Goal: Task Accomplishment & Management: Manage account settings

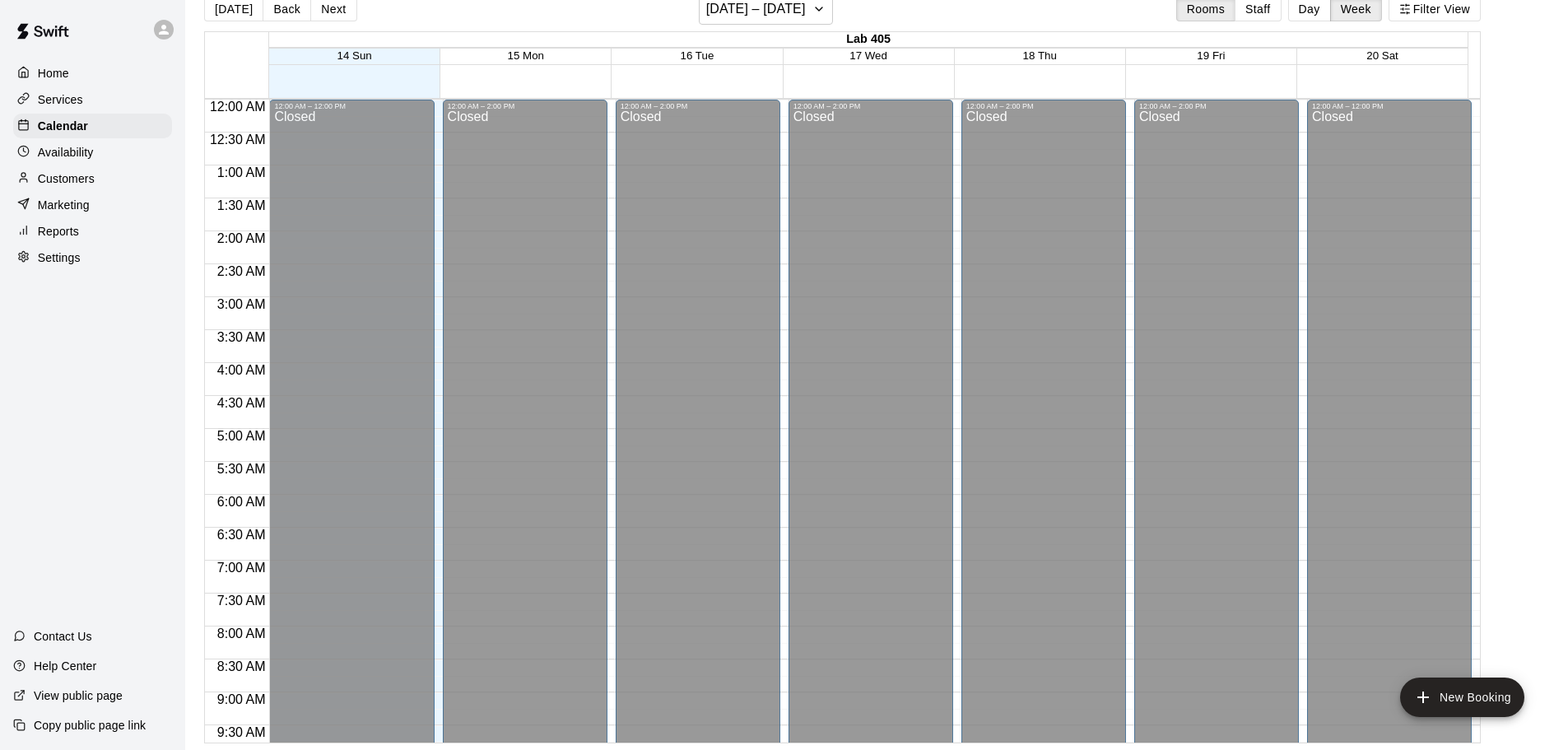
click at [95, 99] on div "Services" at bounding box center [93, 99] width 159 height 25
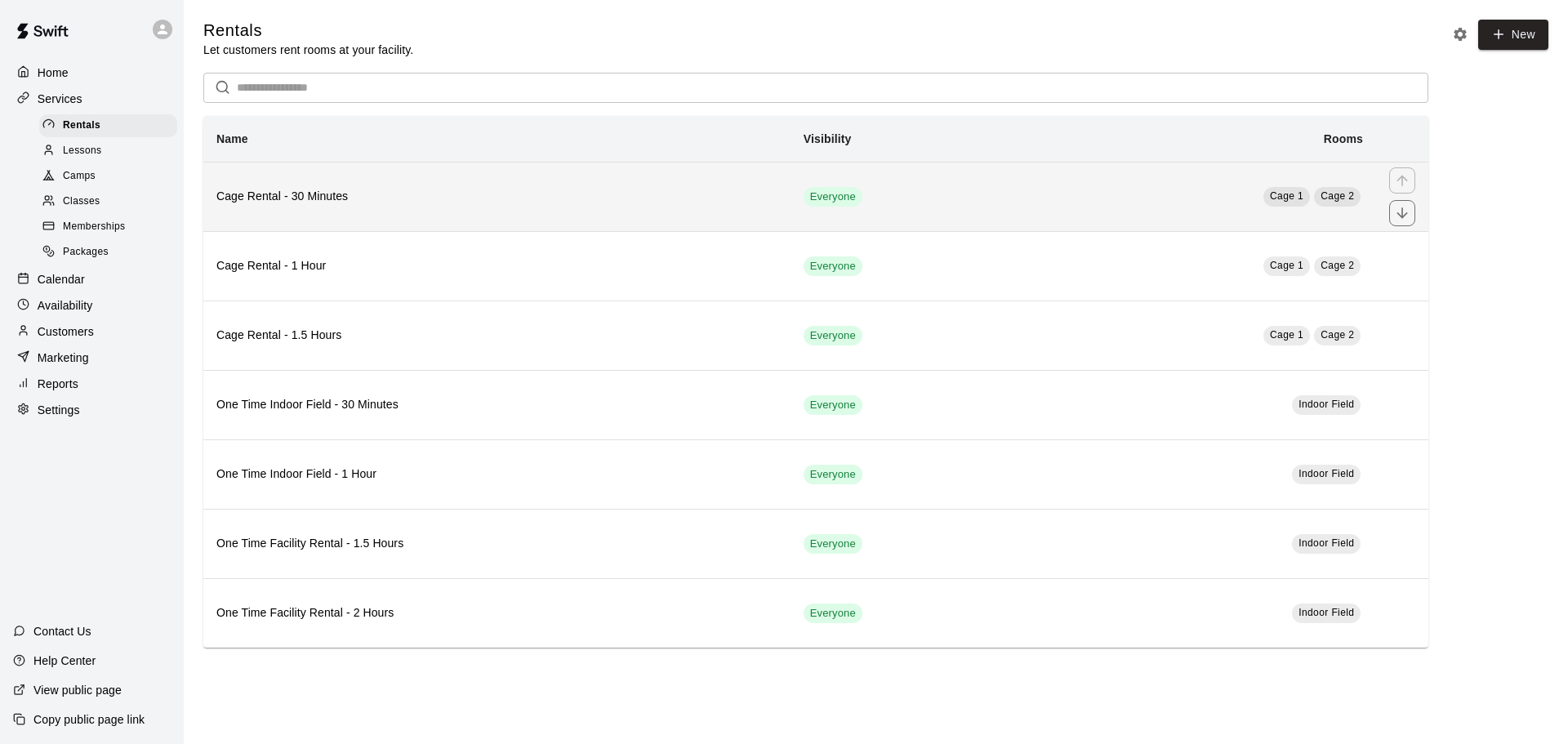
click at [432, 219] on th "Cage Rental - 30 Minutes" at bounding box center [496, 196] width 587 height 69
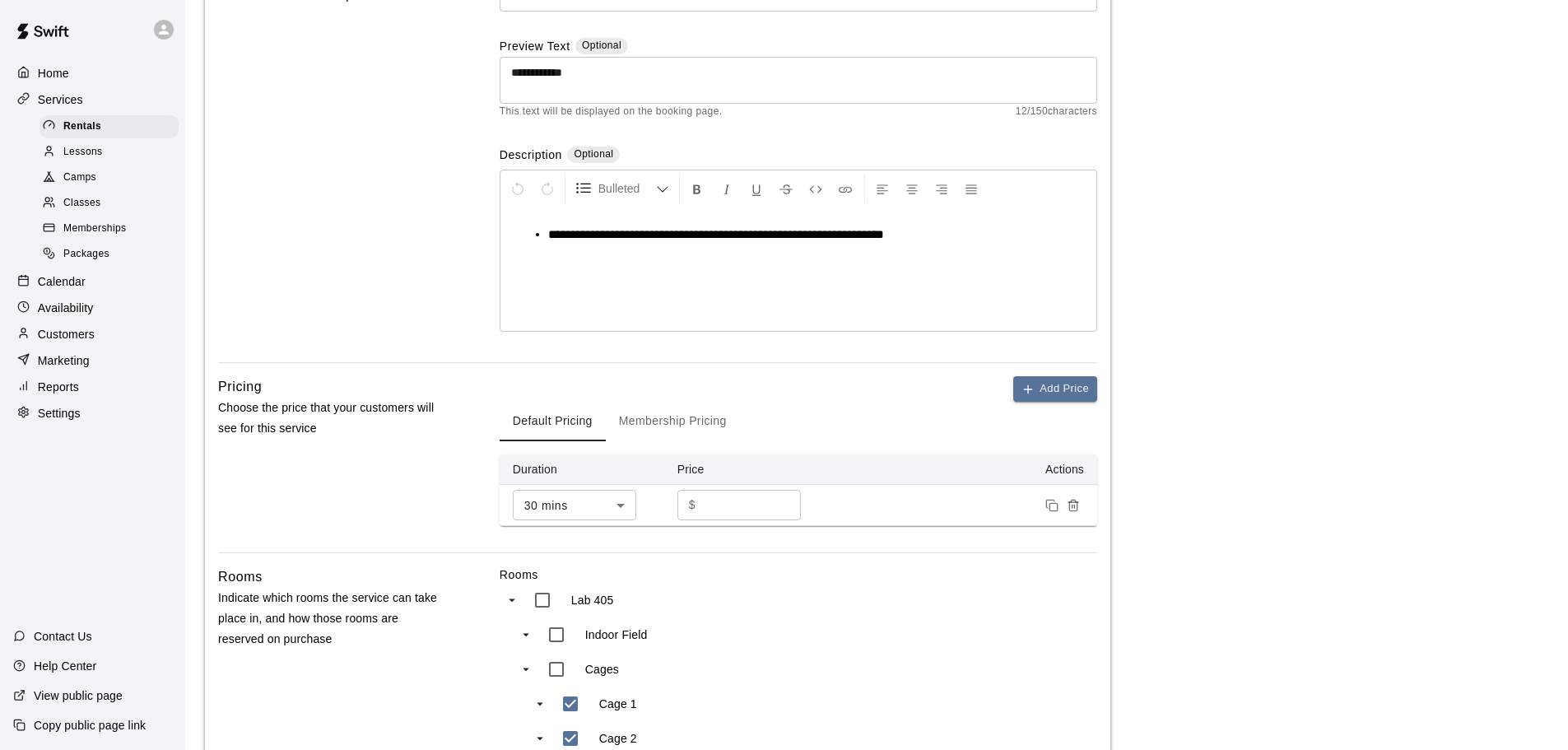
scroll to position [466, 0]
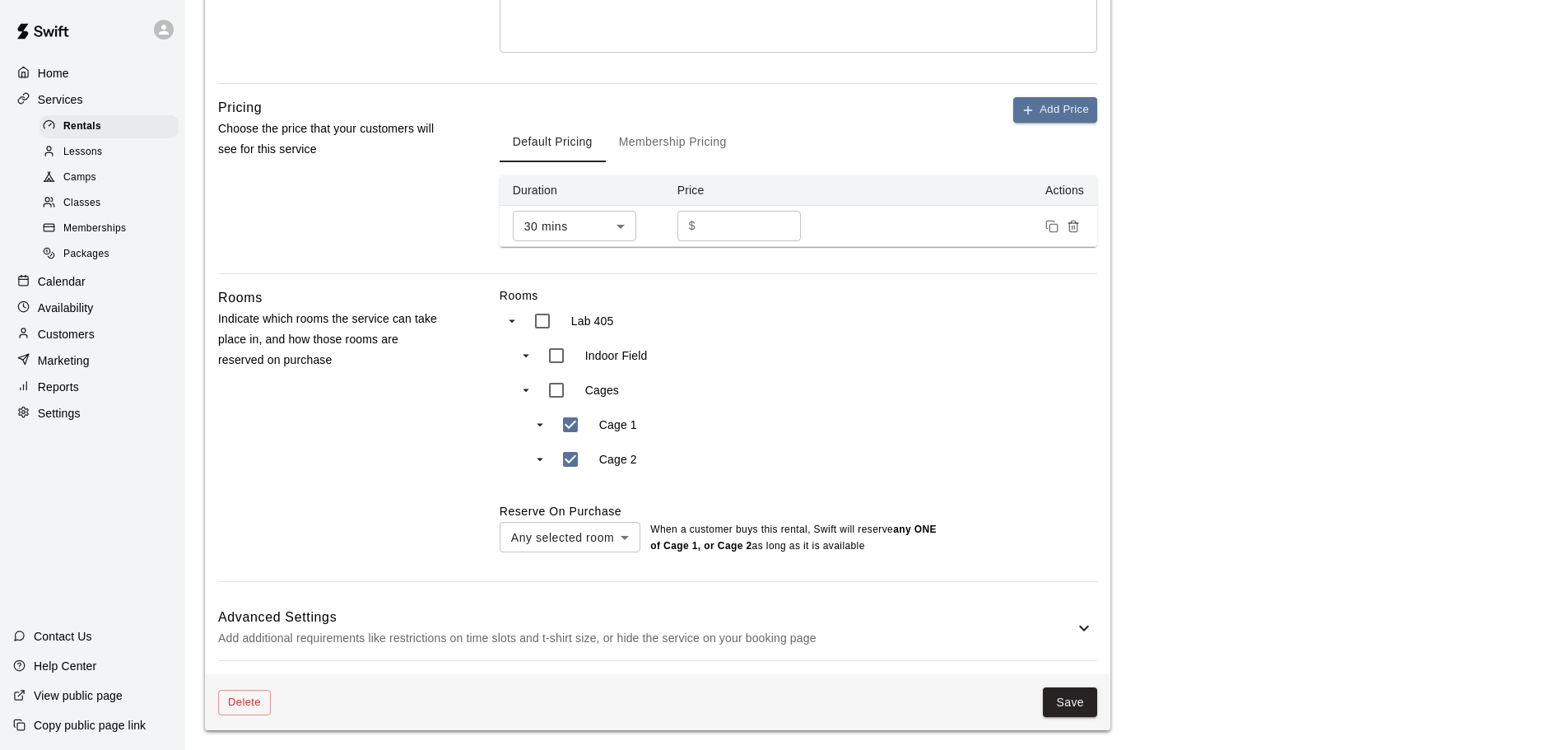
click at [597, 542] on body "**********" at bounding box center [784, 143] width 1568 height 1214
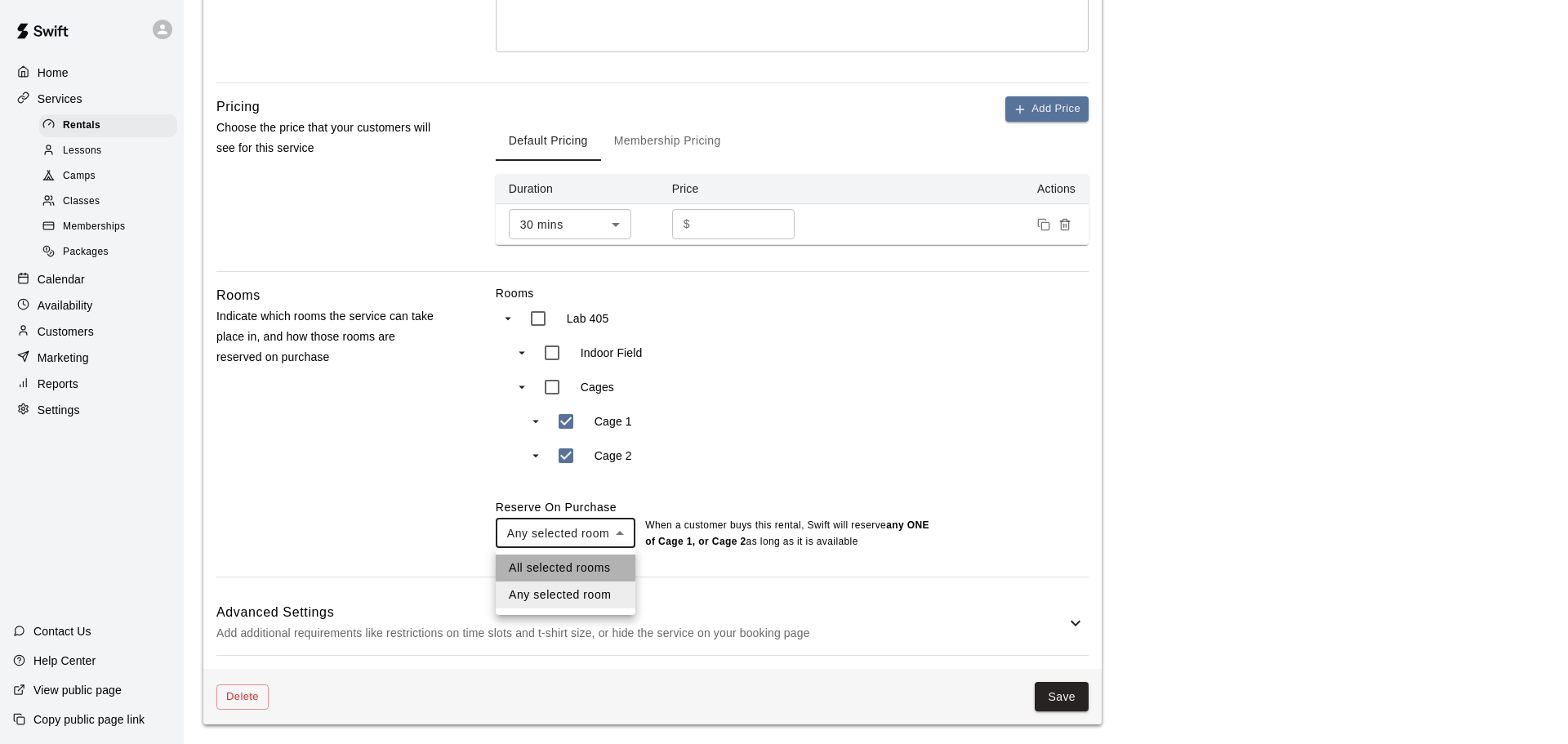
click at [585, 568] on li "All selected rooms" at bounding box center [566, 568] width 140 height 27
click at [591, 533] on body "**********" at bounding box center [784, 142] width 1568 height 1205
click at [577, 595] on li "Any selected room" at bounding box center [565, 595] width 139 height 27
type input "***"
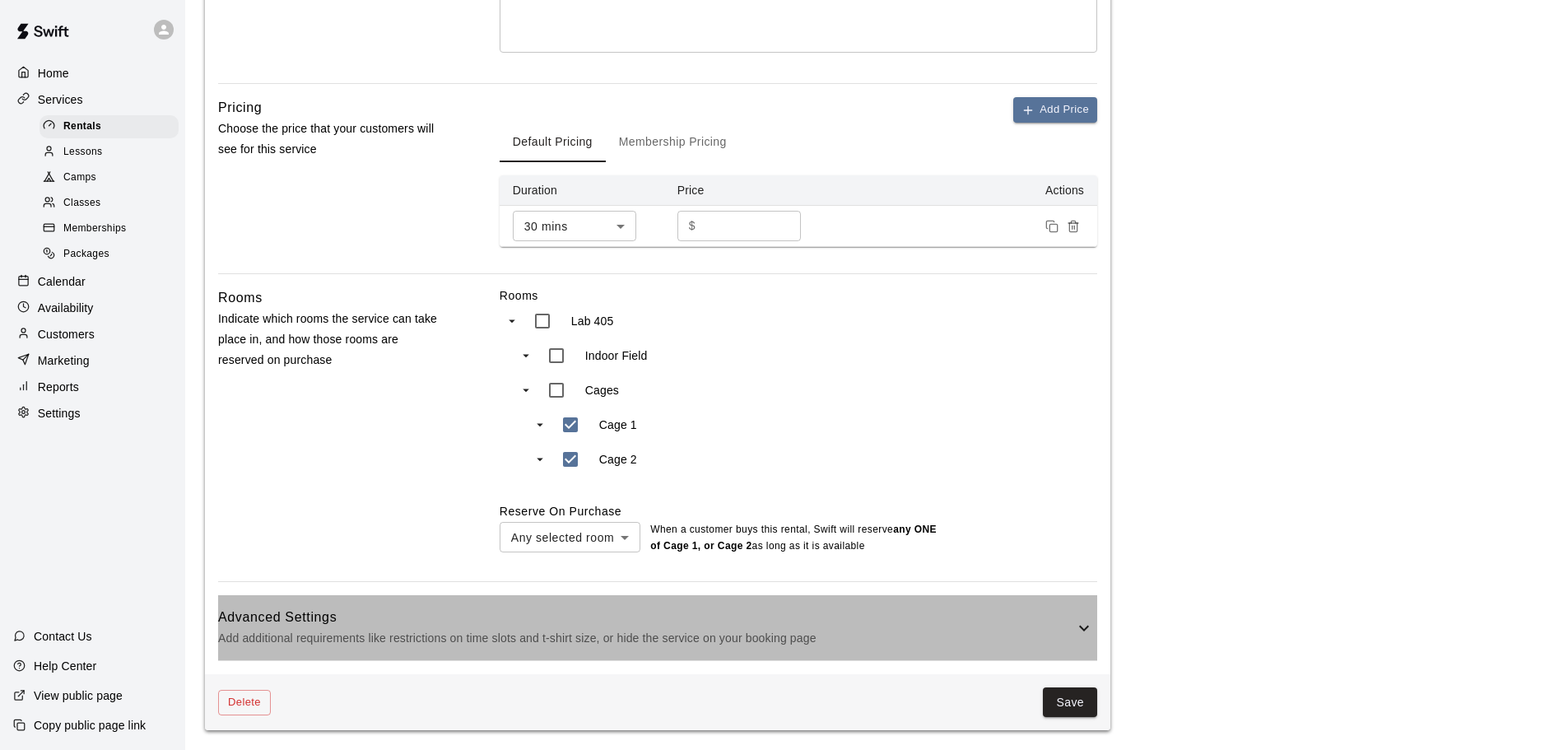
click at [581, 635] on p "Add additional requirements like restrictions on time slots and t-shirt size, o…" at bounding box center [646, 638] width 856 height 20
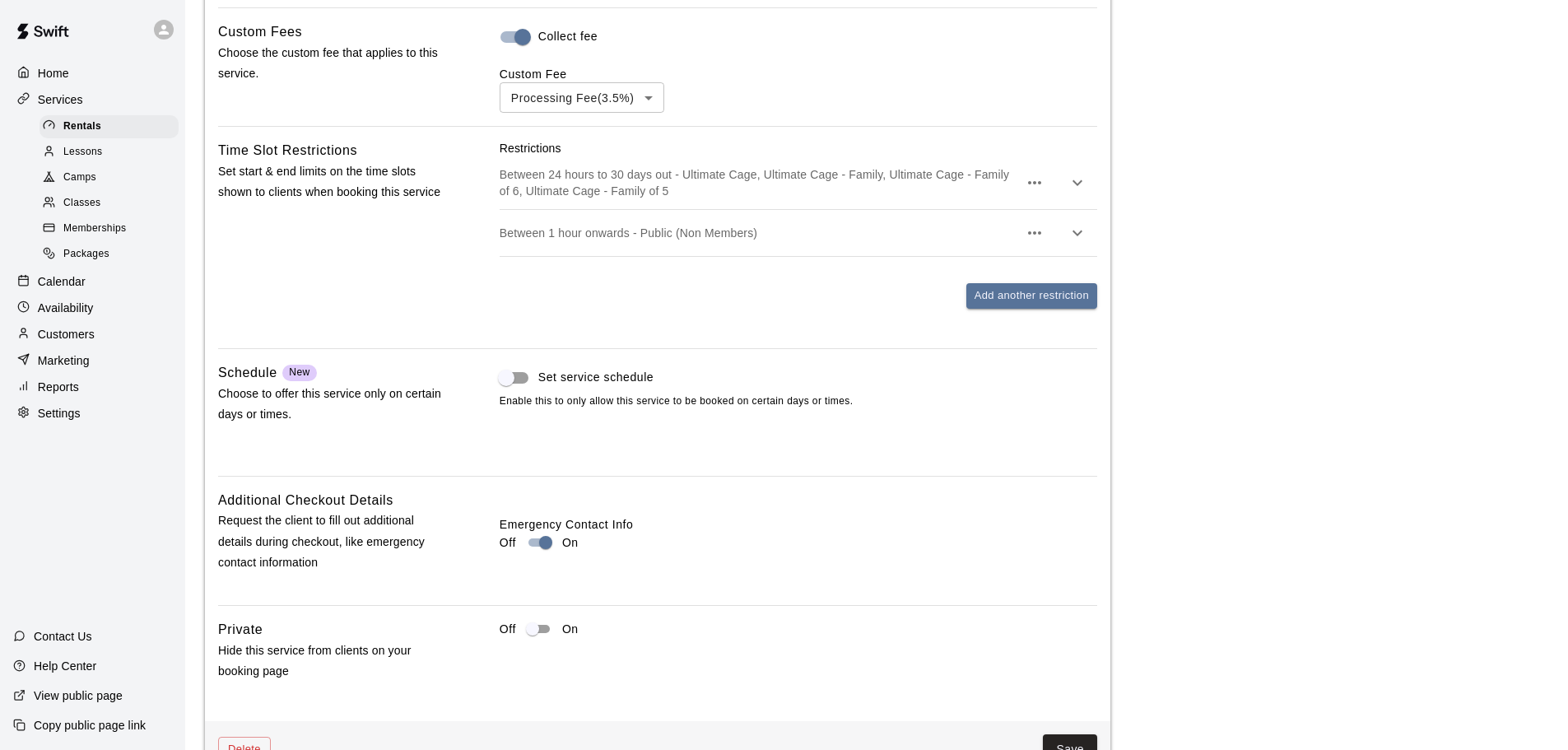
scroll to position [1270, 0]
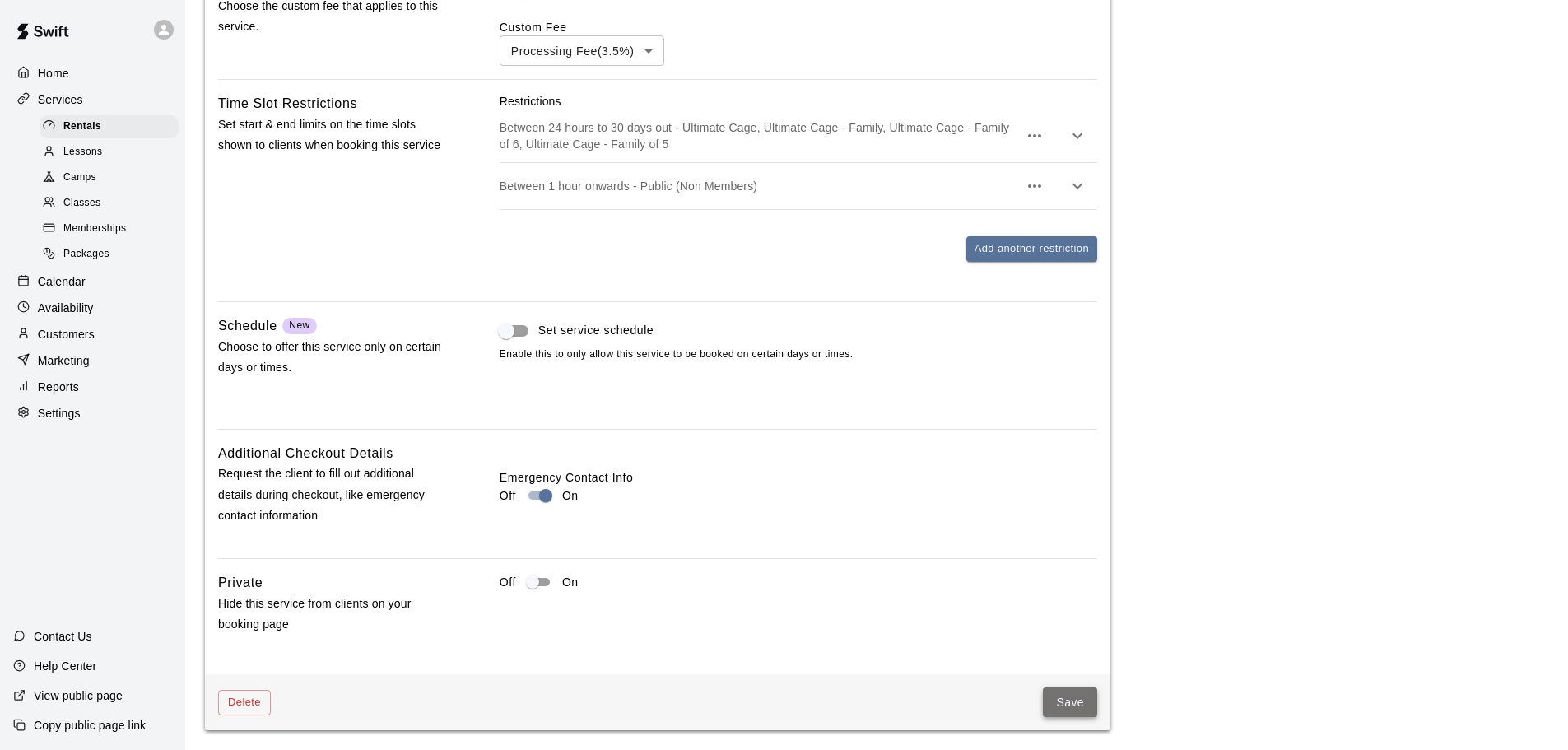
click at [1064, 704] on button "Save" at bounding box center [1070, 703] width 54 height 31
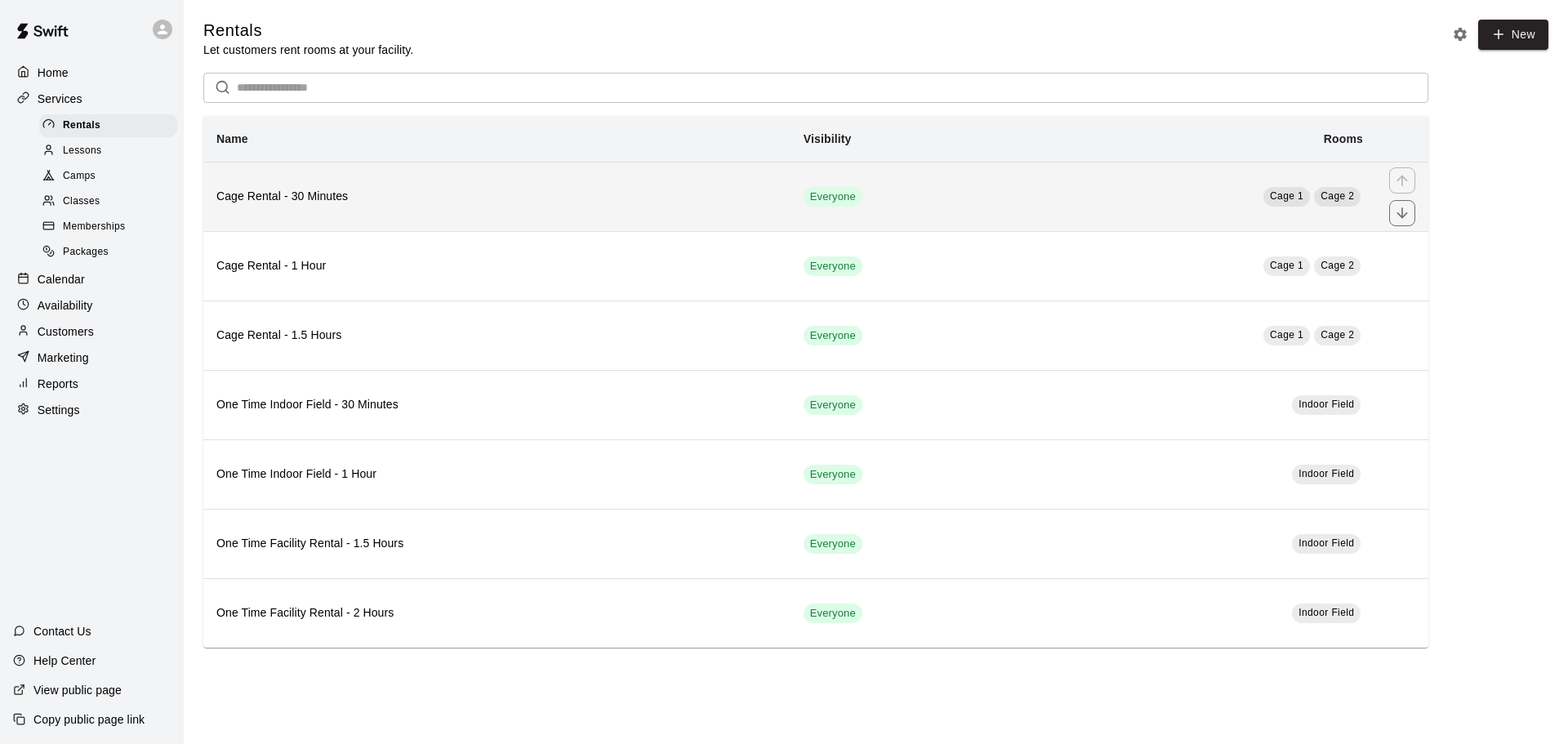
click at [739, 182] on th "Cage Rental - 30 Minutes" at bounding box center [496, 196] width 587 height 69
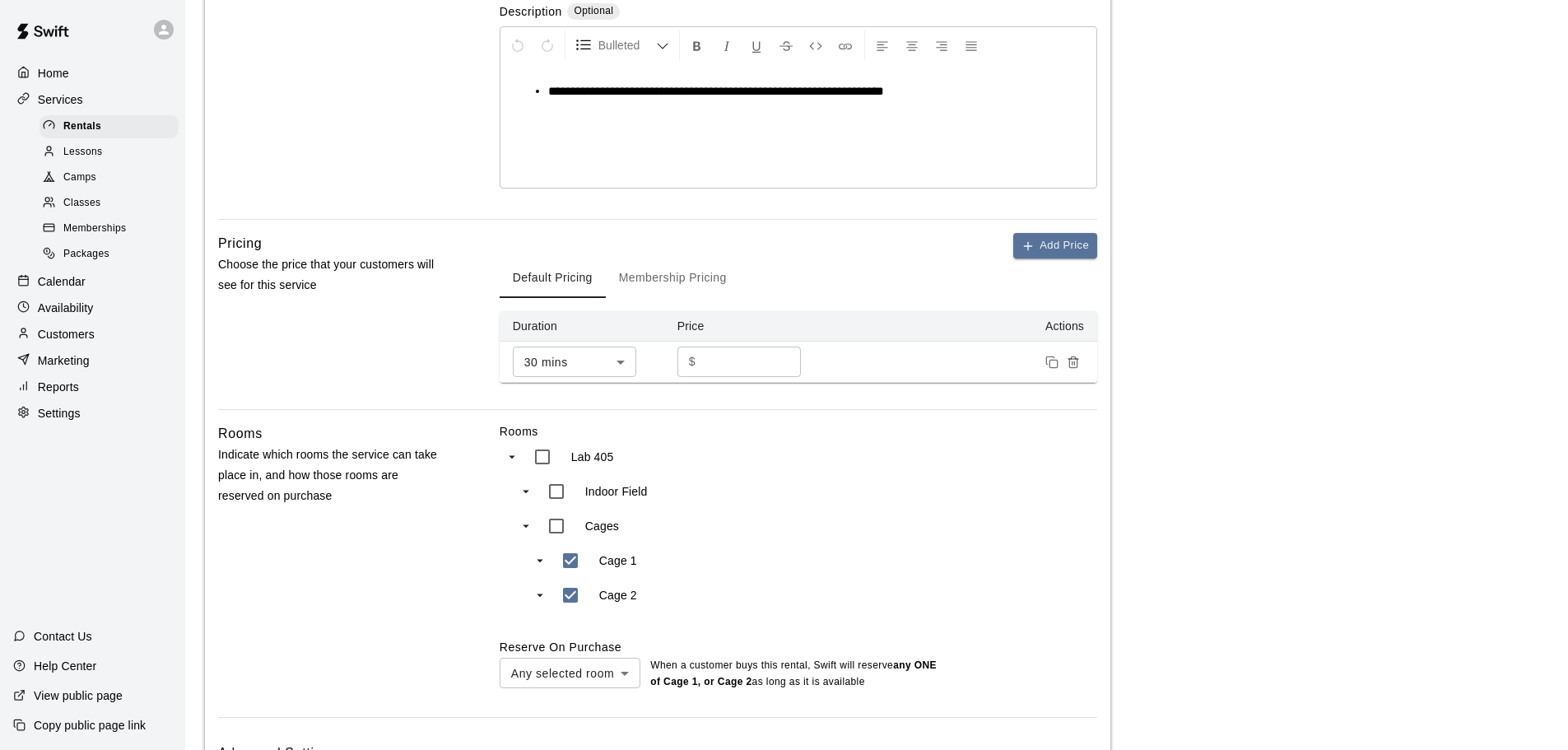
scroll to position [466, 0]
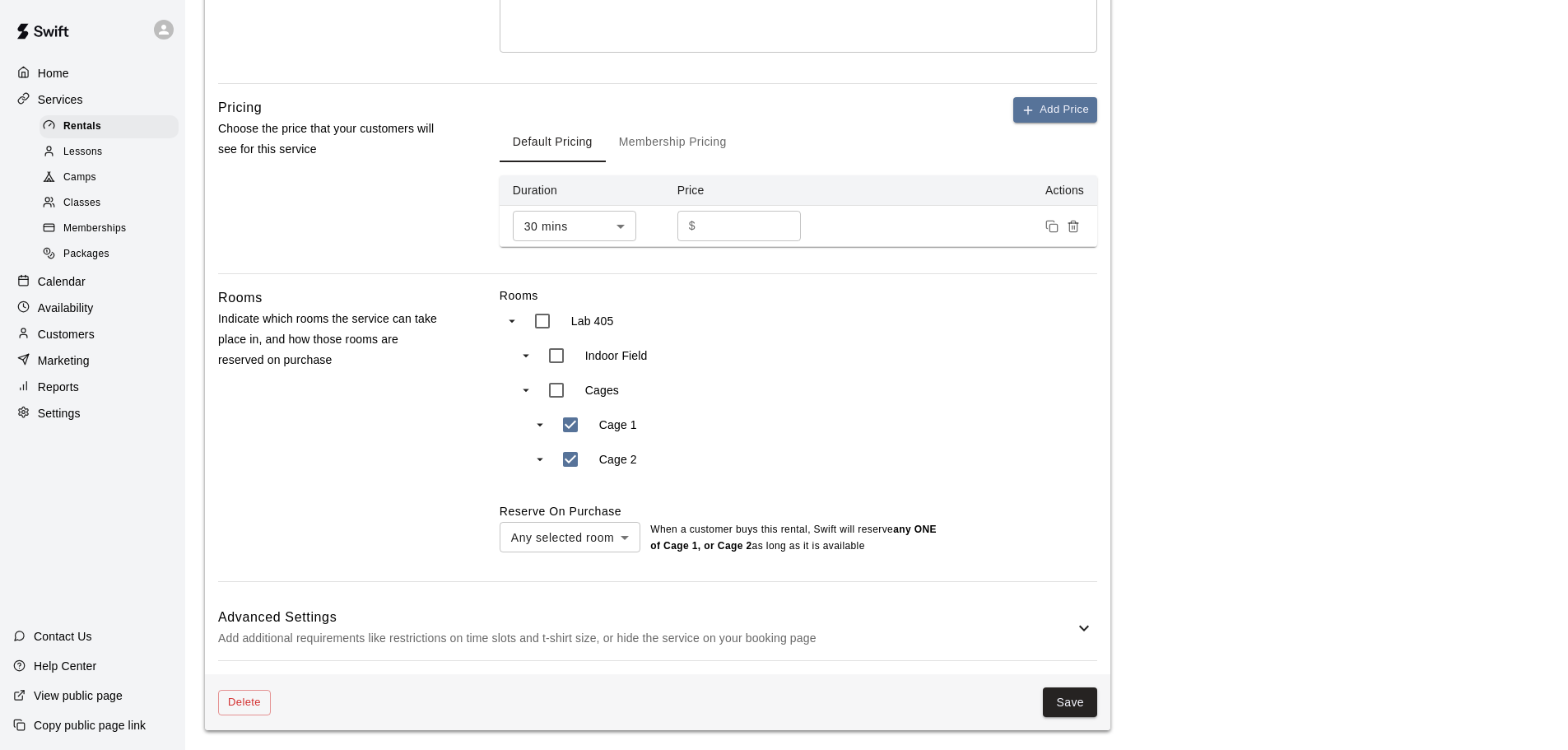
click at [619, 620] on h6 "Advanced Settings" at bounding box center [646, 618] width 856 height 21
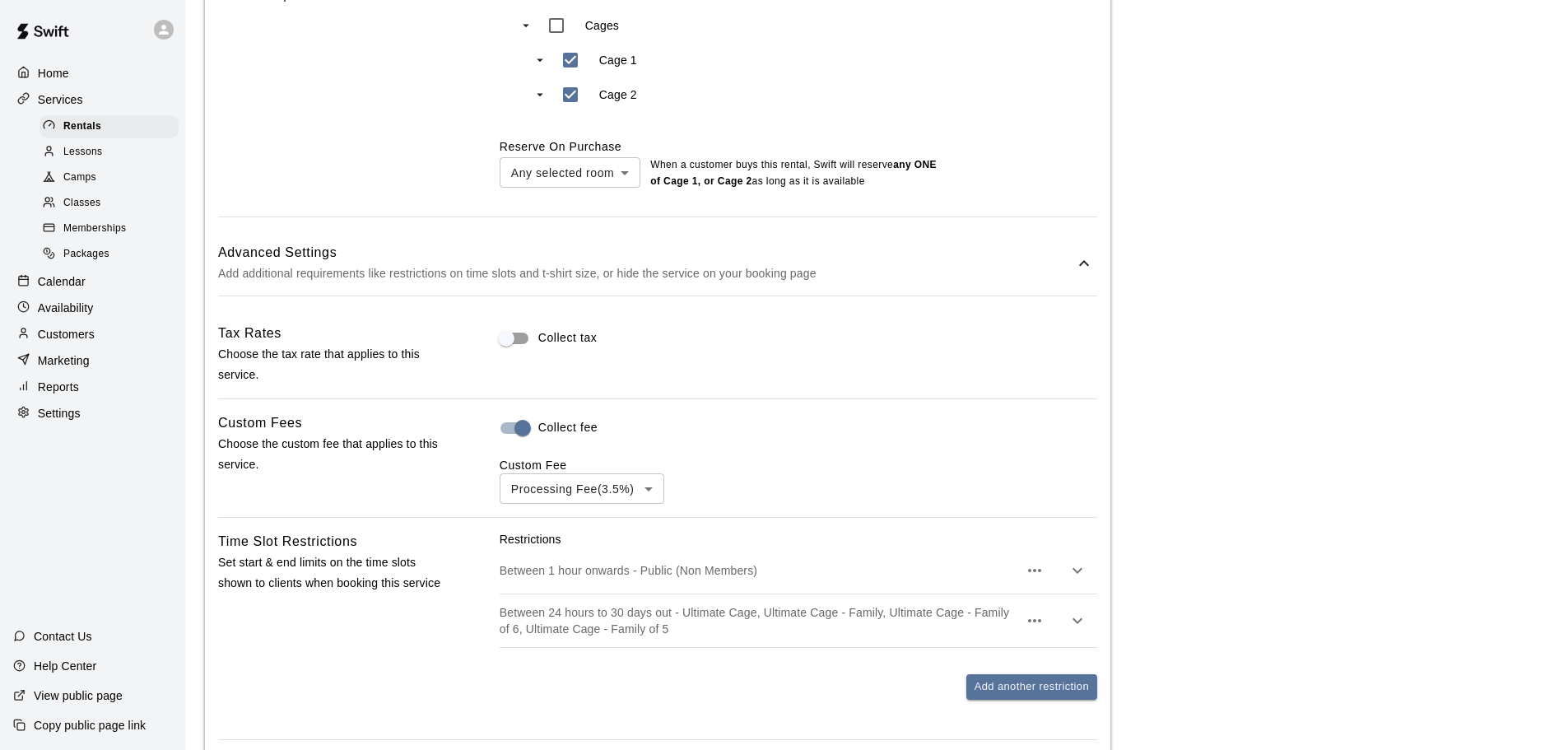
scroll to position [1042, 0]
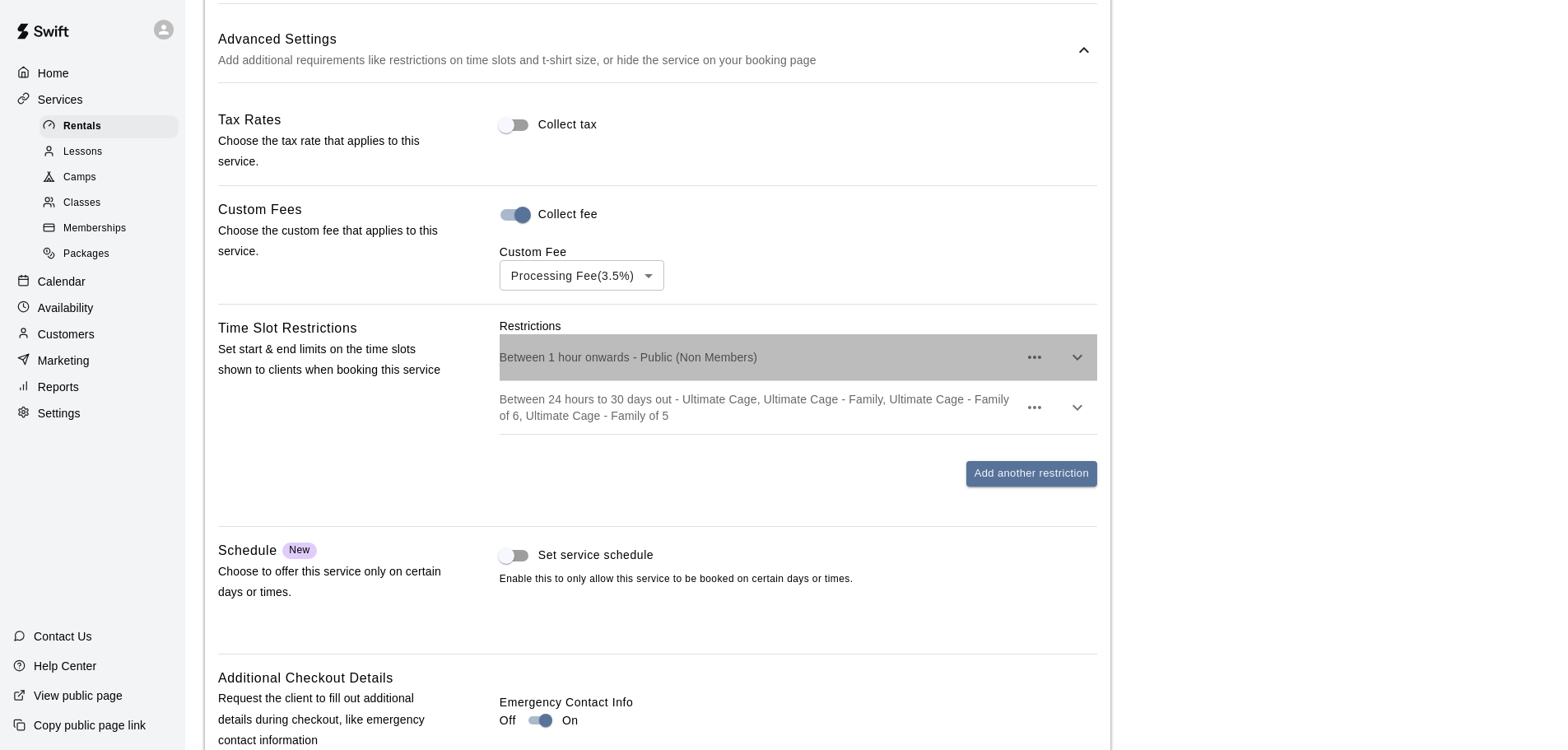
click at [803, 359] on p "Between 1 hour onwards - Public (Non Members)" at bounding box center [758, 357] width 518 height 16
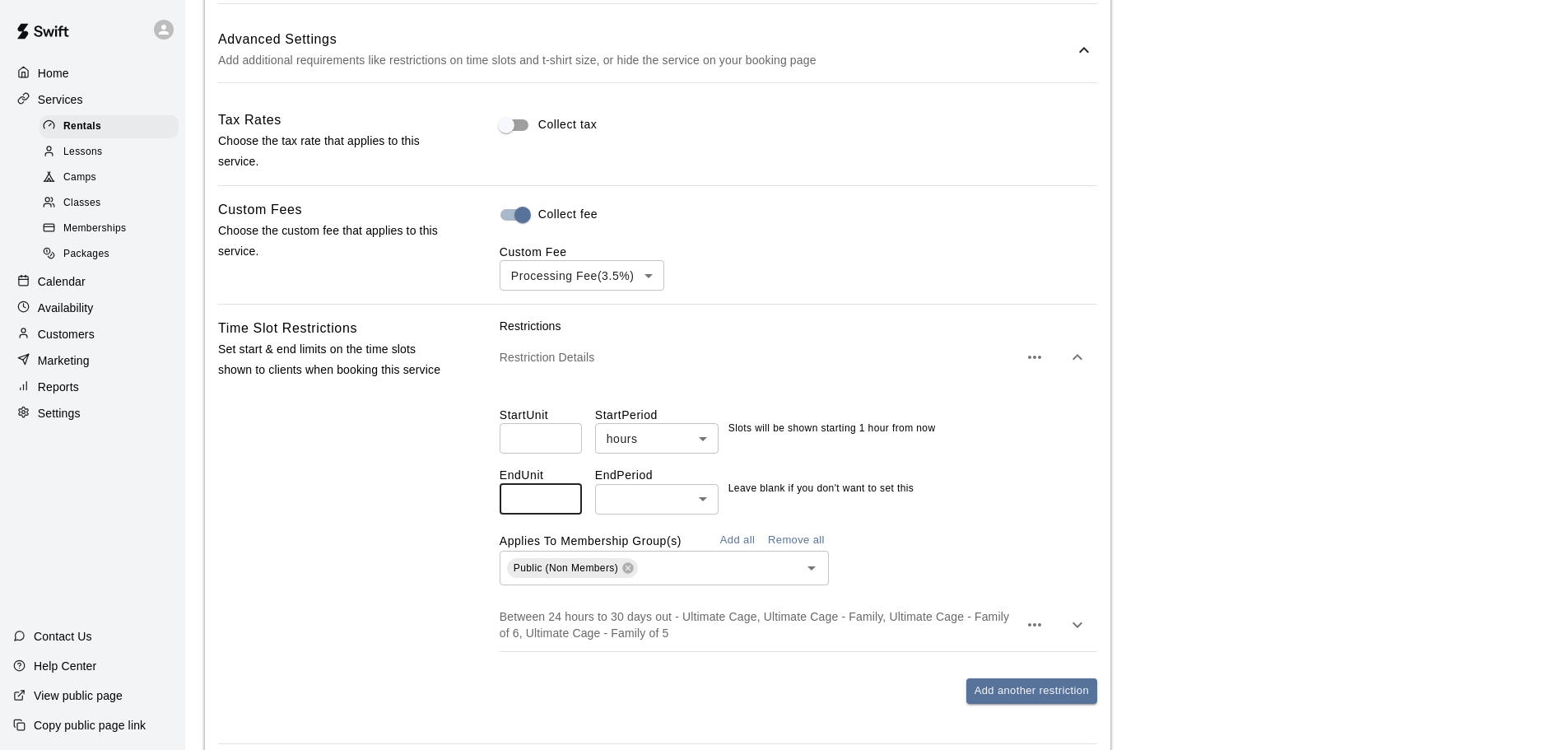
click at [539, 507] on input "number" at bounding box center [540, 499] width 82 height 31
type input "**"
click at [619, 493] on body "**********" at bounding box center [789, 75] width 1580 height 2236
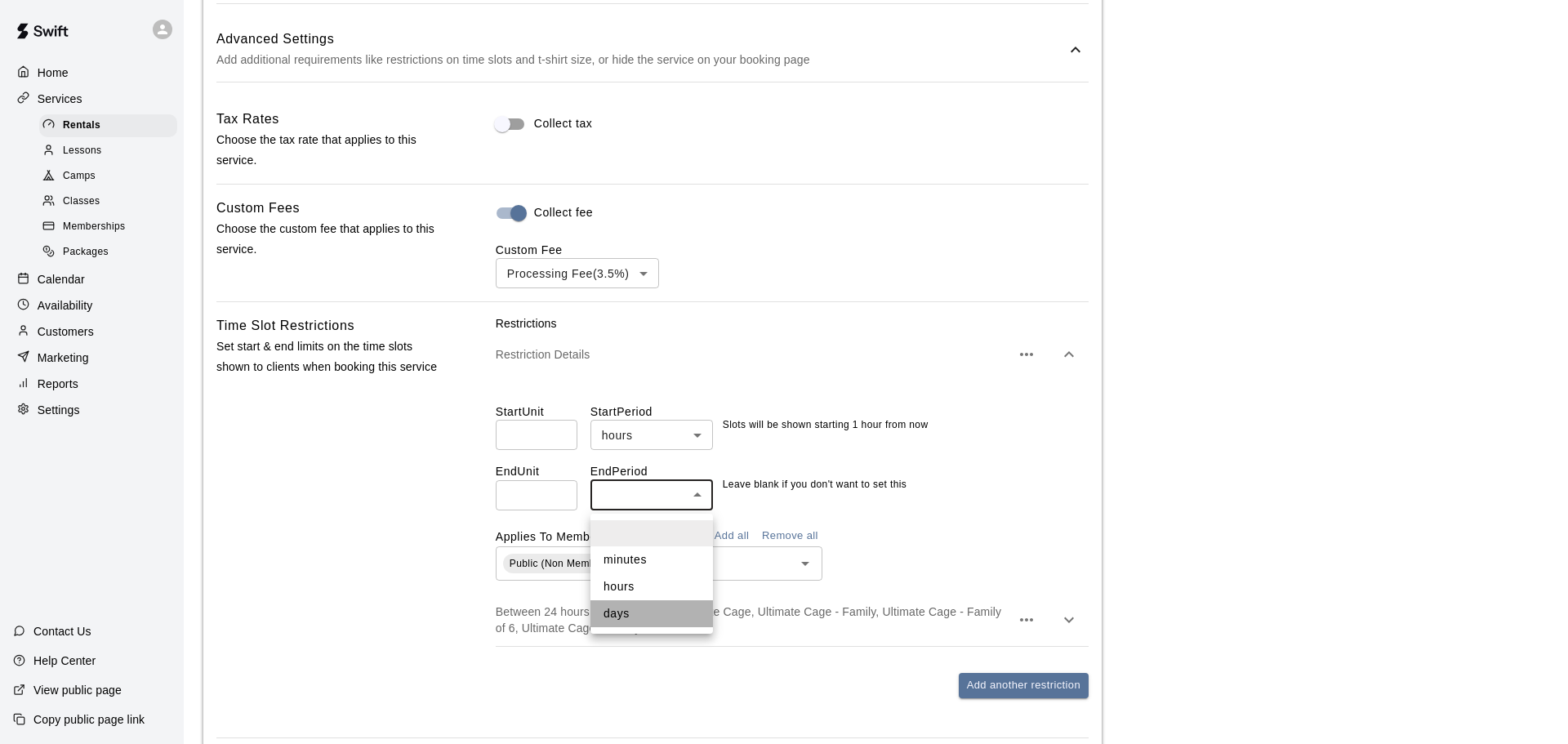
click at [621, 609] on li "days" at bounding box center [652, 614] width 123 height 27
type input "****"
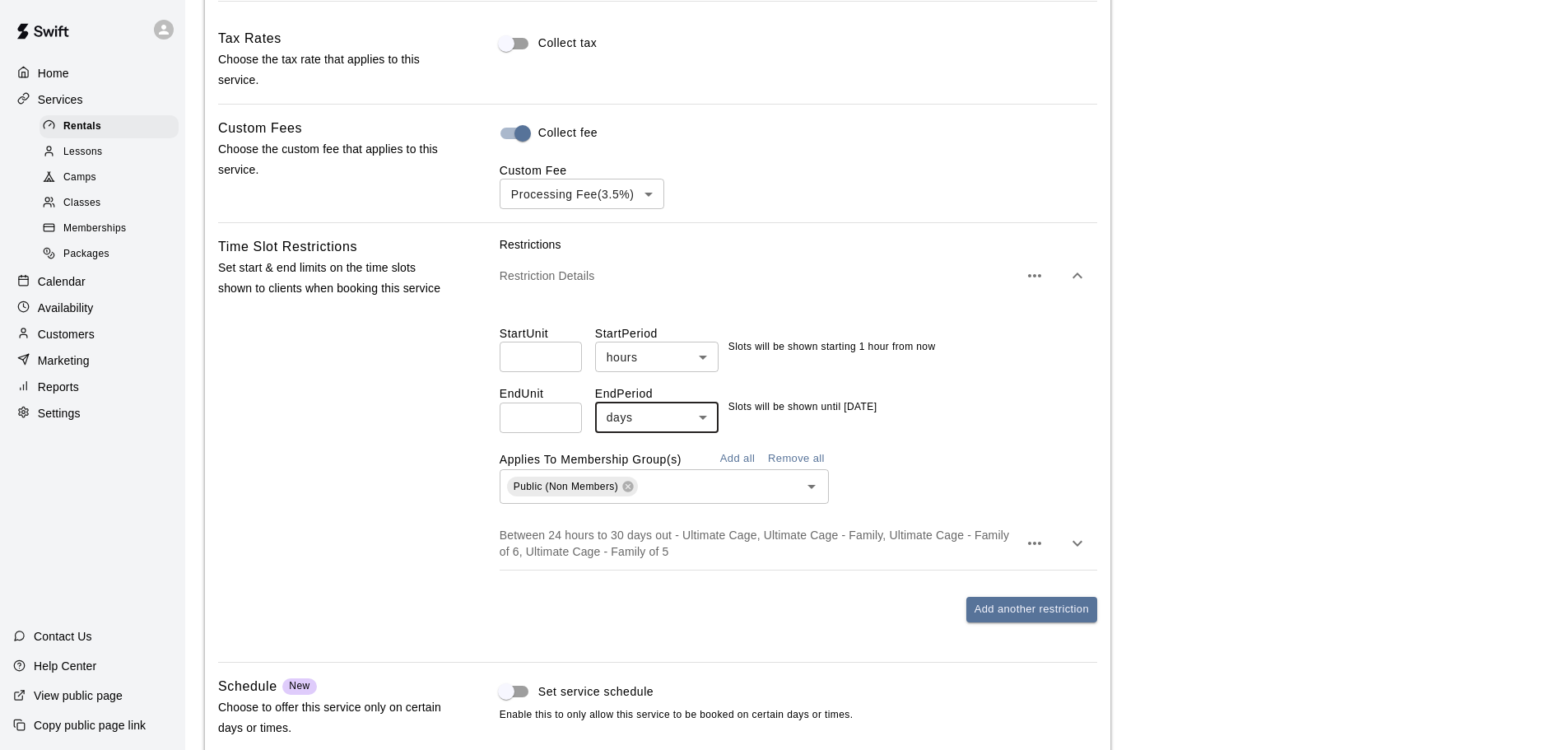
scroll to position [1125, 0]
click at [633, 460] on li at bounding box center [657, 455] width 124 height 26
drag, startPoint x: 552, startPoint y: 419, endPoint x: 375, endPoint y: 454, distance: 180.4
click at [375, 454] on div "Time Slot Restrictions Set start & end limits on the time slots shown to client…" at bounding box center [657, 441] width 879 height 412
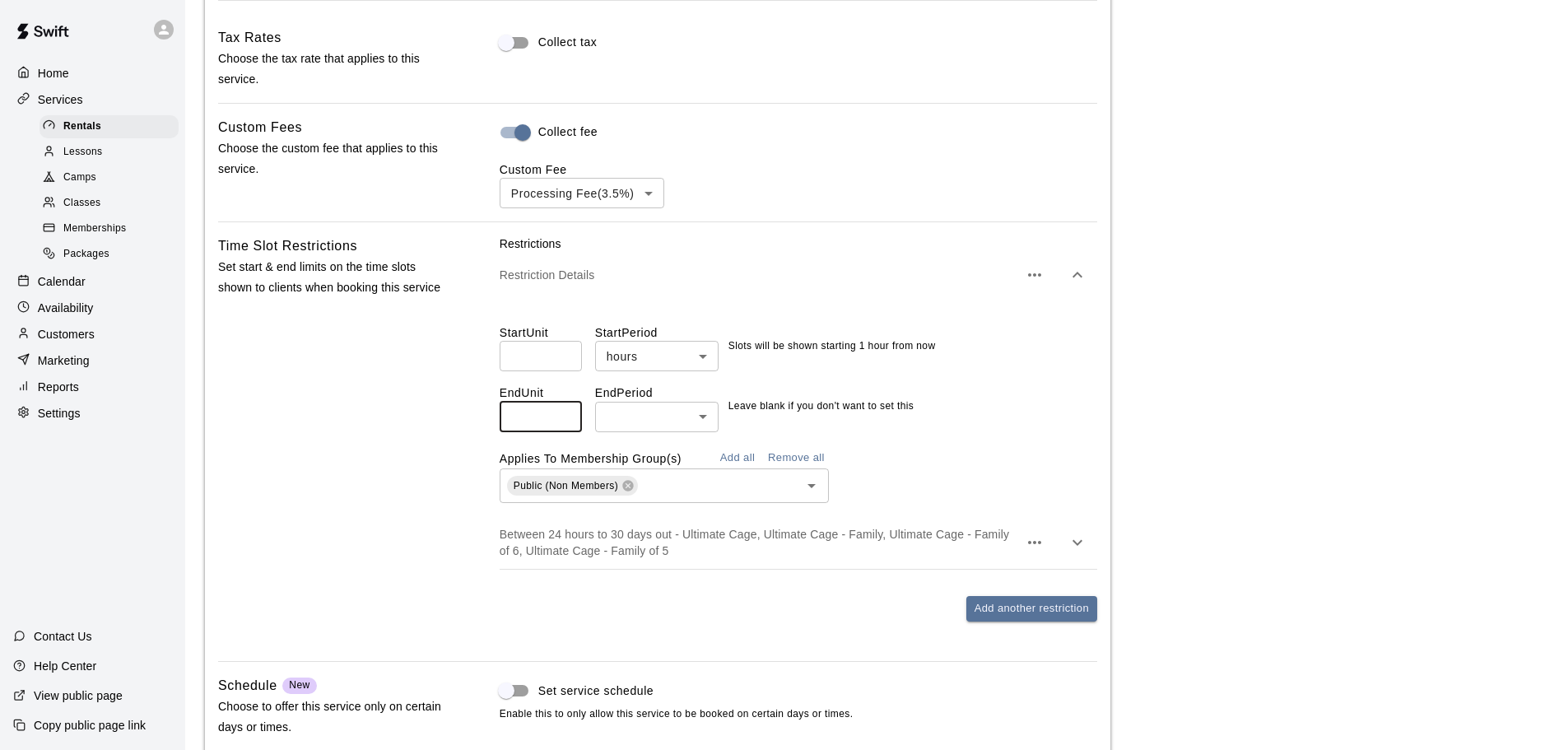
type input "**"
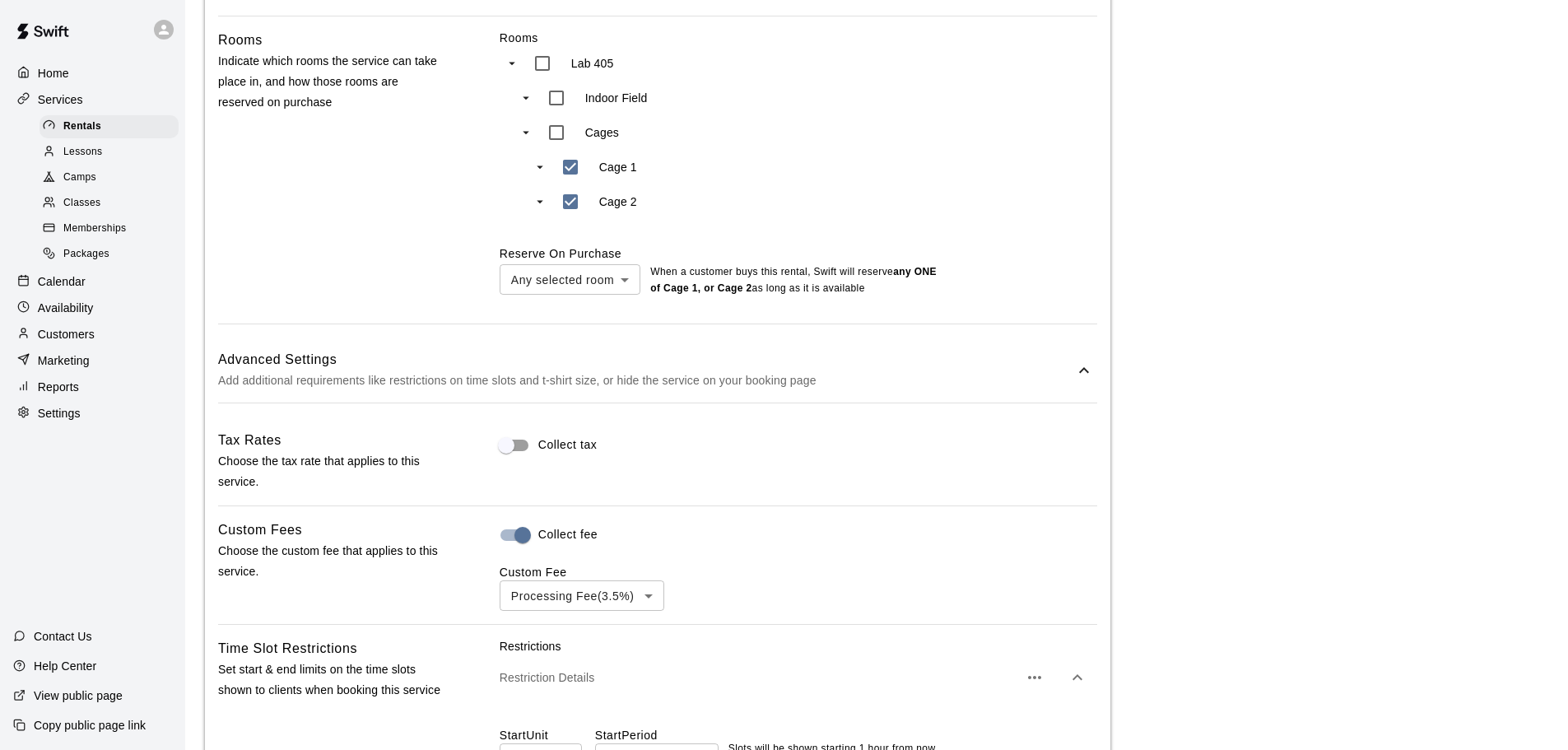
scroll to position [713, 0]
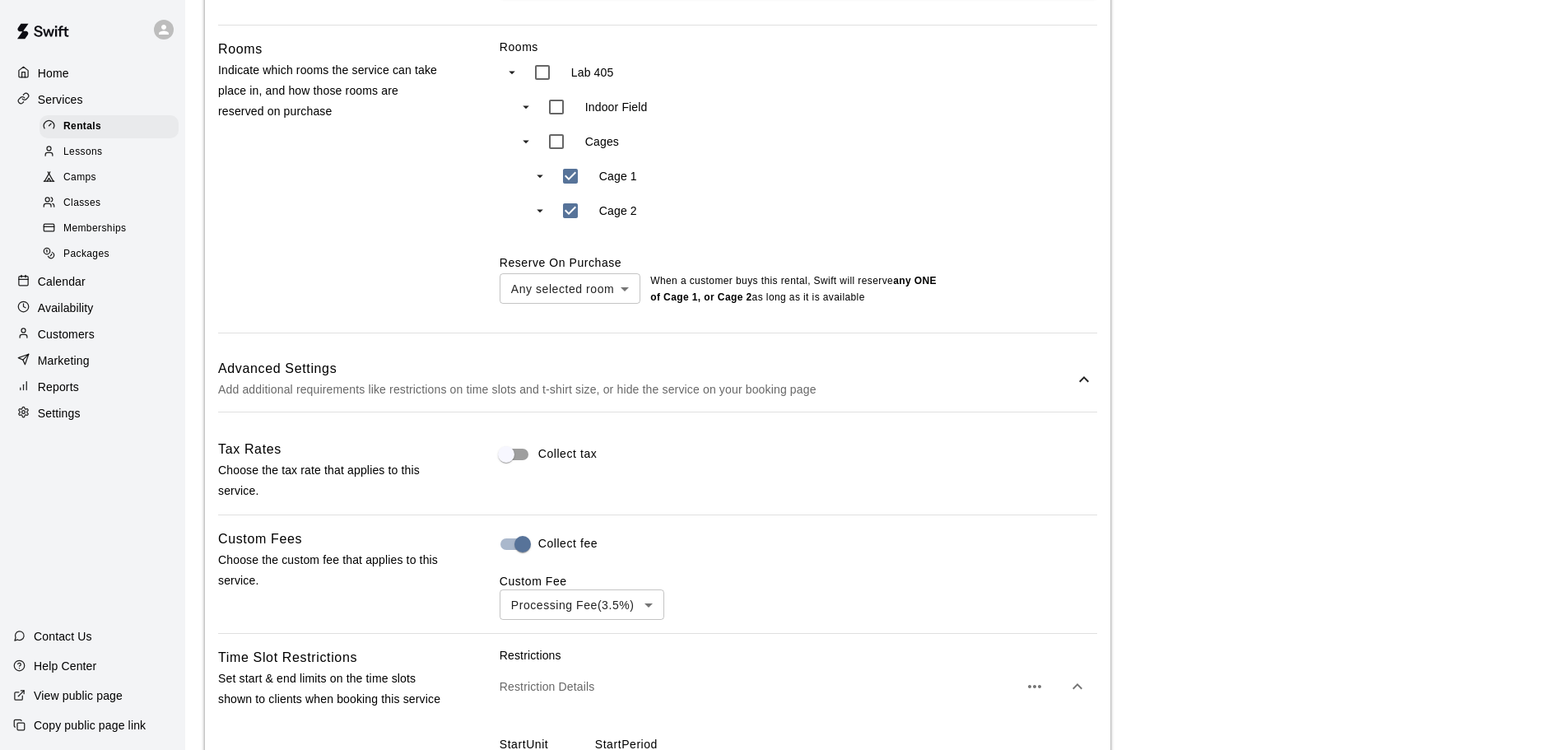
click at [790, 388] on p "Add additional requirements like restrictions on time slots and t-shirt size, o…" at bounding box center [646, 389] width 856 height 20
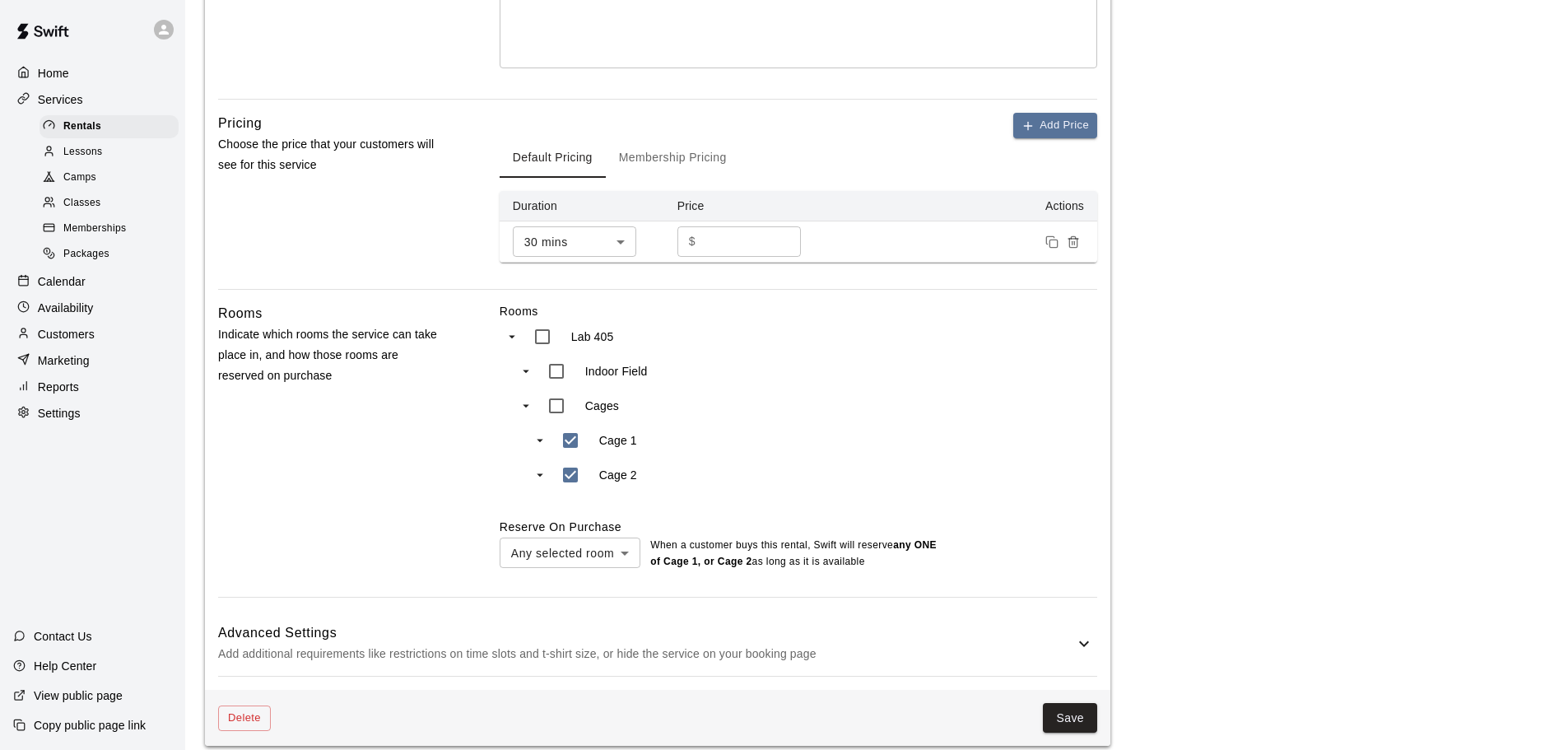
scroll to position [466, 0]
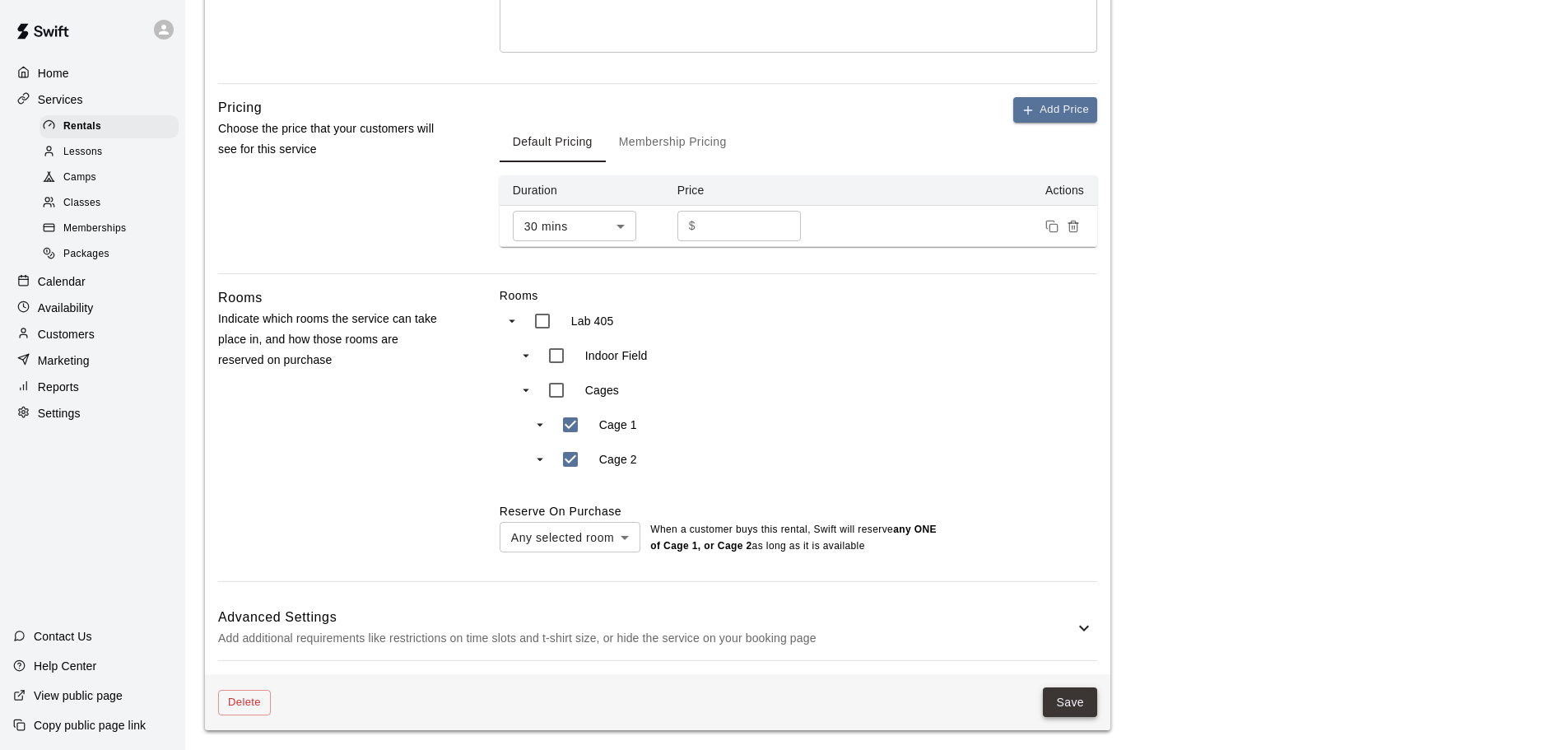
click at [1078, 710] on button "Save" at bounding box center [1070, 703] width 54 height 31
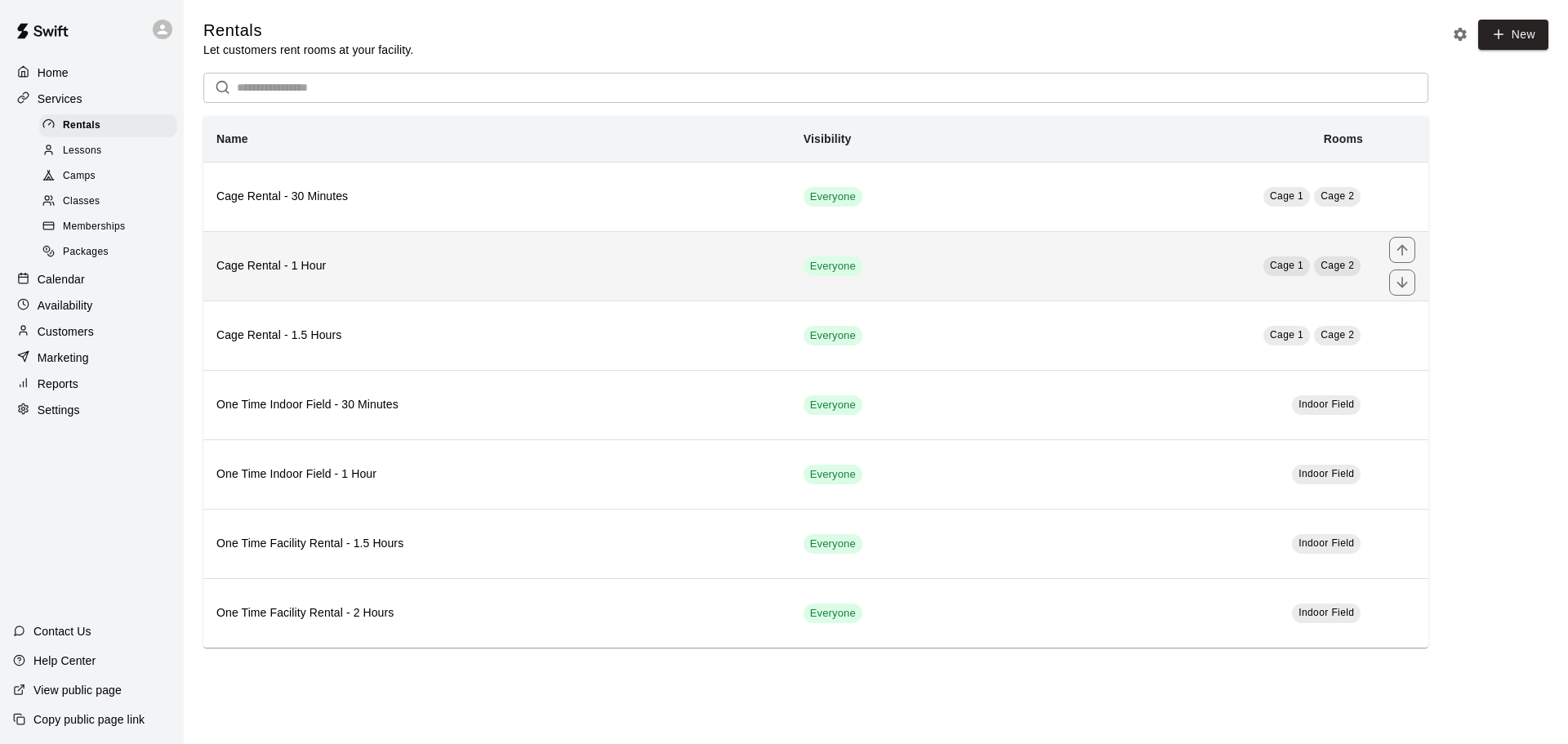
click at [319, 282] on th "Cage Rental - 1 Hour" at bounding box center [496, 265] width 587 height 69
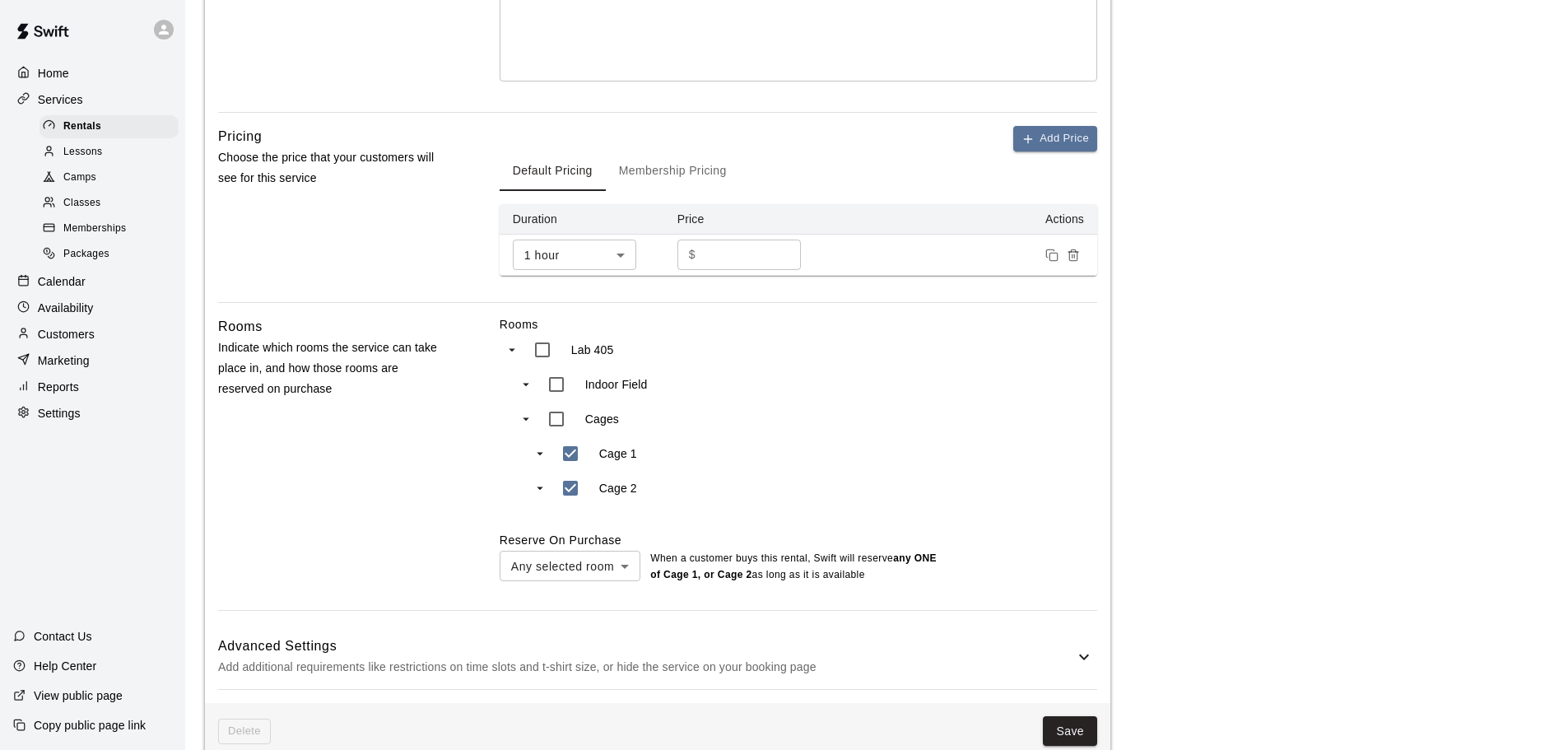
scroll to position [466, 0]
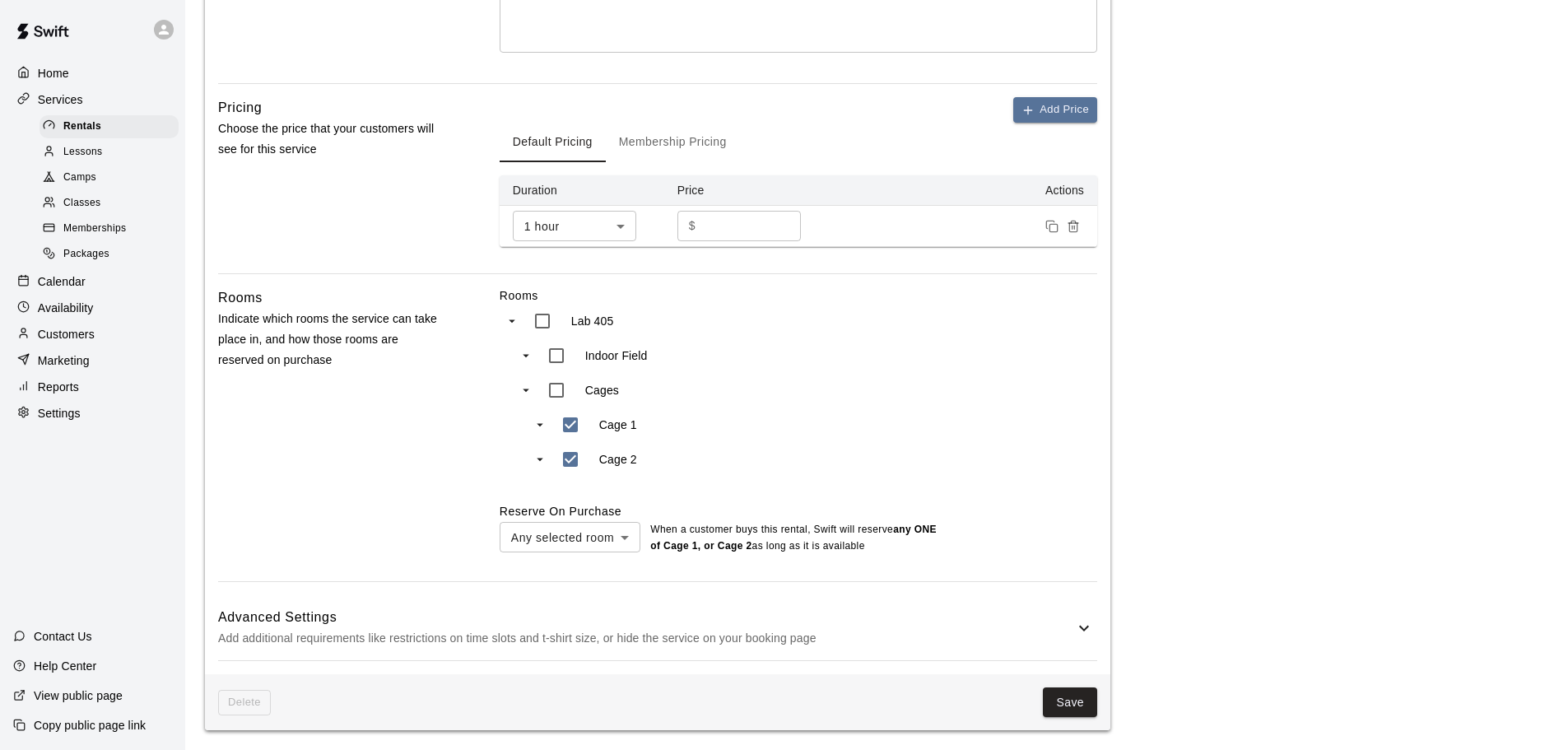
type input "***"
click at [534, 420] on icon "swift facility view" at bounding box center [539, 424] width 14 height 14
click at [539, 455] on icon "swift facility view" at bounding box center [539, 458] width 14 height 14
click at [1068, 702] on button "Save" at bounding box center [1070, 703] width 54 height 31
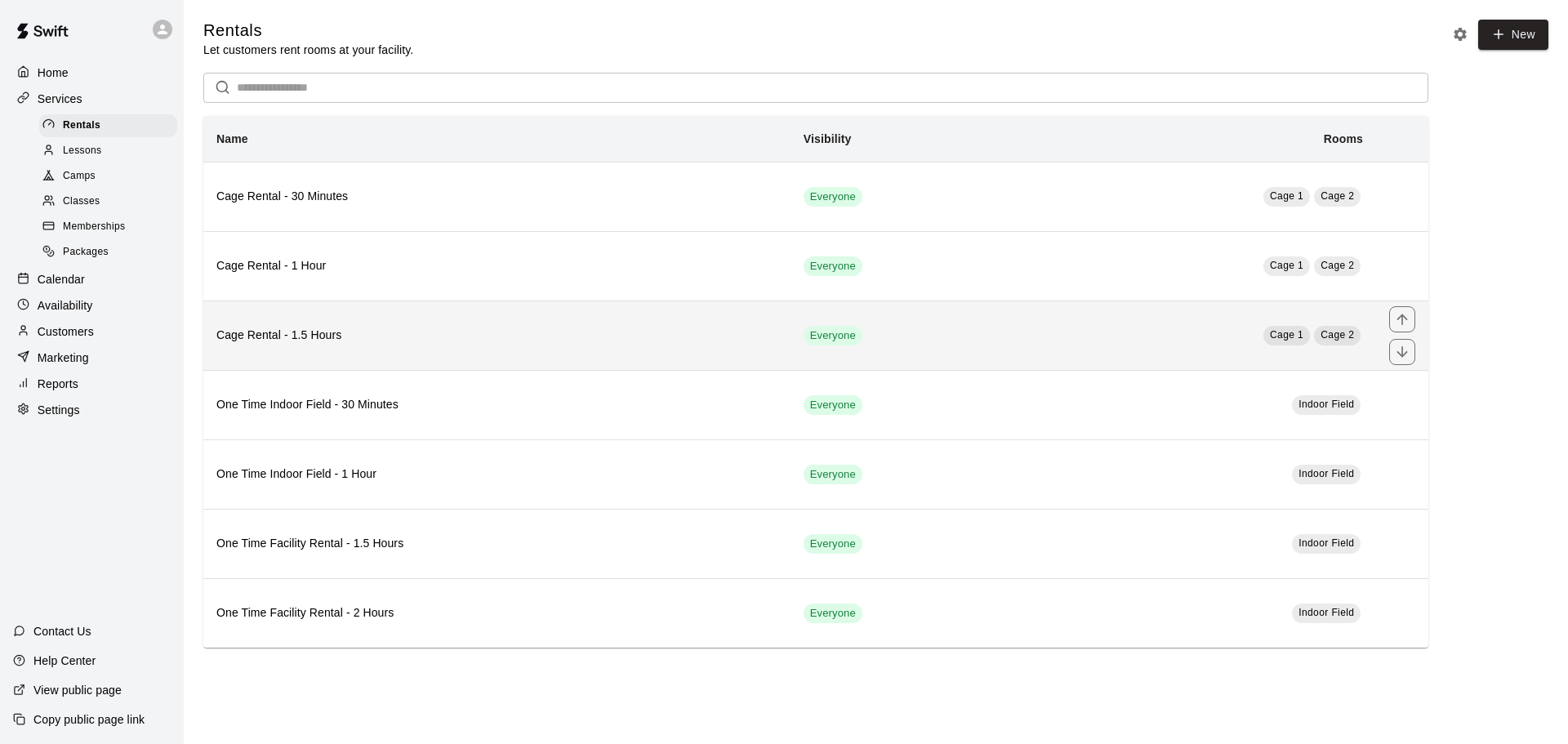
click at [455, 324] on th "Cage Rental - 1.5 Hours" at bounding box center [496, 335] width 587 height 69
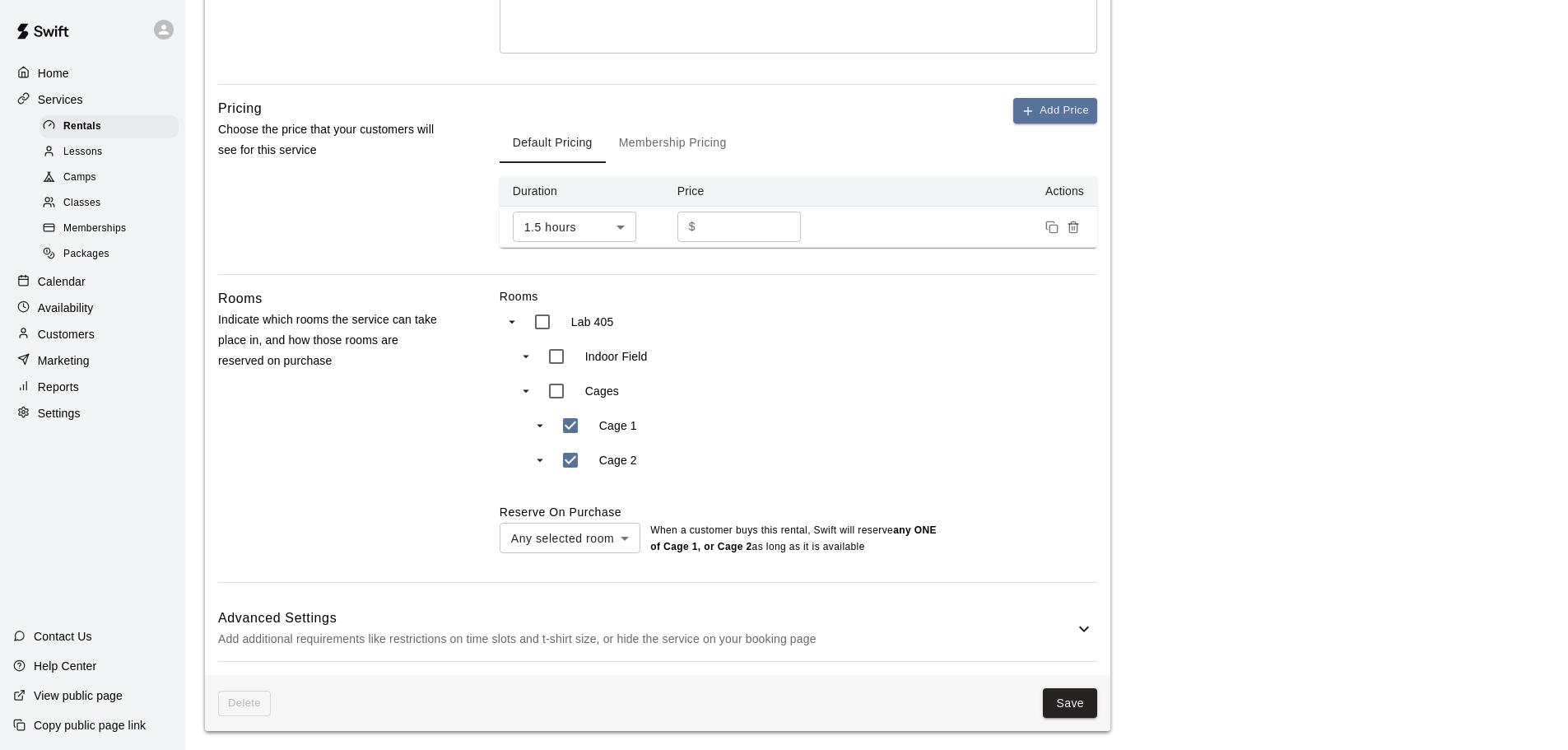
scroll to position [466, 0]
click at [1065, 697] on button "Save" at bounding box center [1070, 703] width 54 height 31
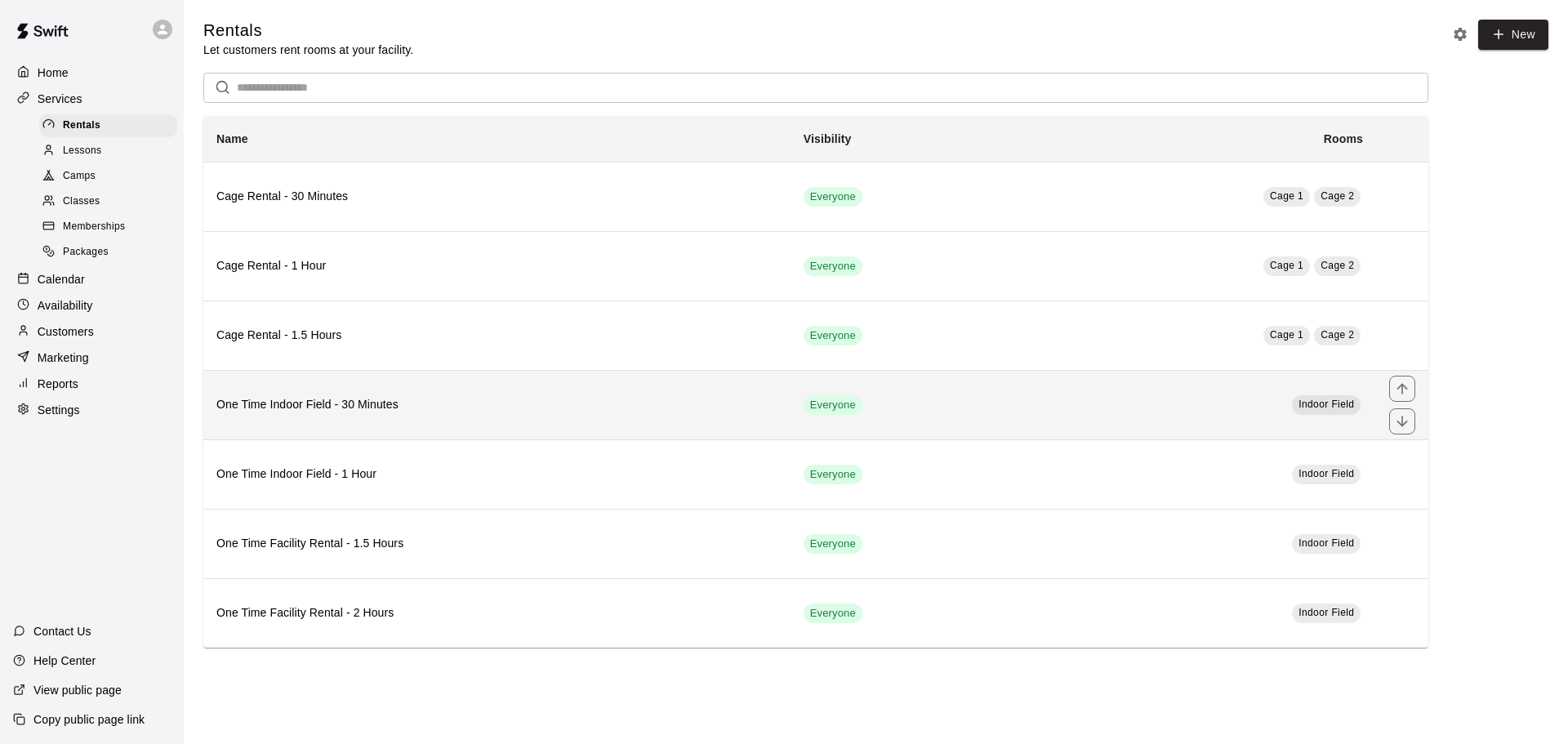
click at [514, 405] on h6 "One Time Indoor Field - 30 Minutes" at bounding box center [497, 405] width 561 height 18
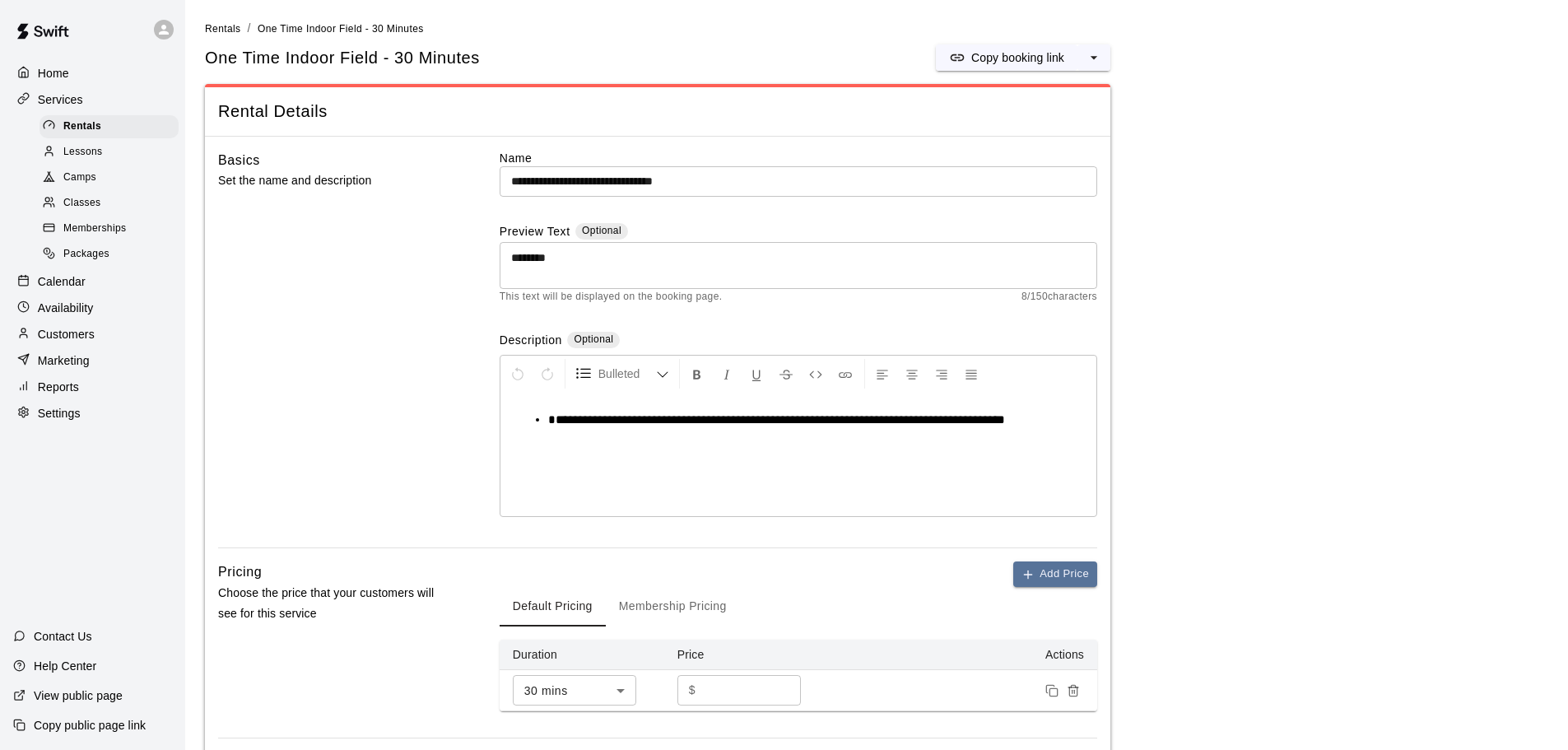
scroll to position [466, 0]
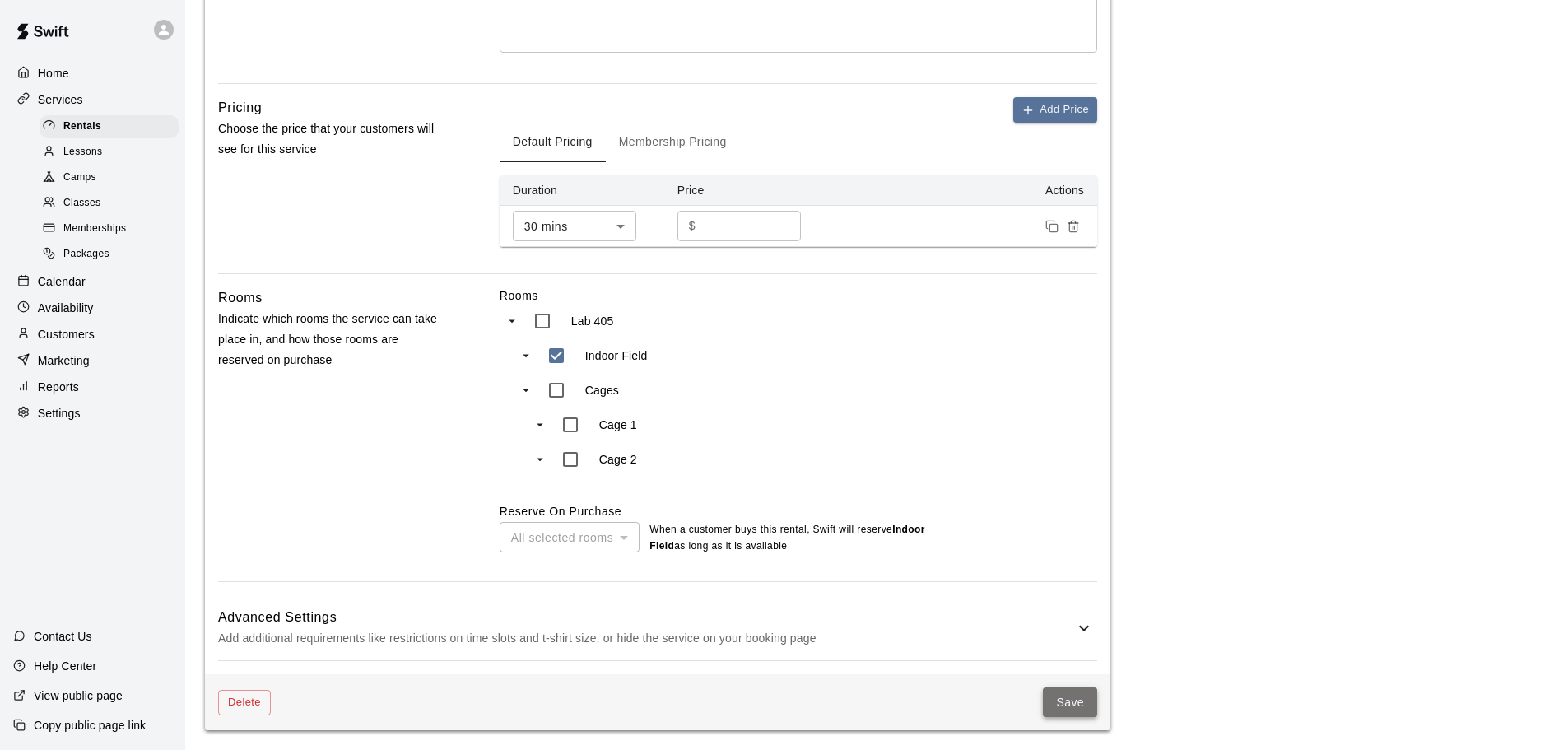
click at [1066, 697] on button "Save" at bounding box center [1070, 703] width 54 height 31
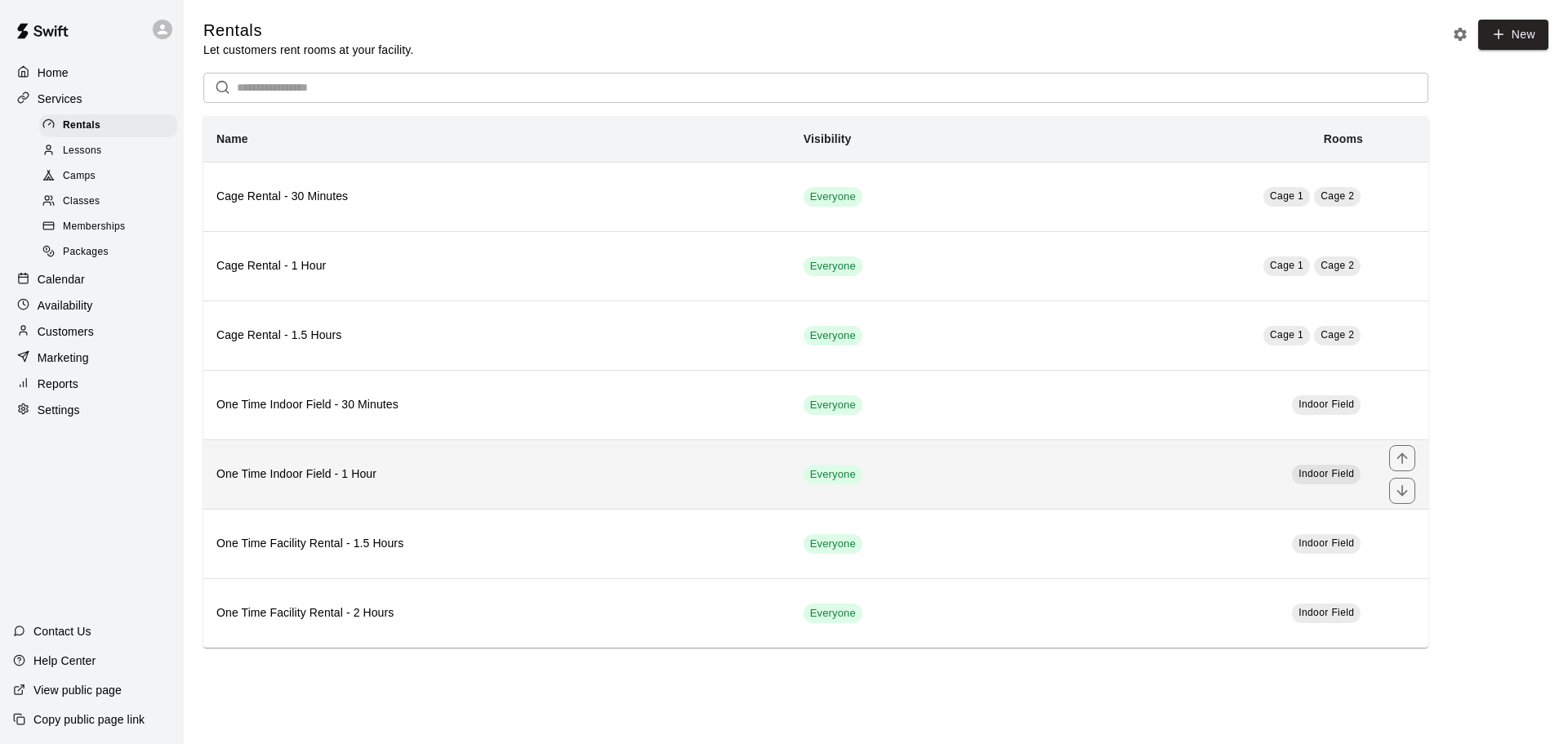
click at [449, 480] on h6 "One Time Indoor Field - 1 Hour" at bounding box center [497, 474] width 561 height 18
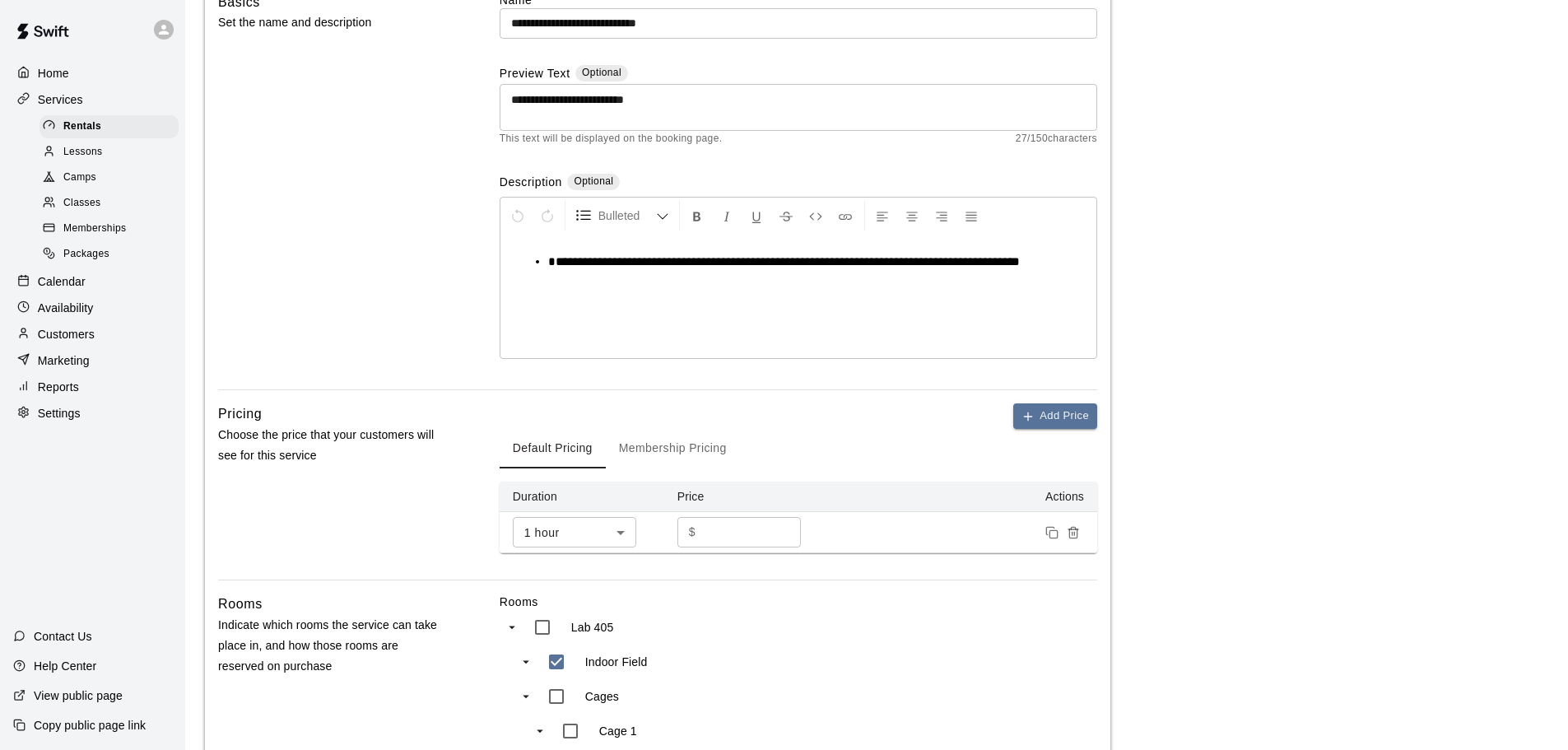
scroll to position [466, 0]
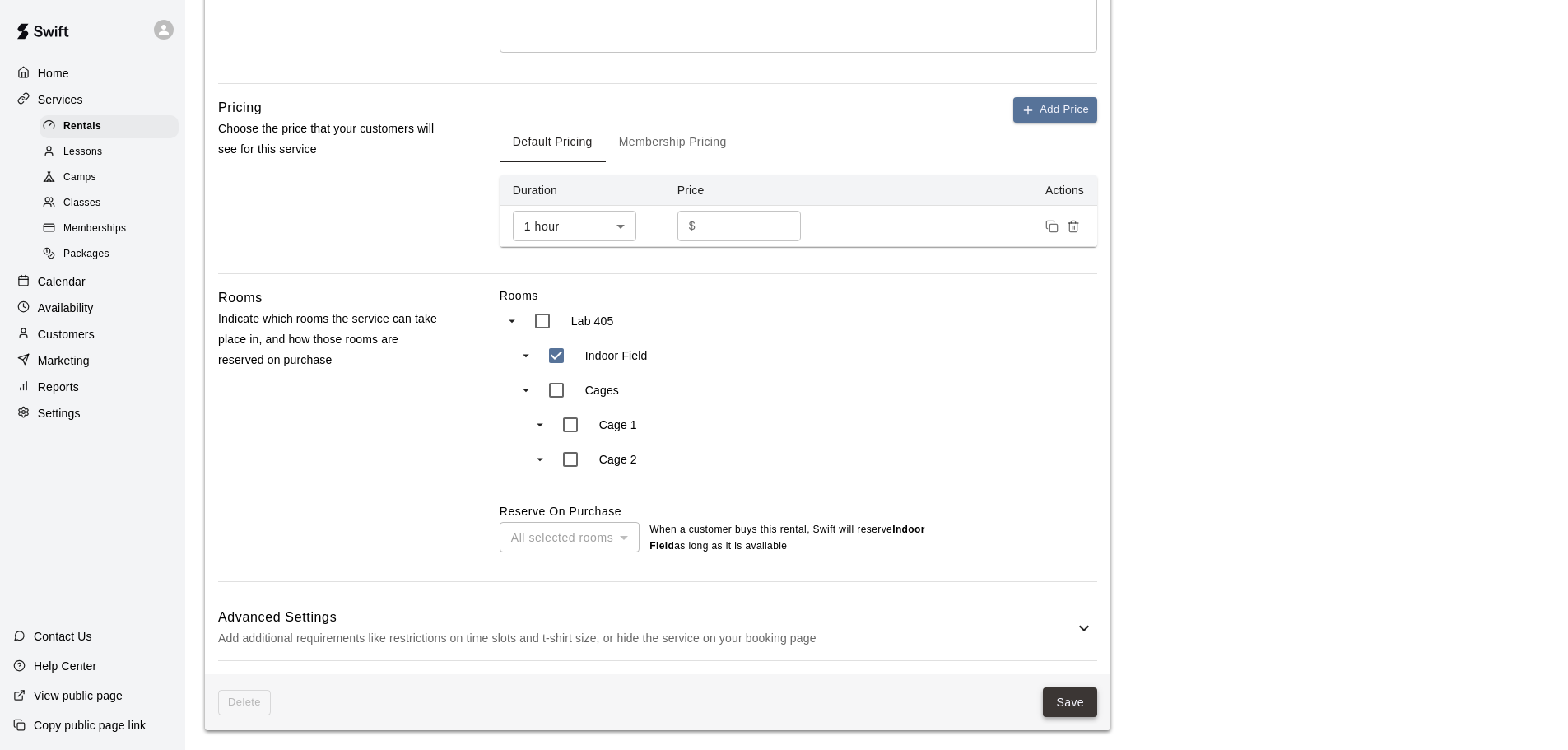
click at [1050, 710] on button "Save" at bounding box center [1070, 703] width 54 height 31
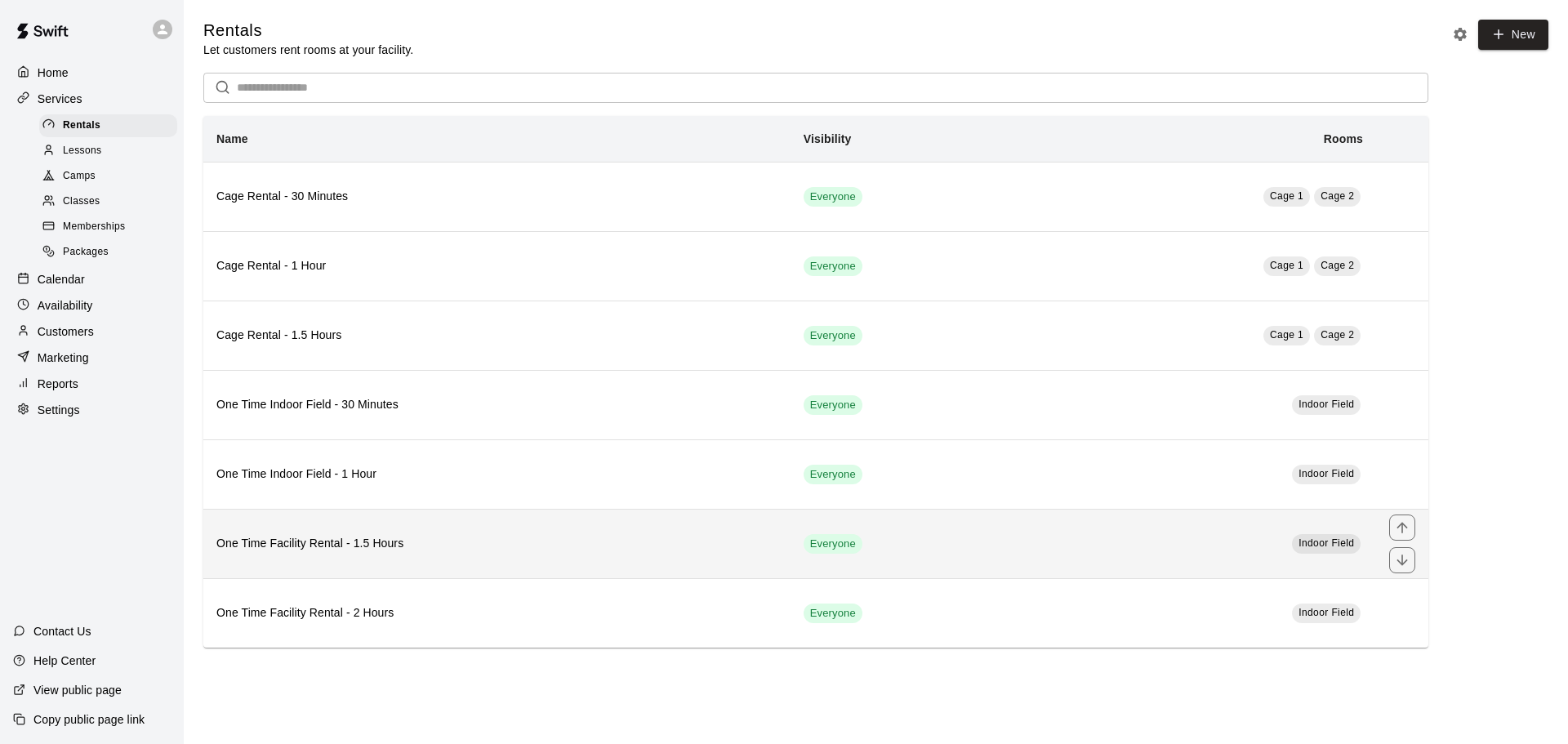
click at [441, 552] on h6 "One Time Facility Rental - 1.5 Hours" at bounding box center [497, 544] width 561 height 18
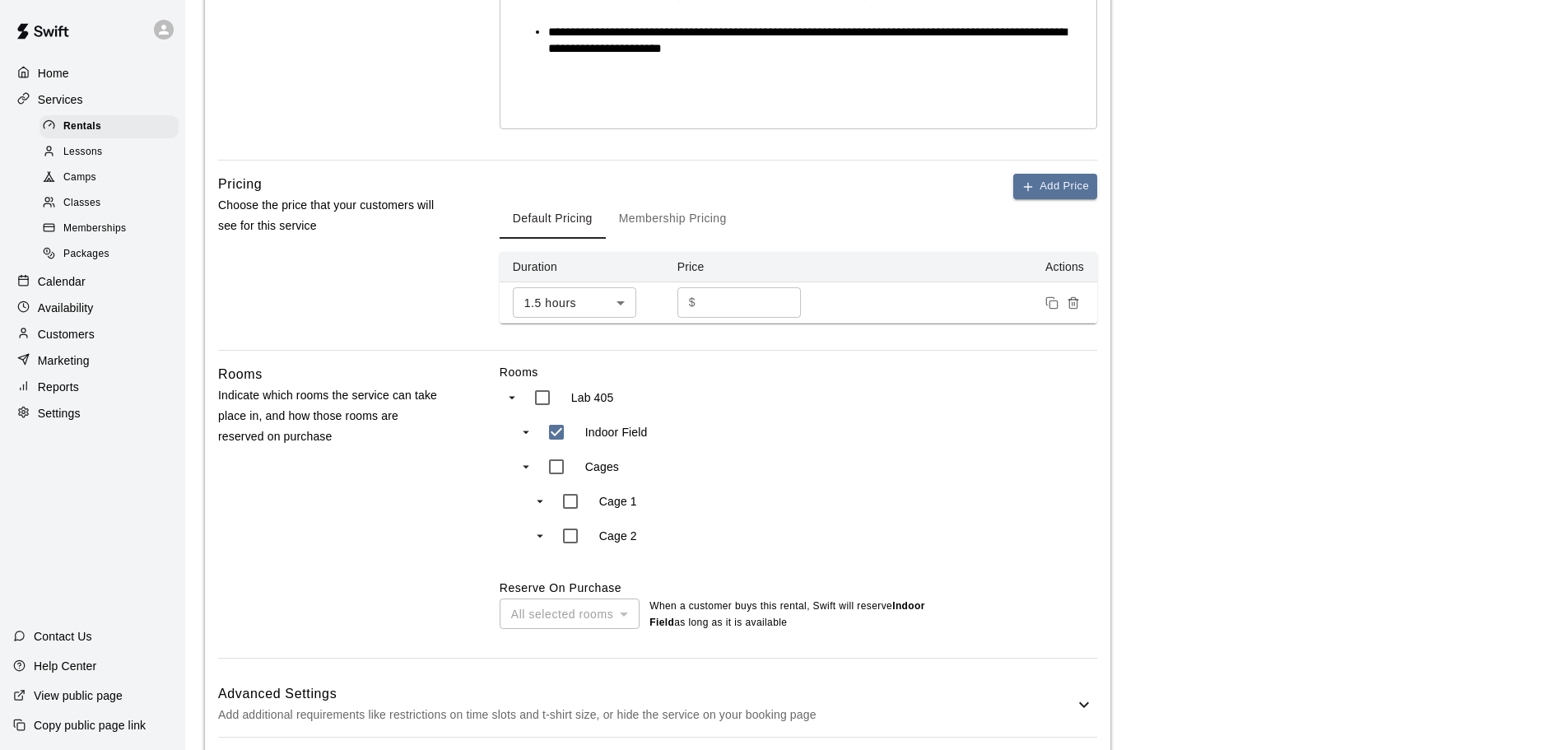
scroll to position [466, 0]
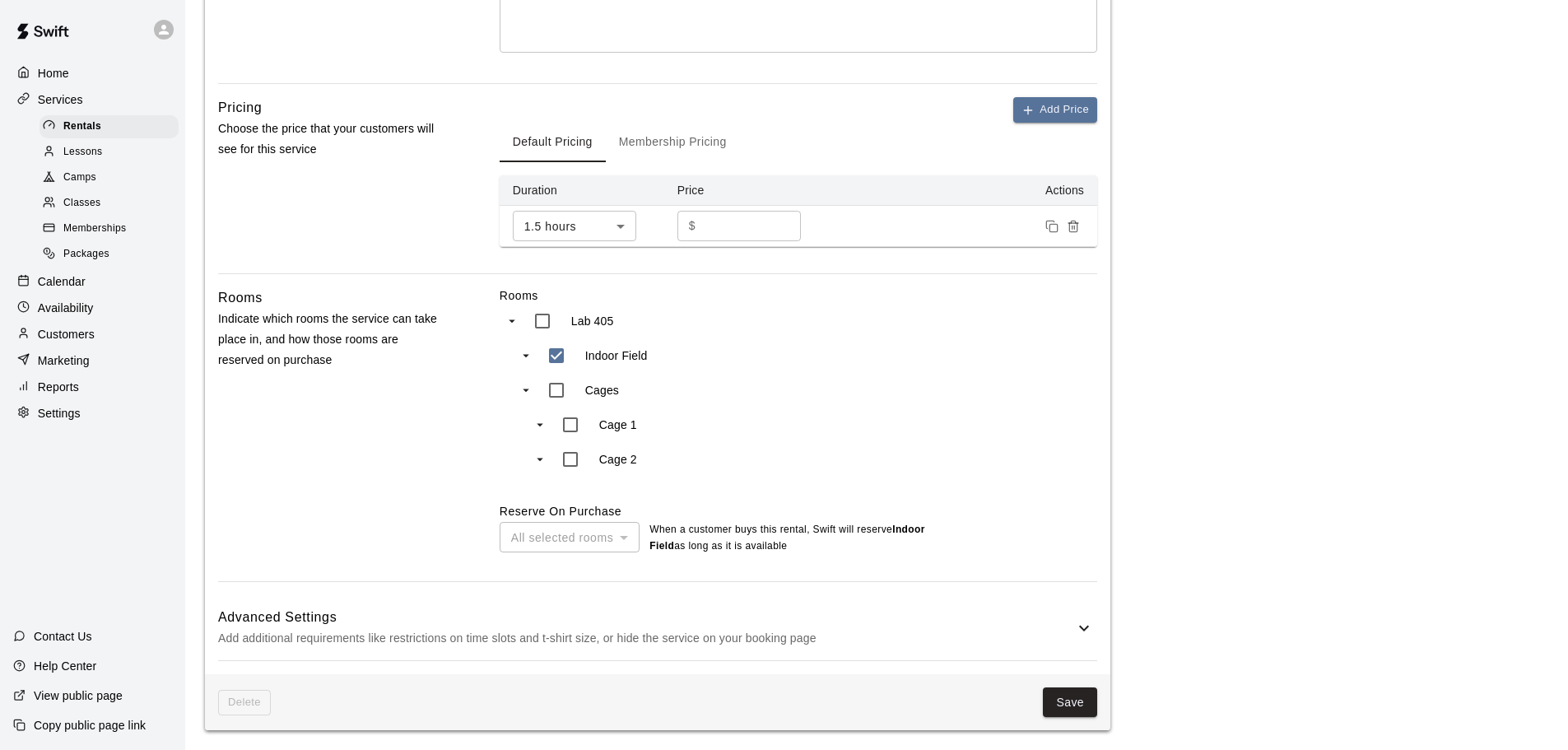
click at [651, 647] on p "Add additional requirements like restrictions on time slots and t-shirt size, o…" at bounding box center [646, 638] width 856 height 20
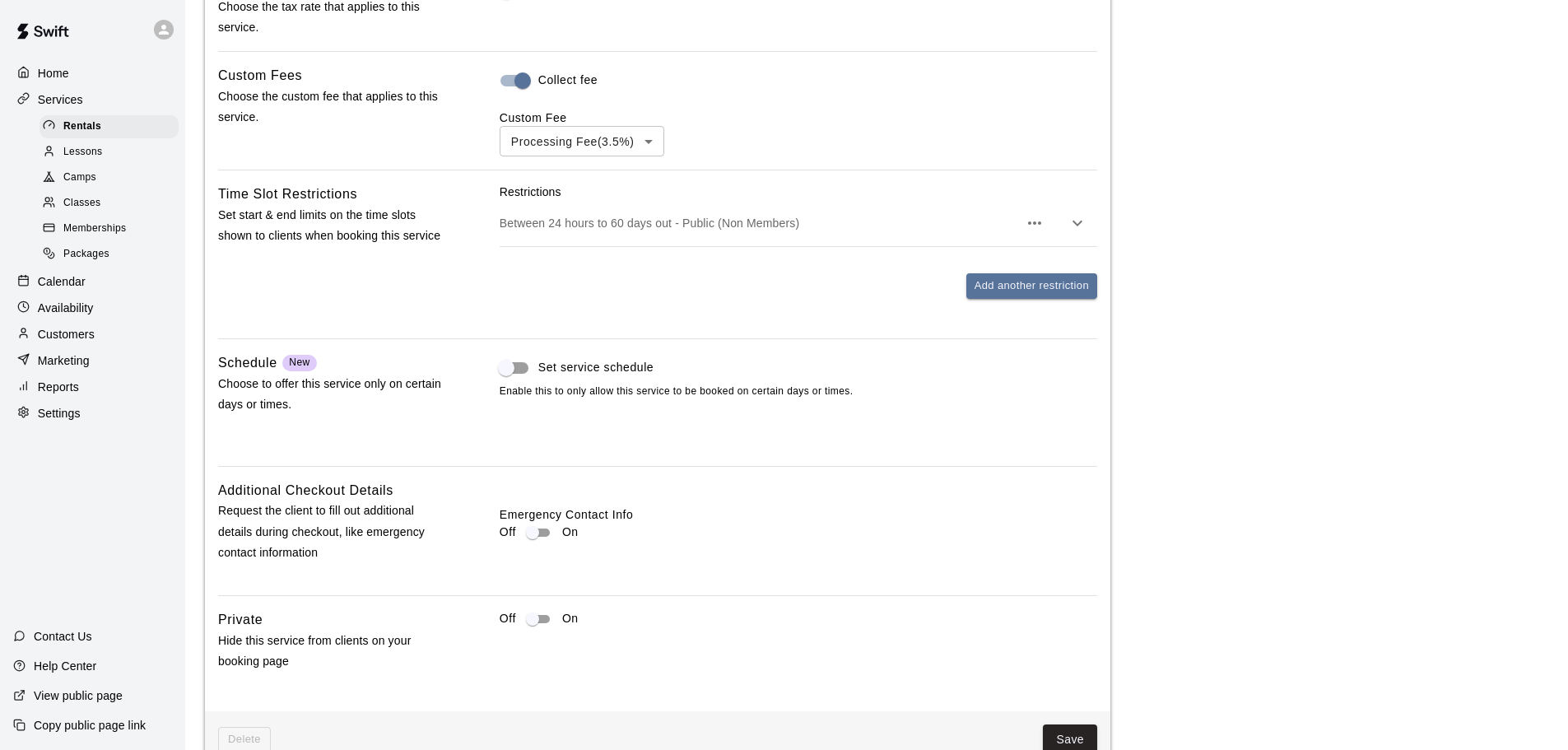
scroll to position [1217, 0]
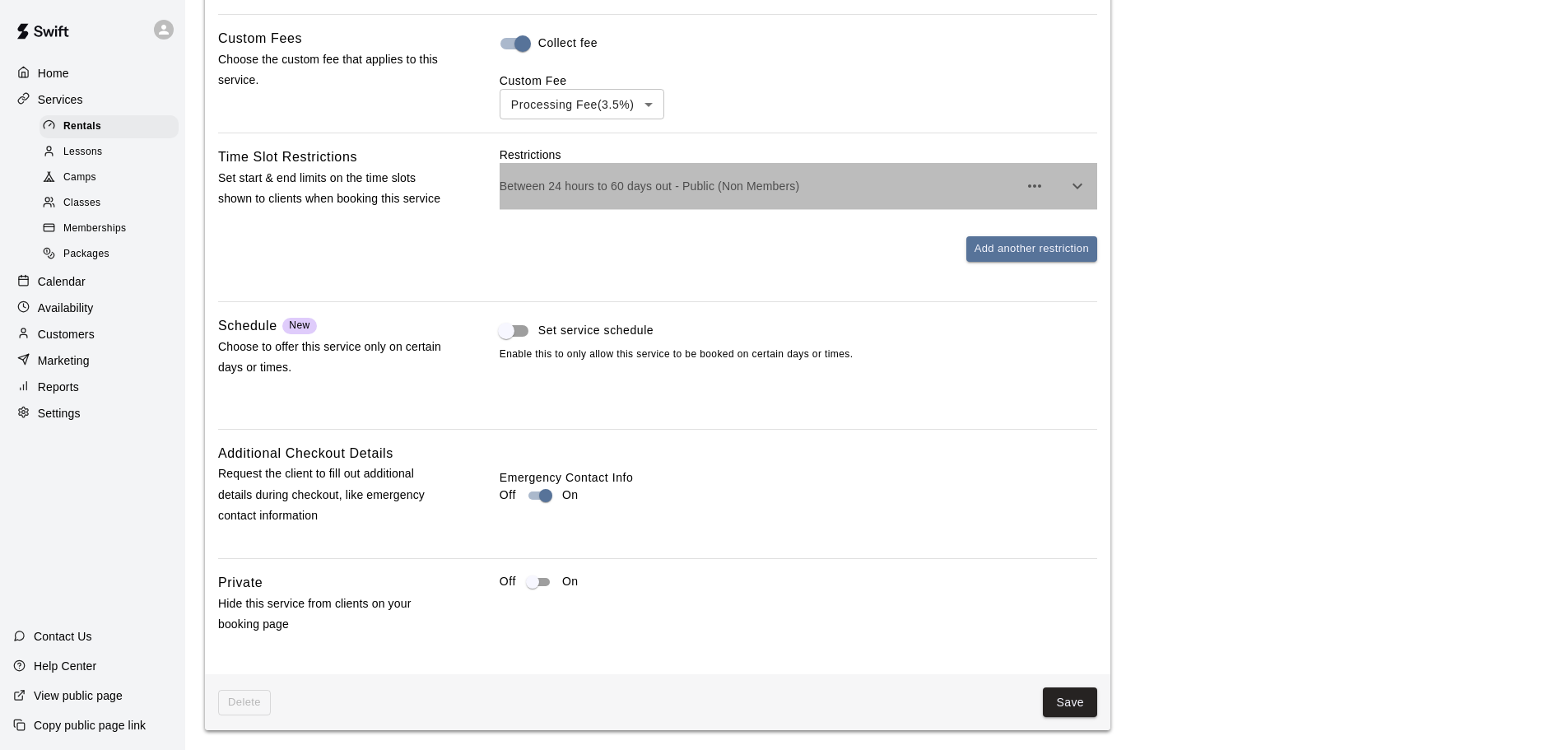
click at [816, 187] on p "Between 24 hours to 60 days out - Public (Non Members)" at bounding box center [758, 185] width 518 height 16
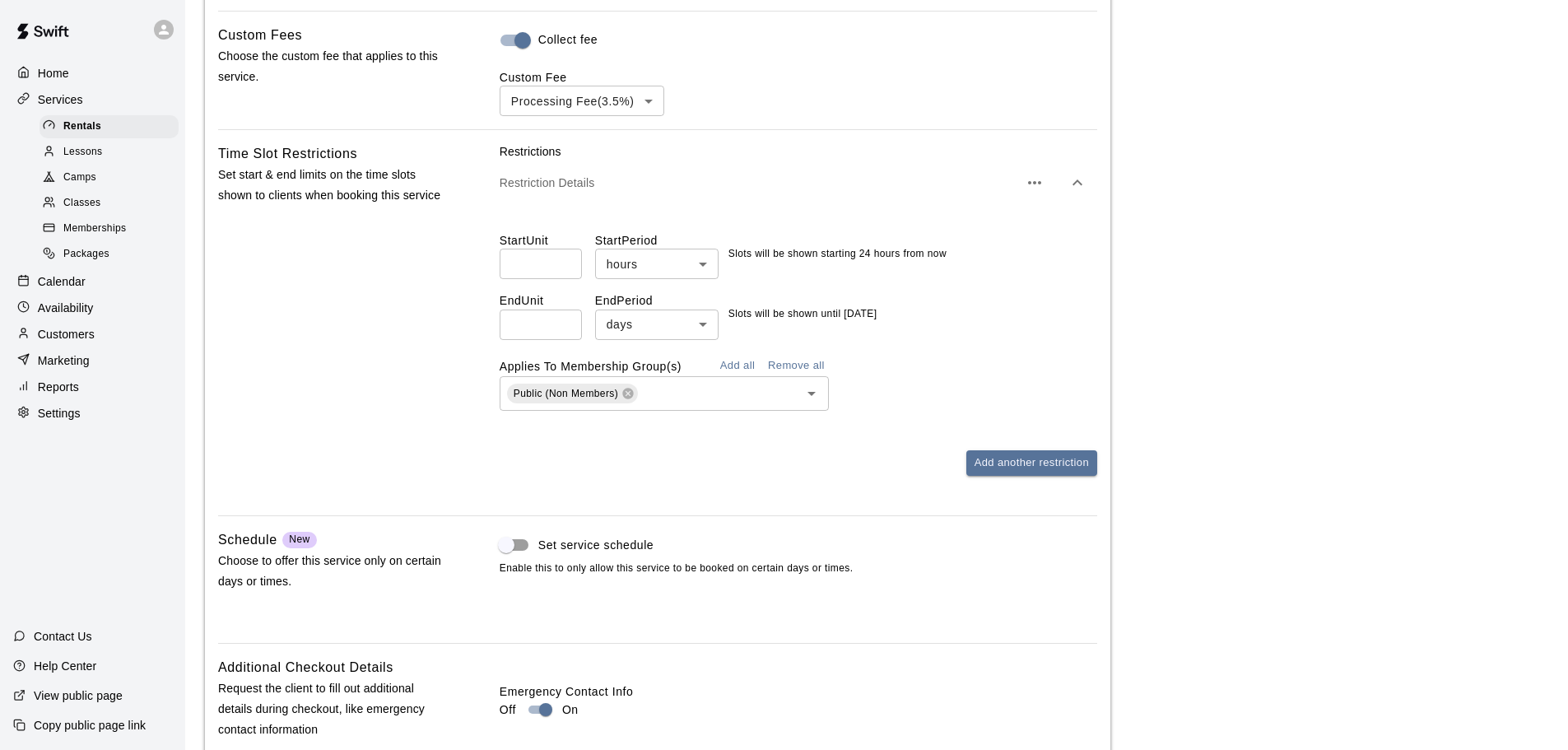
drag, startPoint x: 547, startPoint y: 324, endPoint x: 377, endPoint y: 351, distance: 172.1
click at [377, 351] on div "Time Slot Restrictions Set start & end limits on the time slots shown to client…" at bounding box center [657, 322] width 879 height 359
type input "**"
click at [1012, 461] on button "Add another restriction" at bounding box center [1032, 463] width 131 height 25
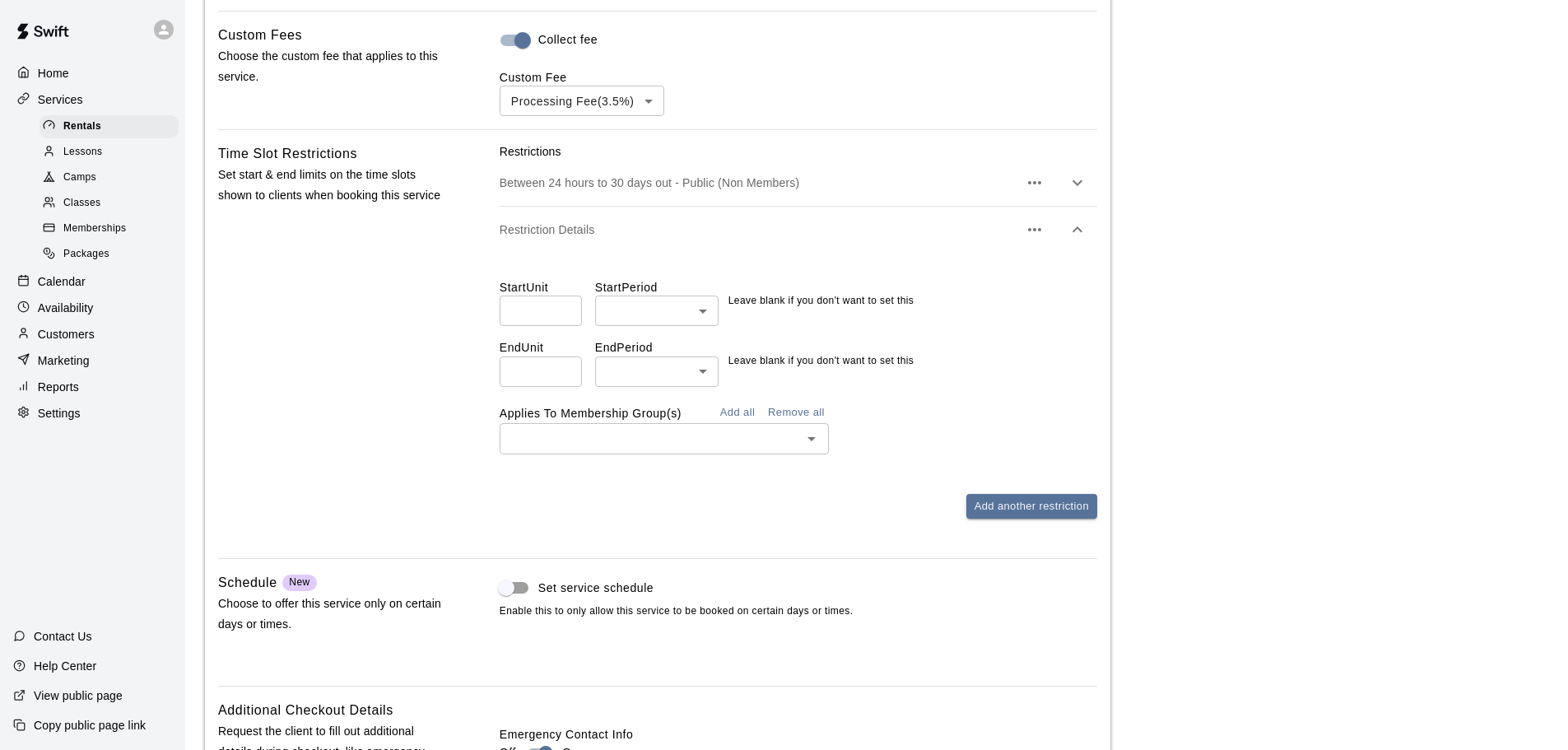
click at [545, 305] on input "number" at bounding box center [540, 311] width 82 height 31
type input "**"
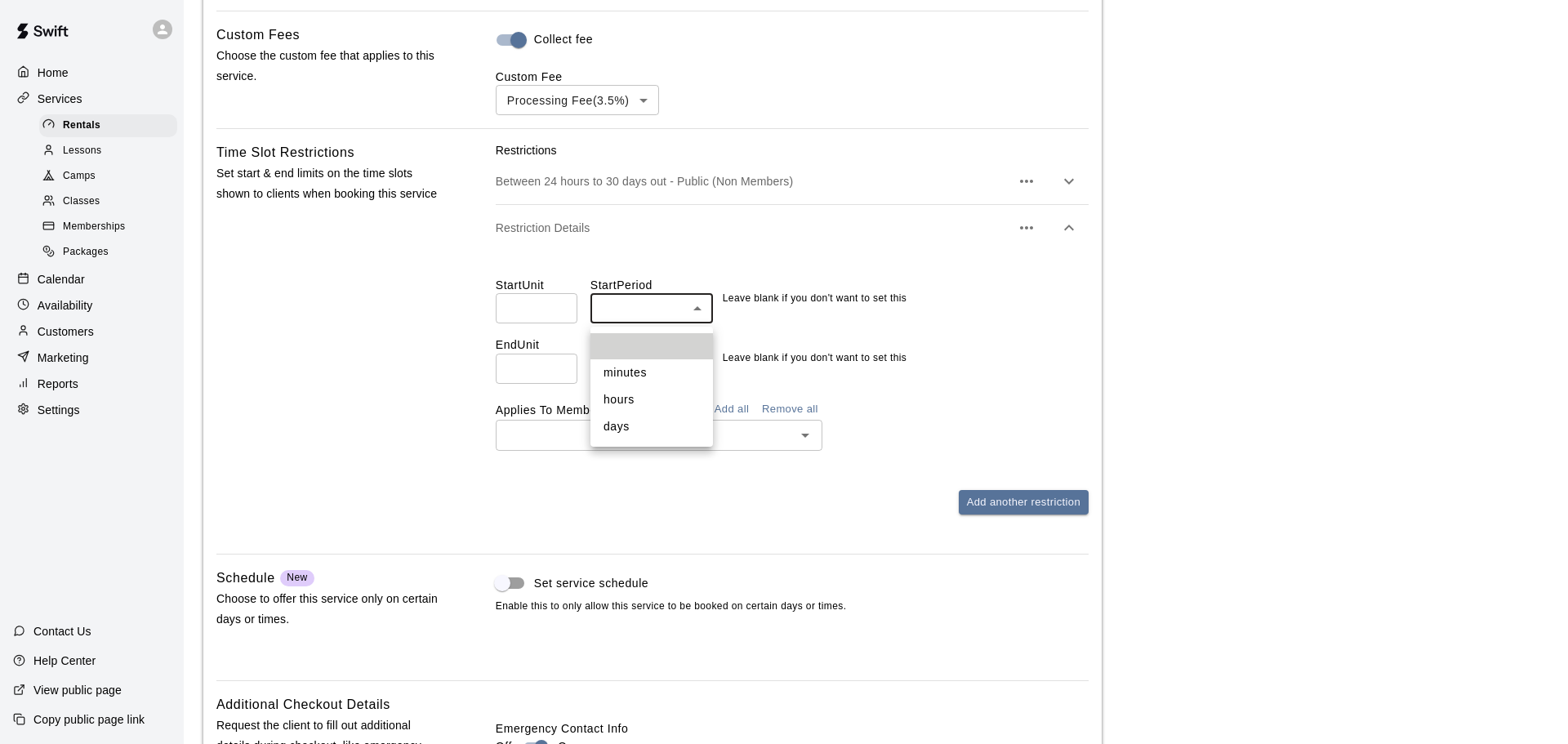
click at [670, 395] on li "hours" at bounding box center [652, 399] width 123 height 27
type input "*****"
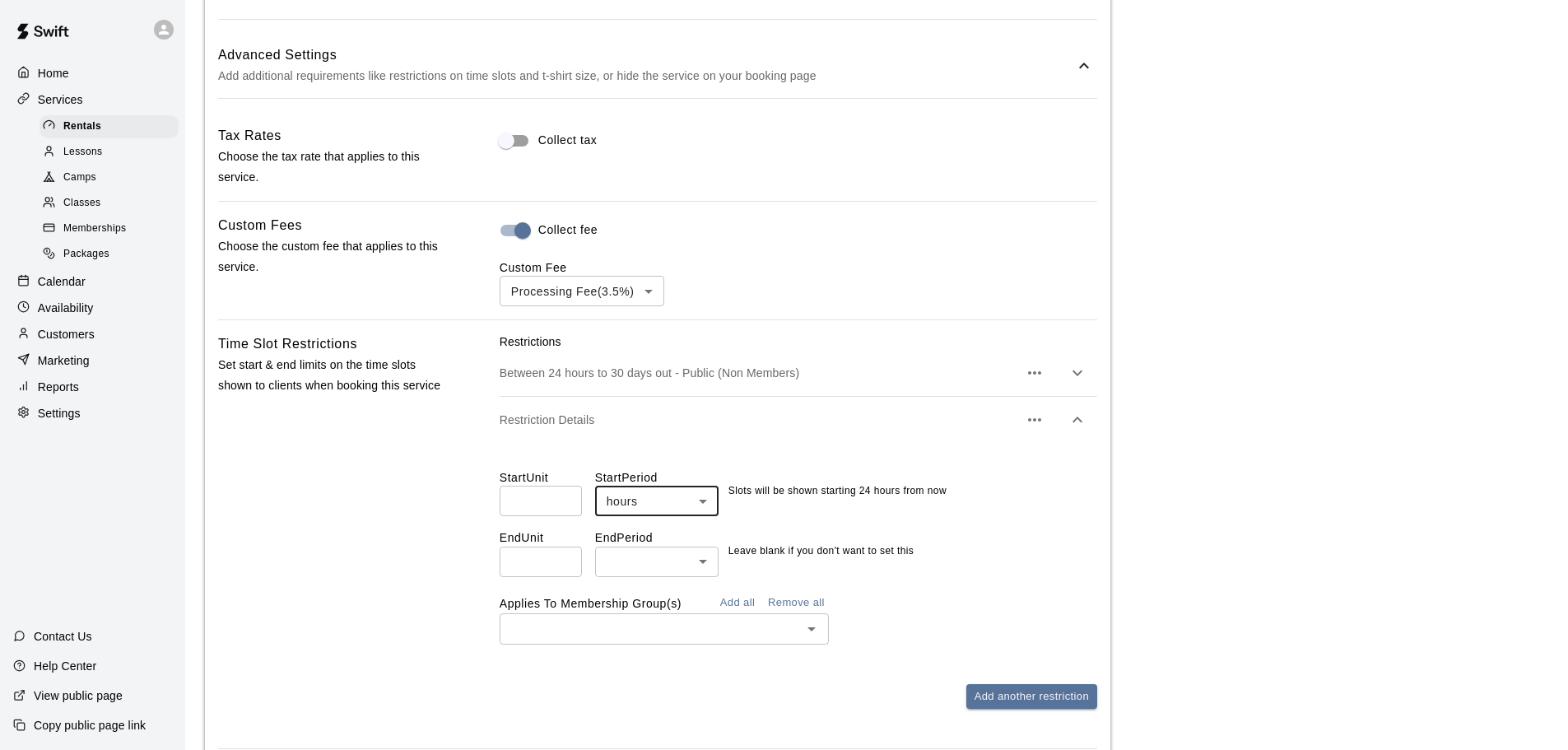
scroll to position [1153, 0]
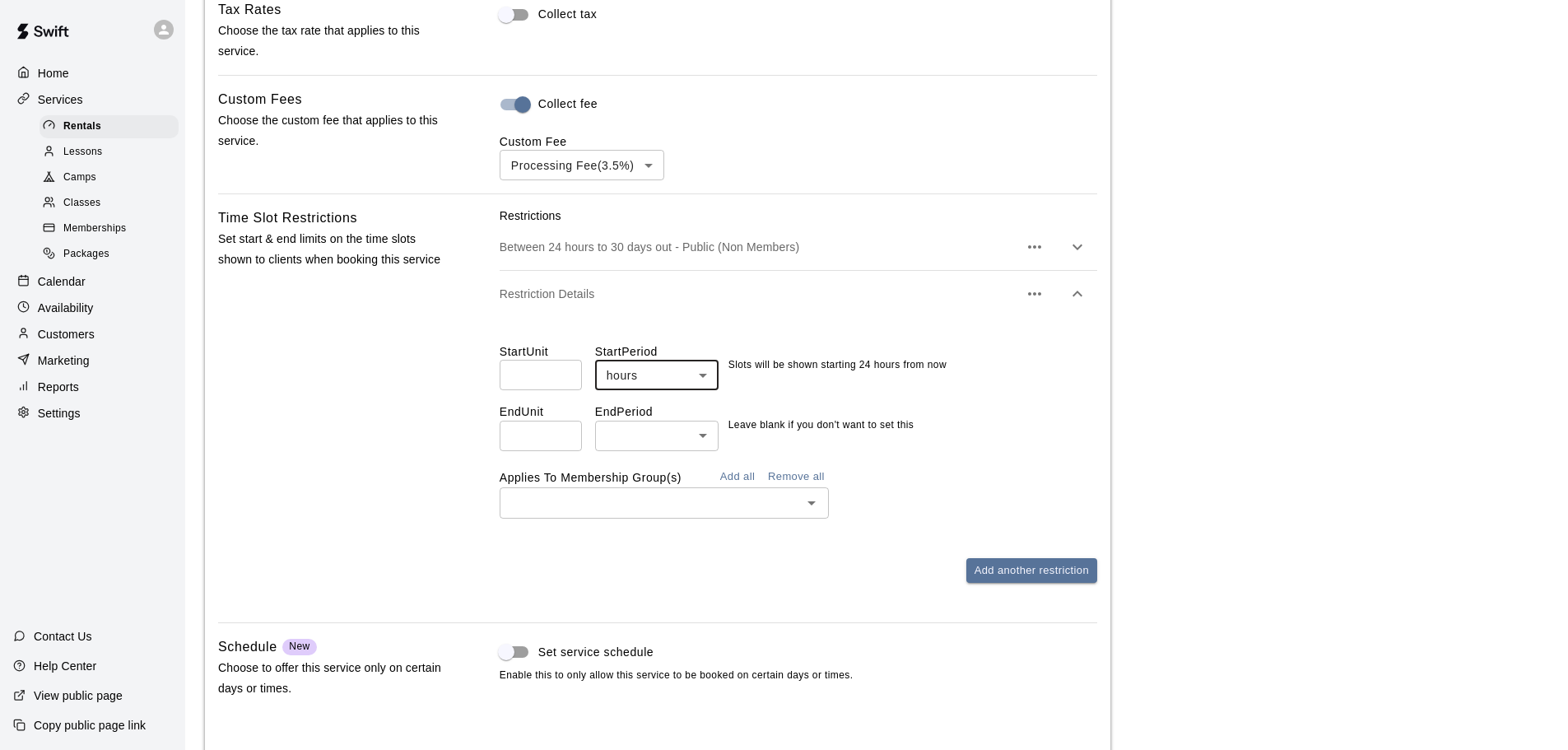
click at [534, 448] on input "number" at bounding box center [540, 436] width 82 height 31
type input "**"
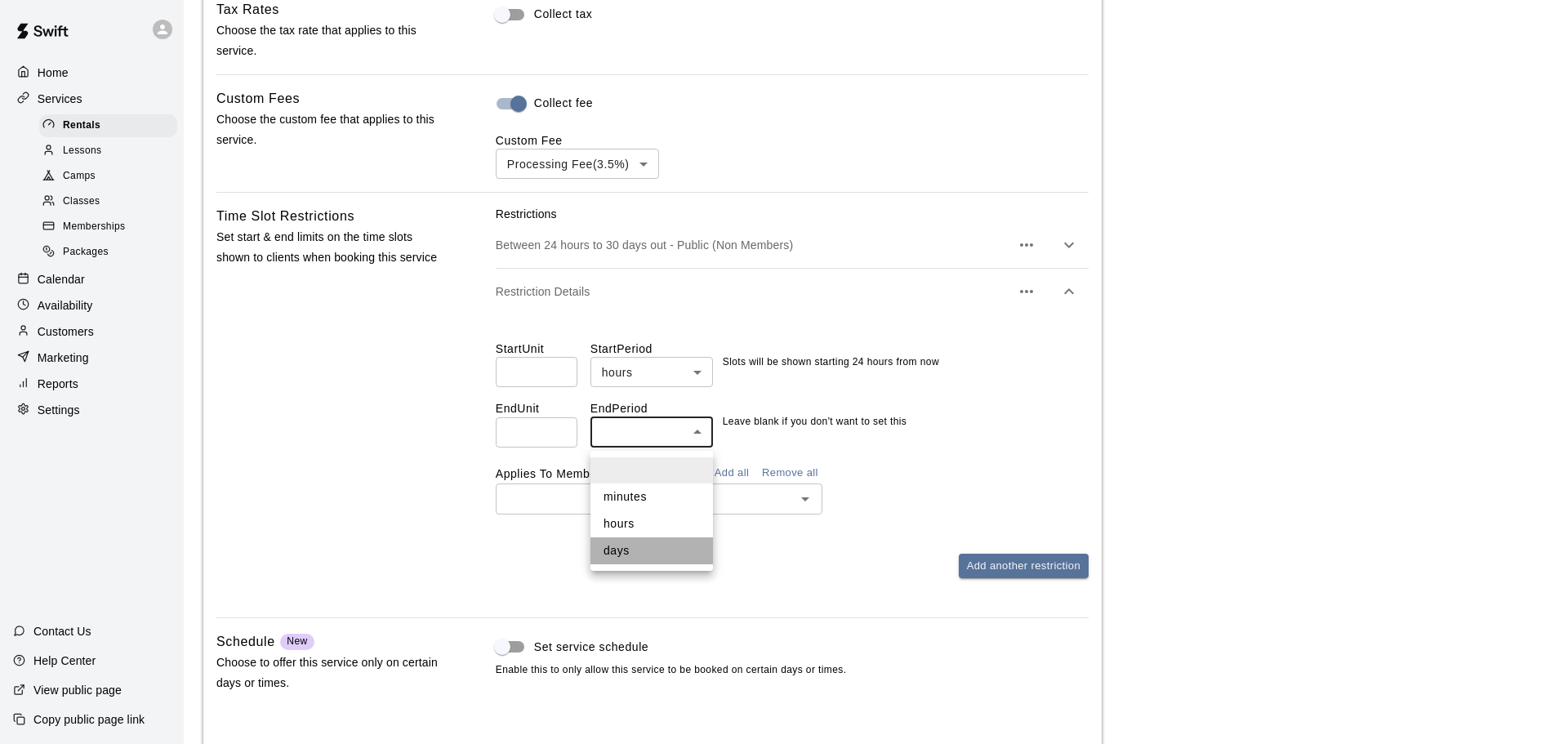
click at [630, 547] on li "days" at bounding box center [652, 551] width 123 height 27
type input "****"
click at [673, 501] on input "text" at bounding box center [646, 498] width 290 height 20
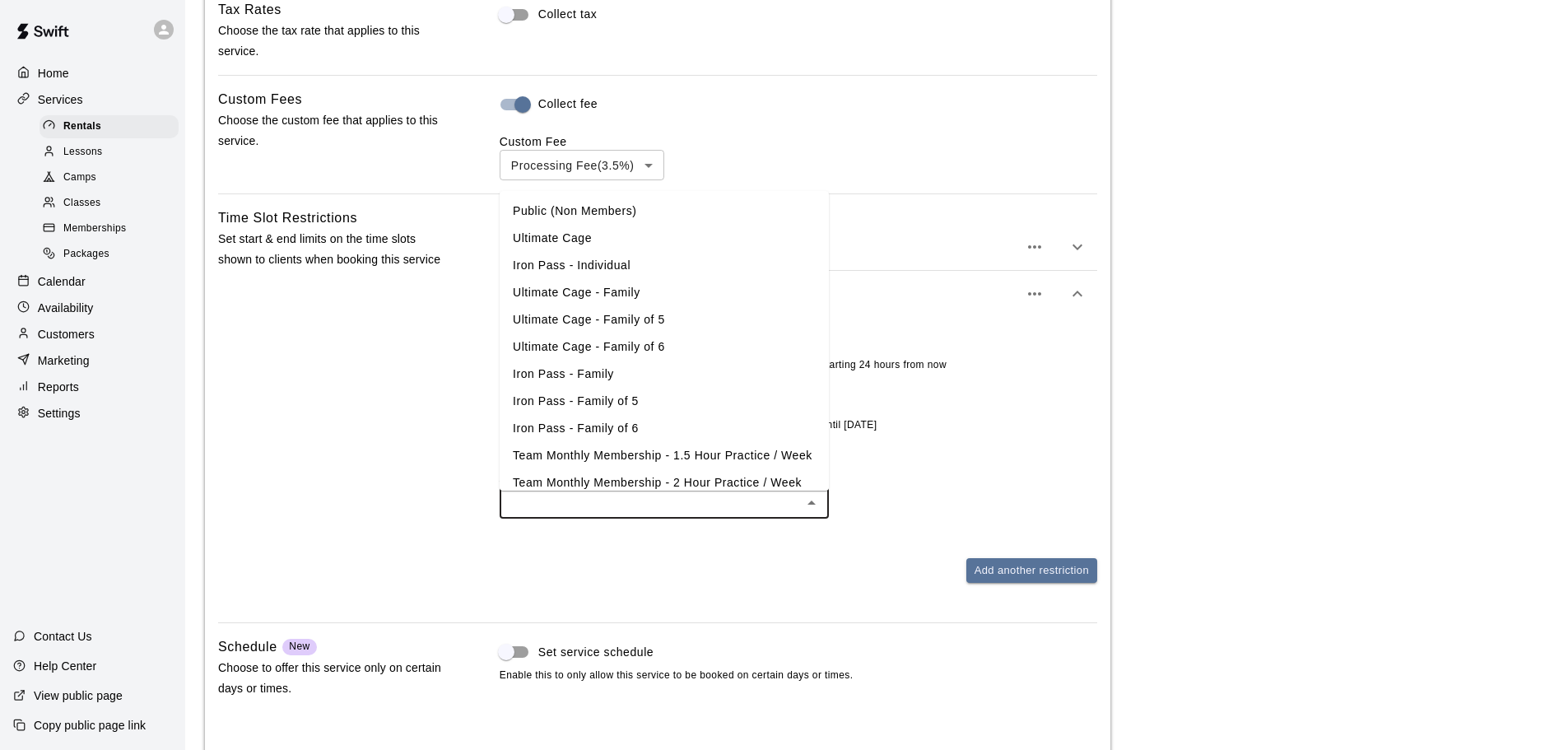
click at [660, 264] on li "Iron Pass - Individual" at bounding box center [664, 265] width 329 height 27
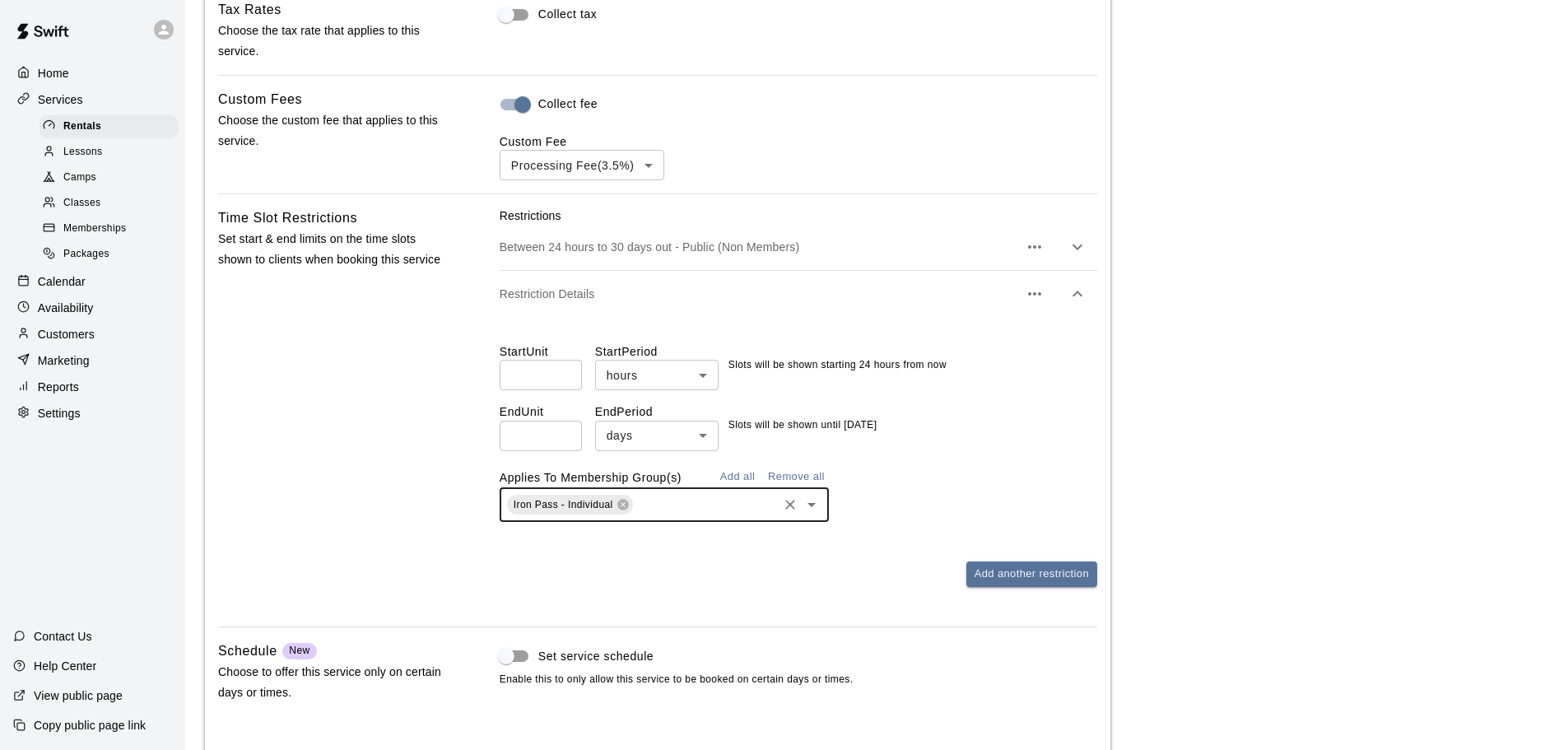
click at [699, 513] on input "text" at bounding box center [704, 505] width 140 height 20
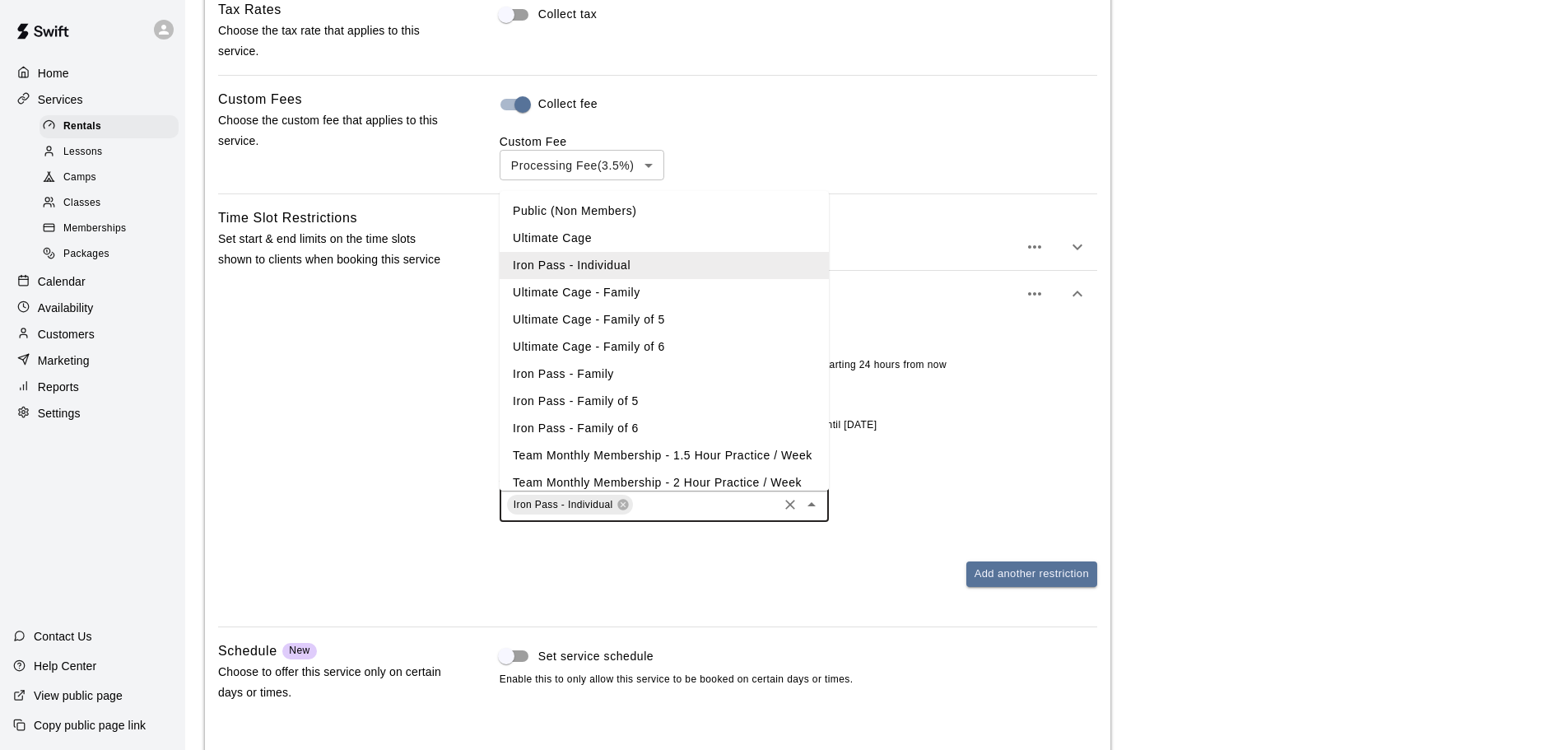
click at [657, 377] on li "Iron Pass - Family" at bounding box center [664, 375] width 329 height 27
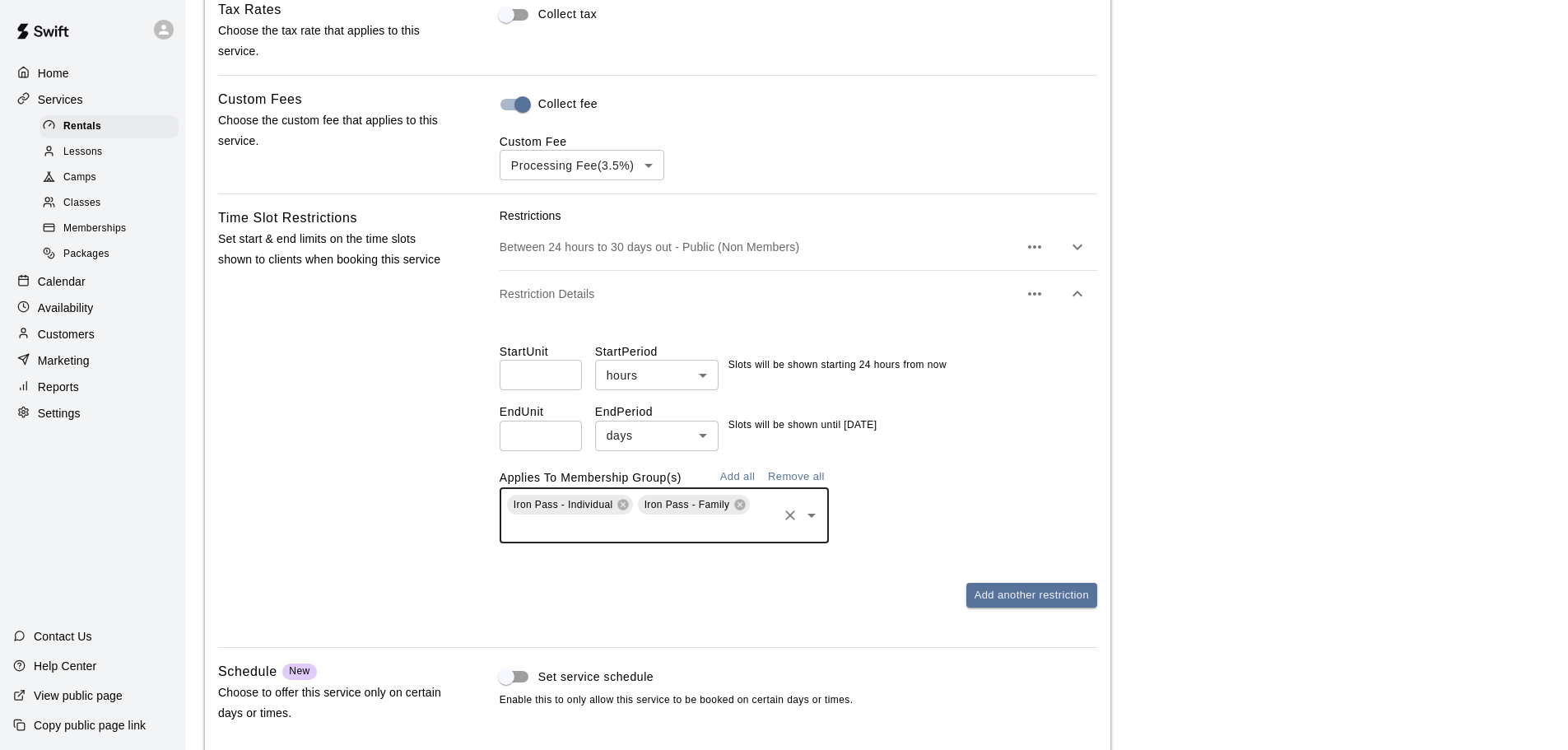
click at [683, 542] on div "Iron Pass - Individual Iron Pass - Family ​" at bounding box center [664, 514] width 329 height 55
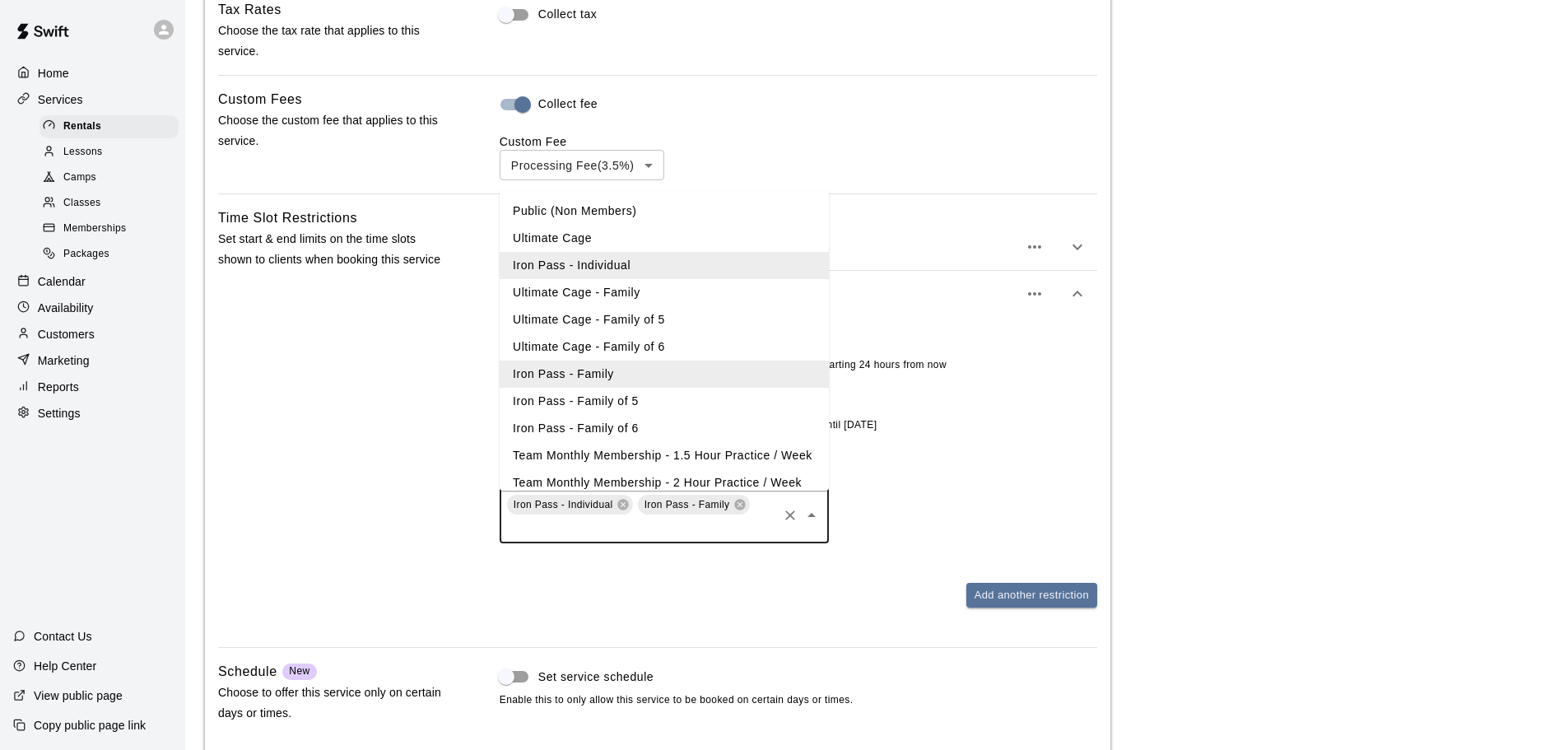
click at [638, 399] on li "Iron Pass - Family of 5" at bounding box center [664, 402] width 329 height 27
click at [663, 535] on input "text" at bounding box center [708, 529] width 133 height 20
click at [632, 416] on li "Iron Pass - Family of 6" at bounding box center [664, 429] width 329 height 27
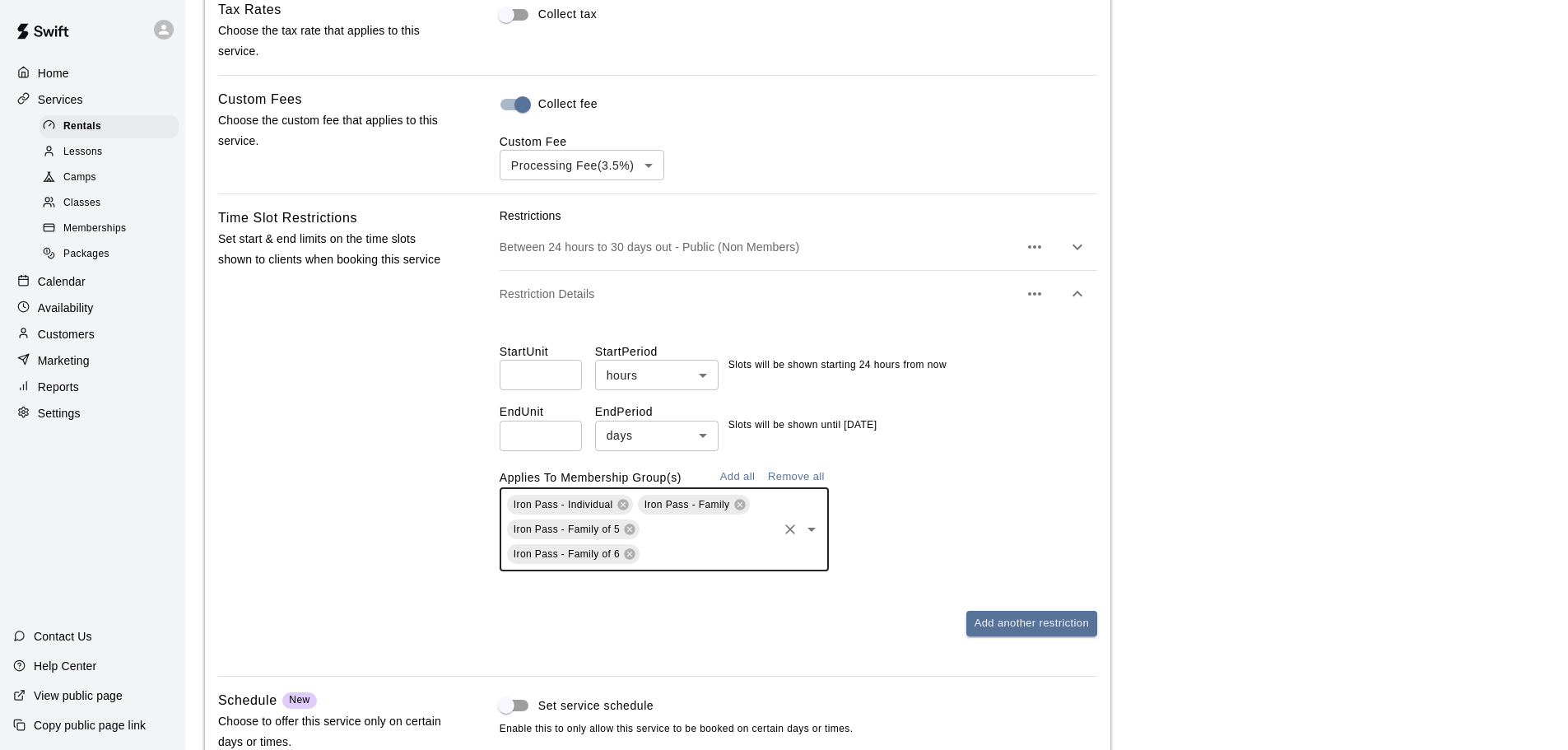
click at [705, 551] on input "text" at bounding box center [708, 554] width 133 height 20
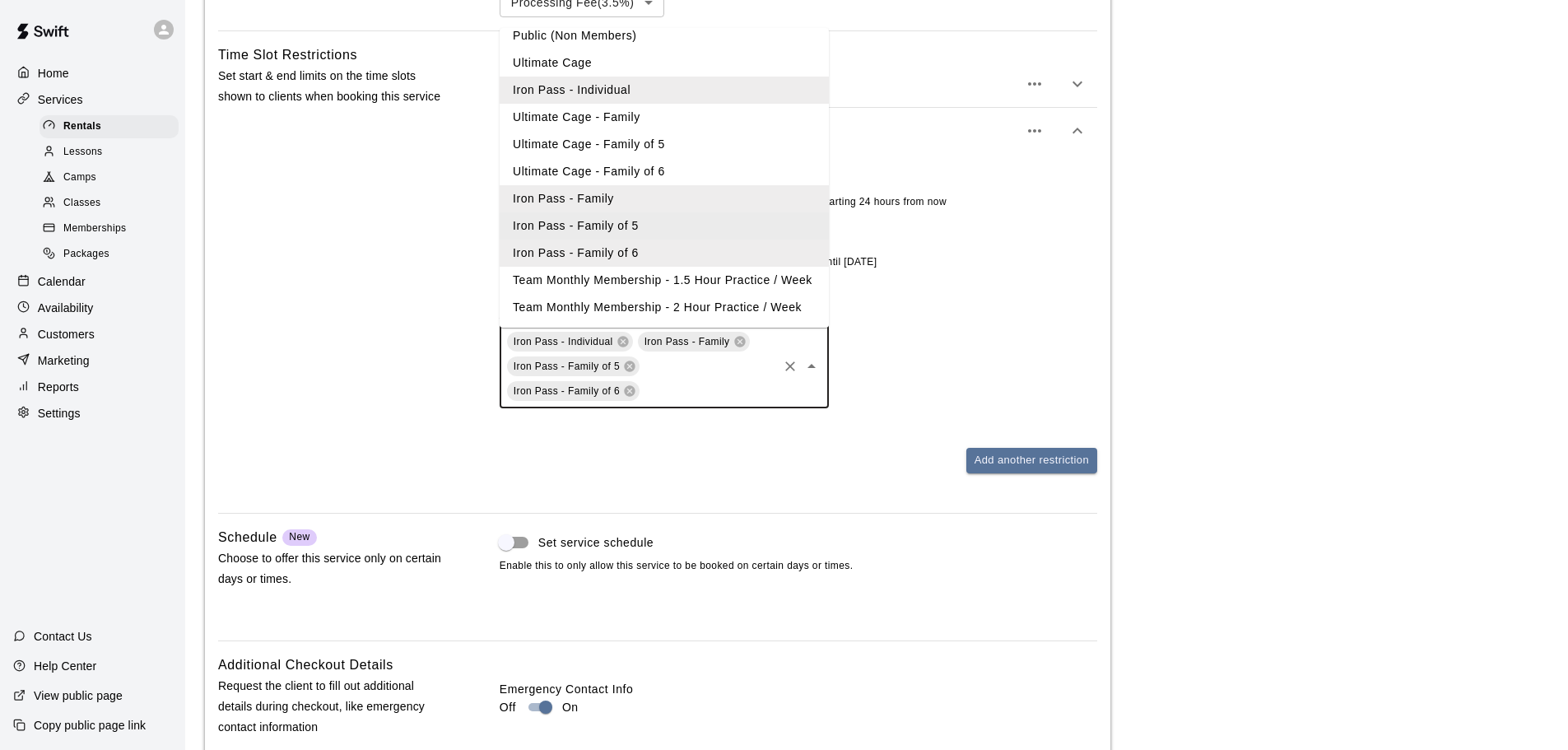
scroll to position [1318, 0]
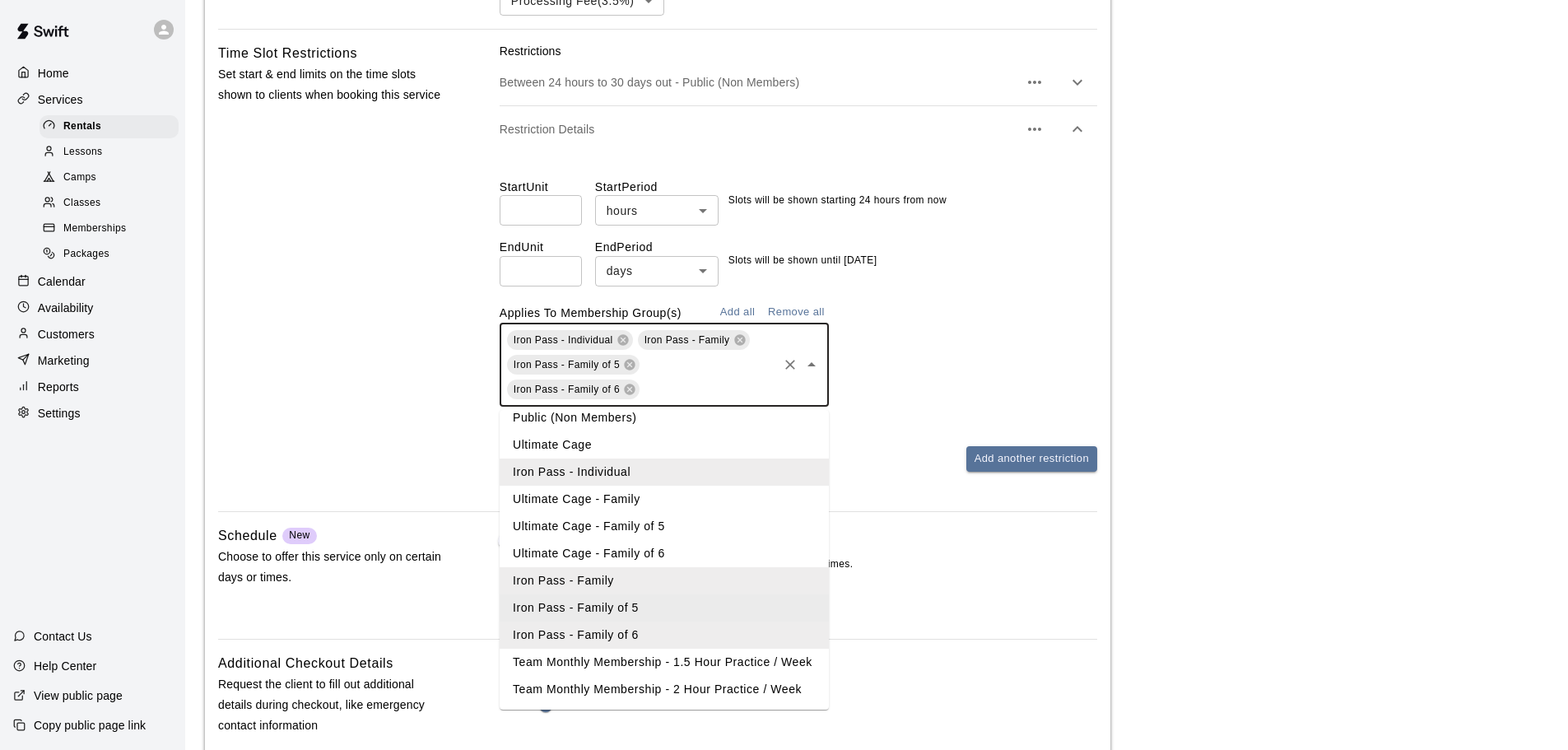
click at [911, 406] on div "Iron Pass - Individual Iron Pass - Family Iron Pass - Family of 5 Iron Pass - F…" at bounding box center [798, 364] width 597 height 84
click at [965, 379] on div "Iron Pass - Individual Iron Pass - Family Iron Pass - Family of 5 Iron Pass - F…" at bounding box center [798, 364] width 597 height 84
click at [1009, 350] on div "Iron Pass - Individual Iron Pass - Family Iron Pass - Family of 5 Iron Pass - F…" at bounding box center [798, 364] width 597 height 84
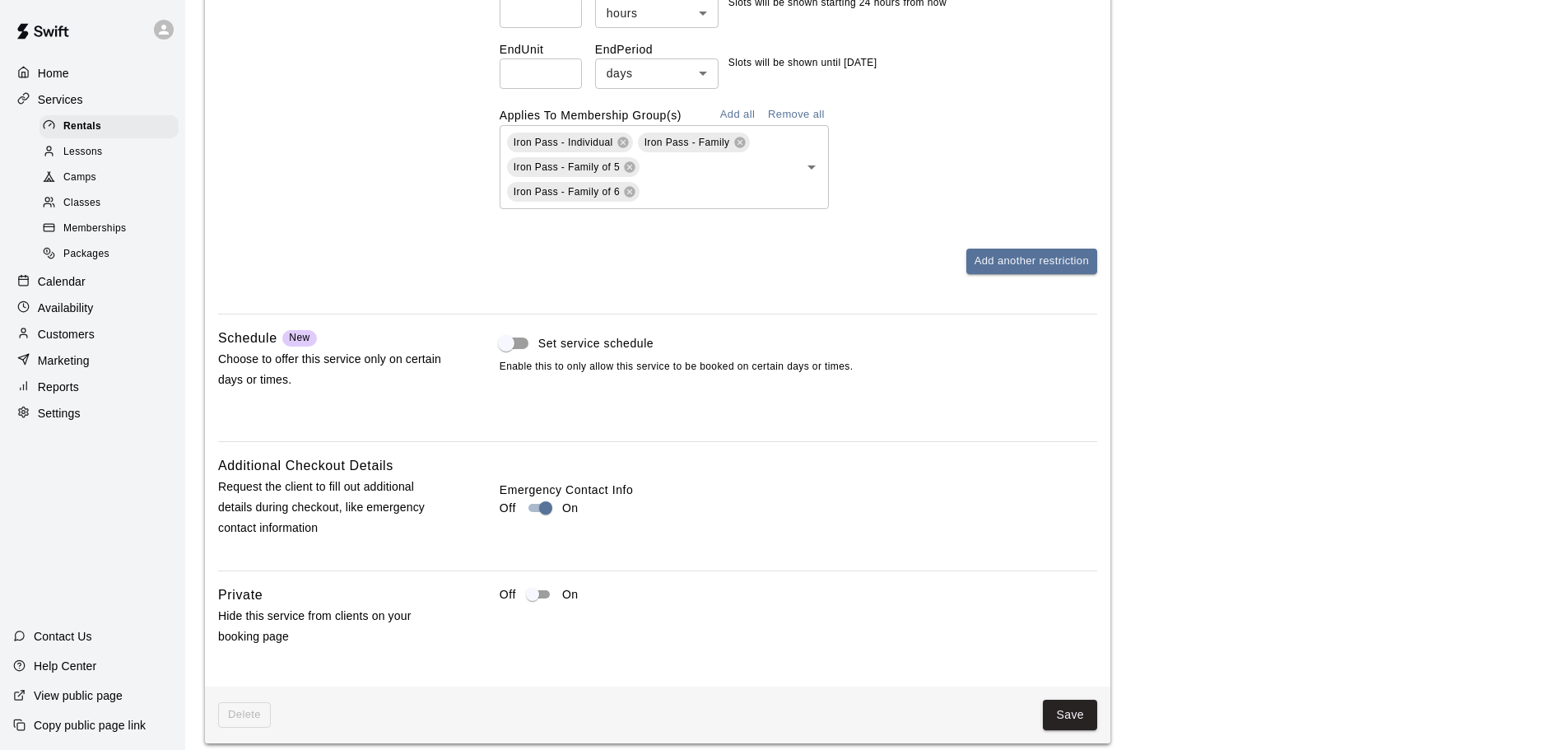
scroll to position [1531, 0]
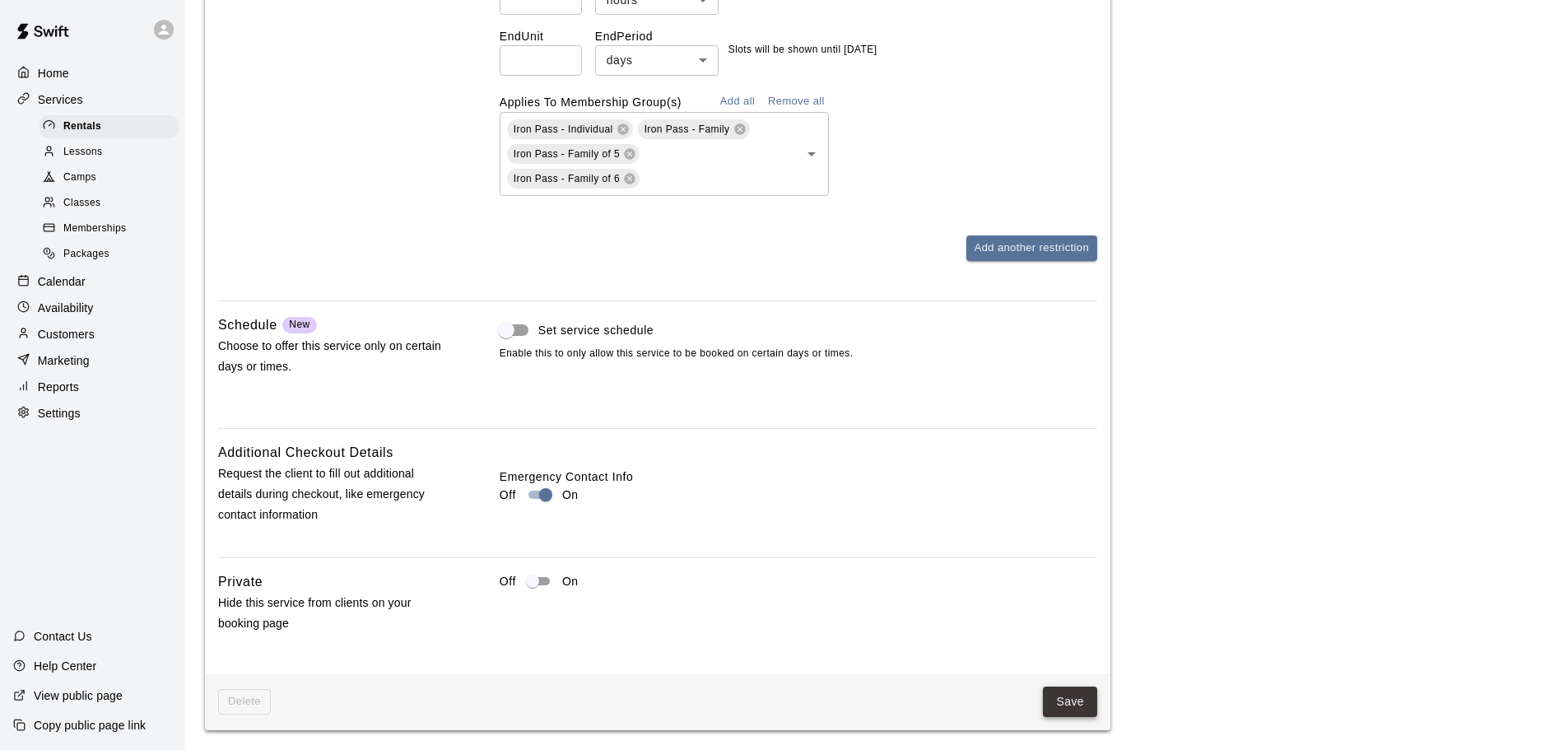
click at [1059, 695] on button "Save" at bounding box center [1070, 702] width 54 height 31
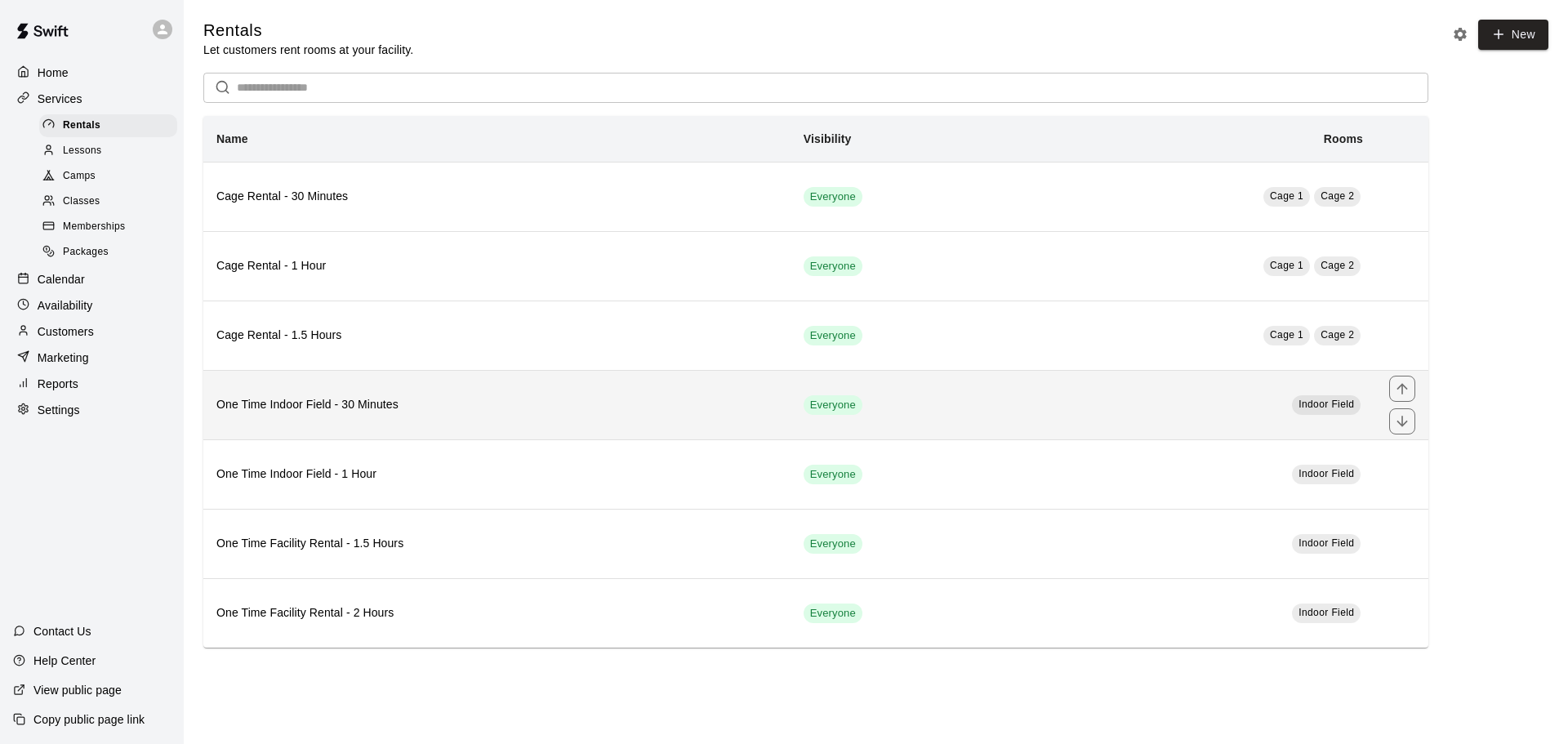
click at [473, 411] on h6 "One Time Indoor Field - 30 Minutes" at bounding box center [497, 405] width 561 height 18
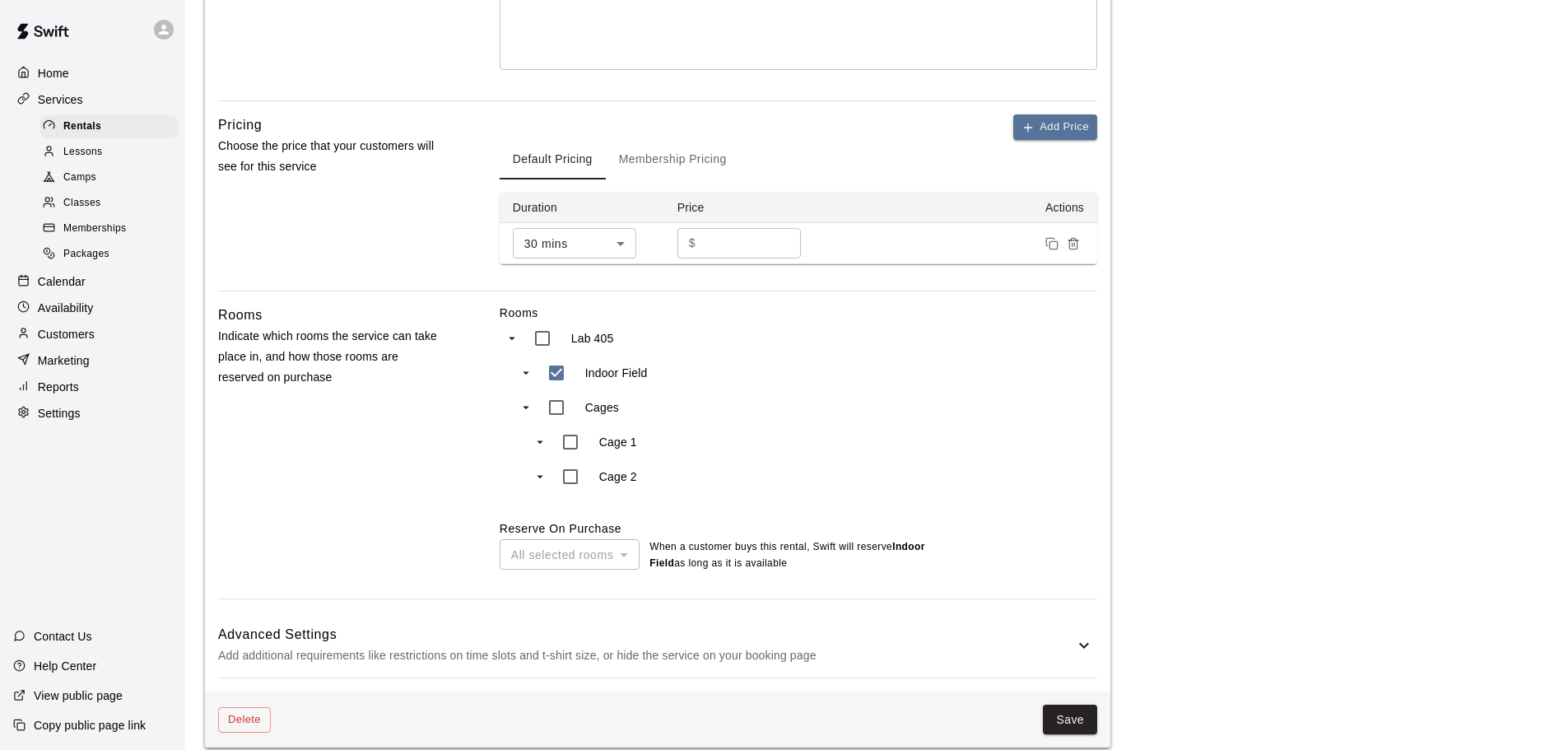
scroll to position [466, 0]
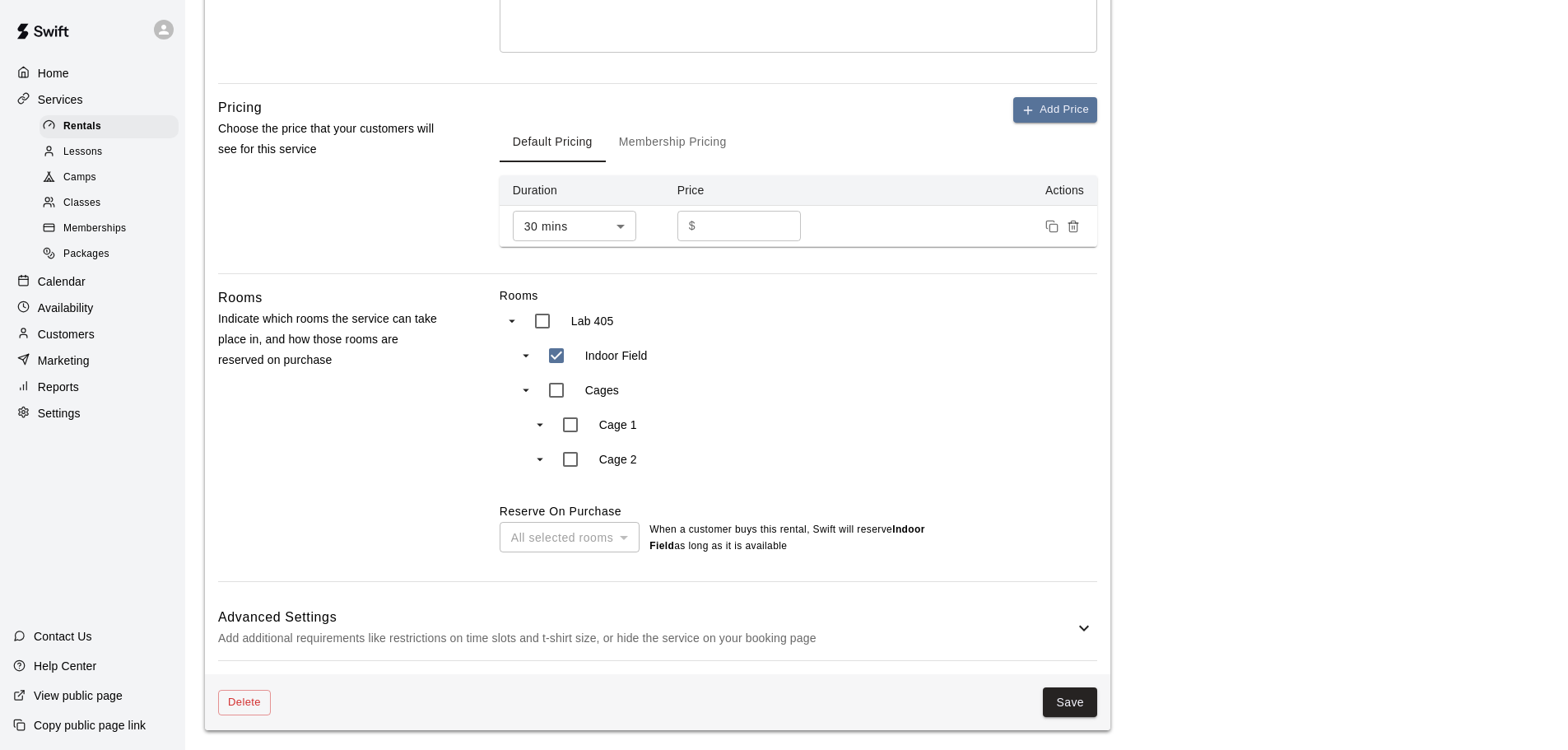
click at [686, 624] on h6 "Advanced Settings" at bounding box center [646, 618] width 856 height 21
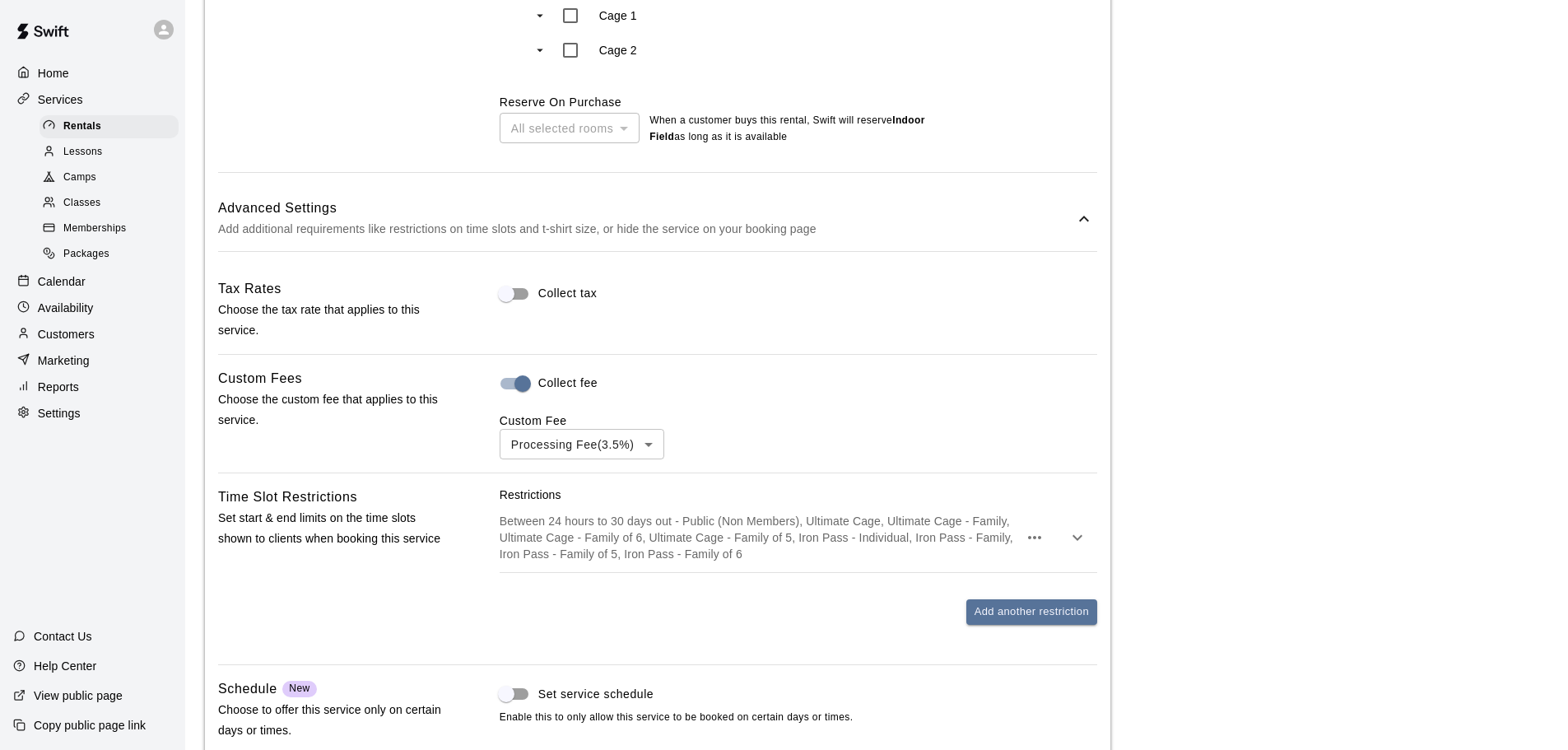
scroll to position [877, 0]
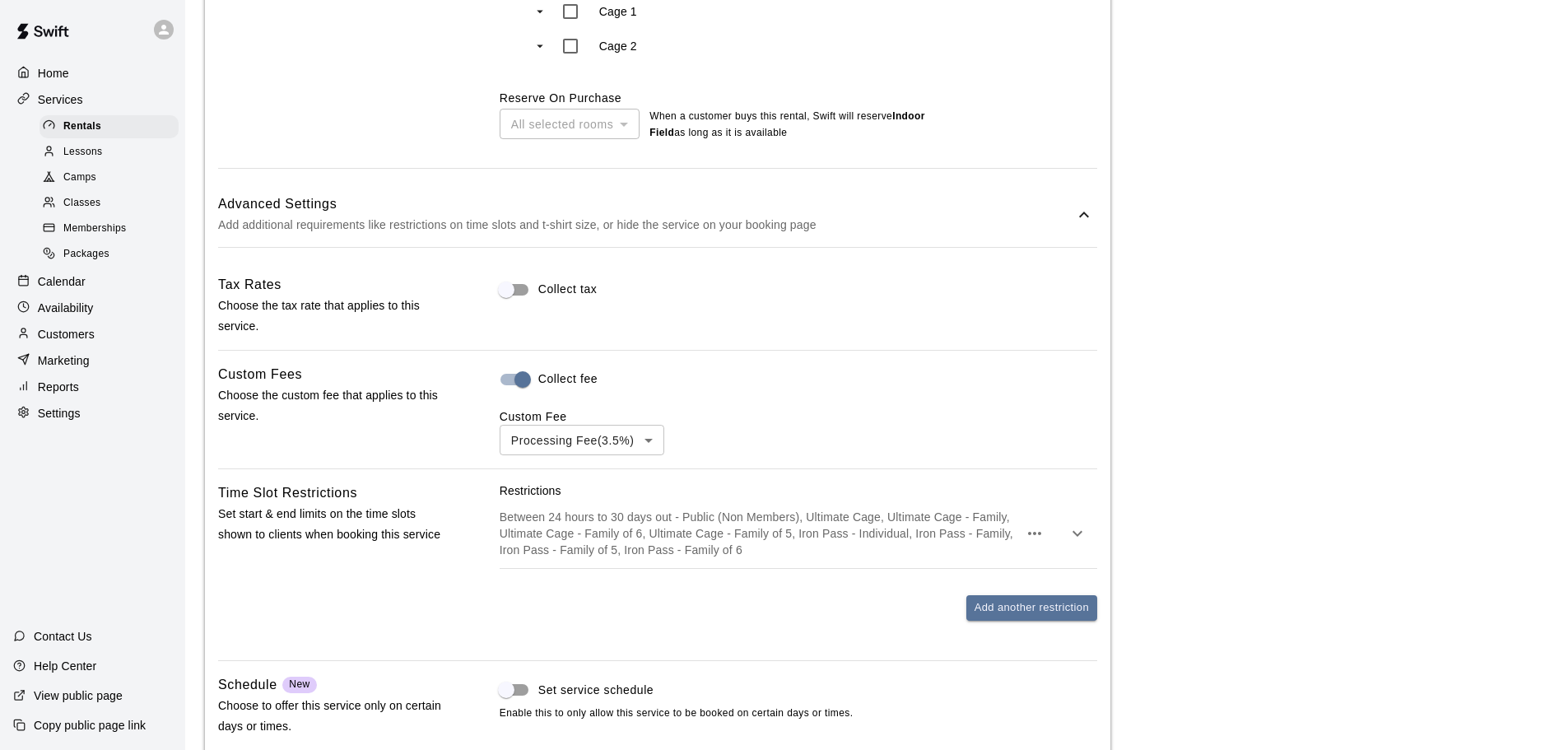
click at [687, 558] on p "Between 24 hours to 30 days out - Public (Non Members), Ultimate Cage, Ultimate…" at bounding box center [758, 533] width 518 height 49
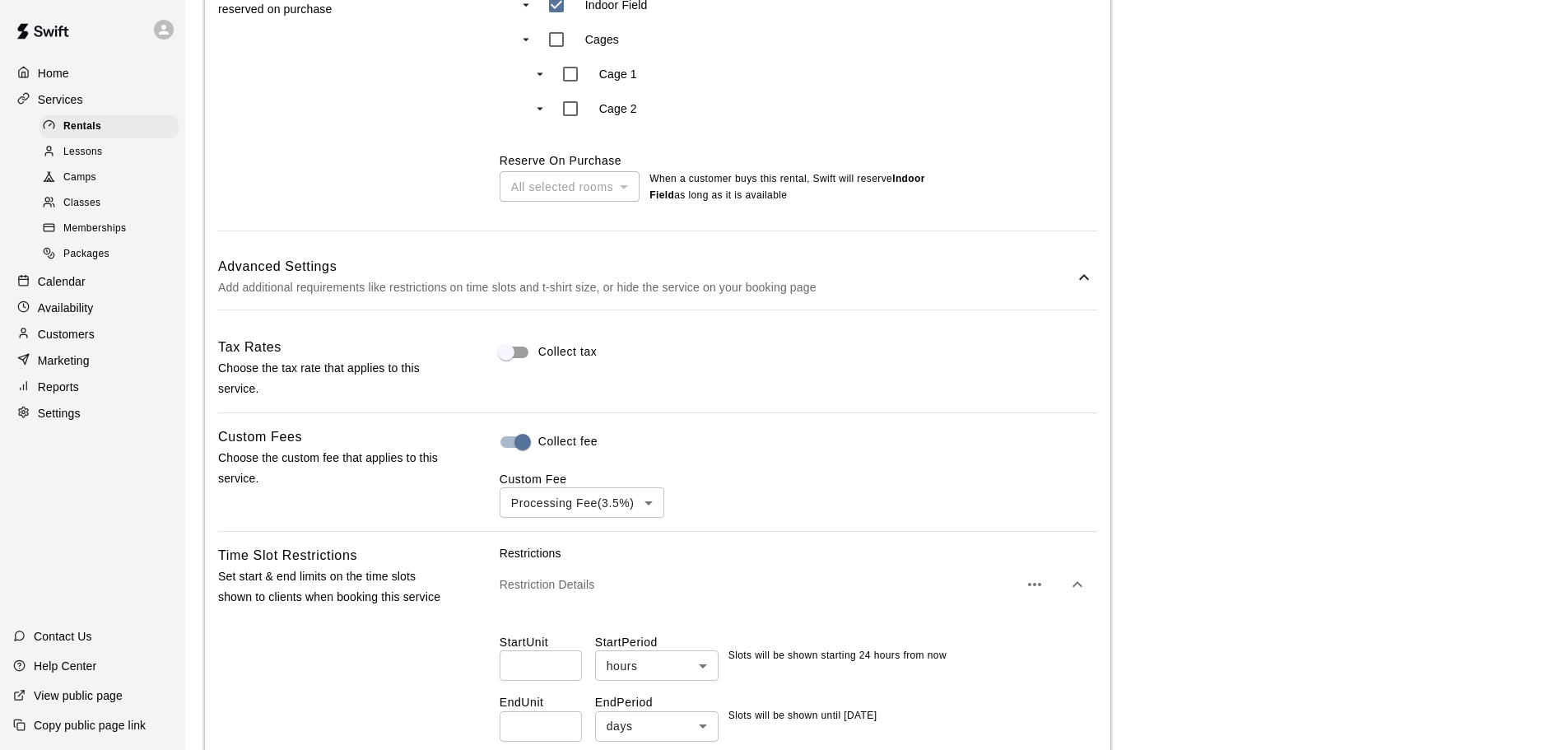
scroll to position [1070, 0]
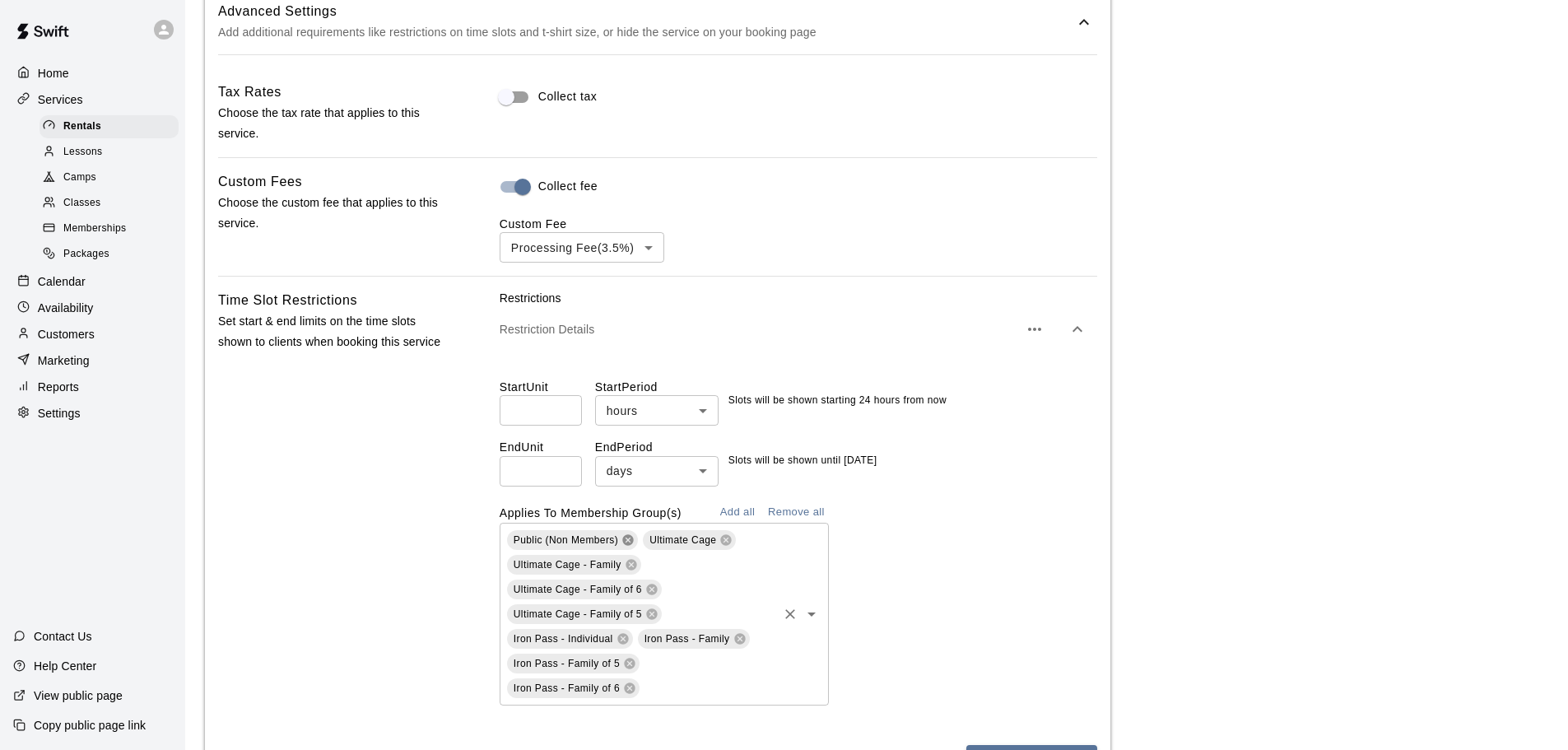
click at [624, 542] on icon at bounding box center [627, 540] width 11 height 11
click at [574, 545] on span "Ultimate Cage" at bounding box center [546, 541] width 67 height 12
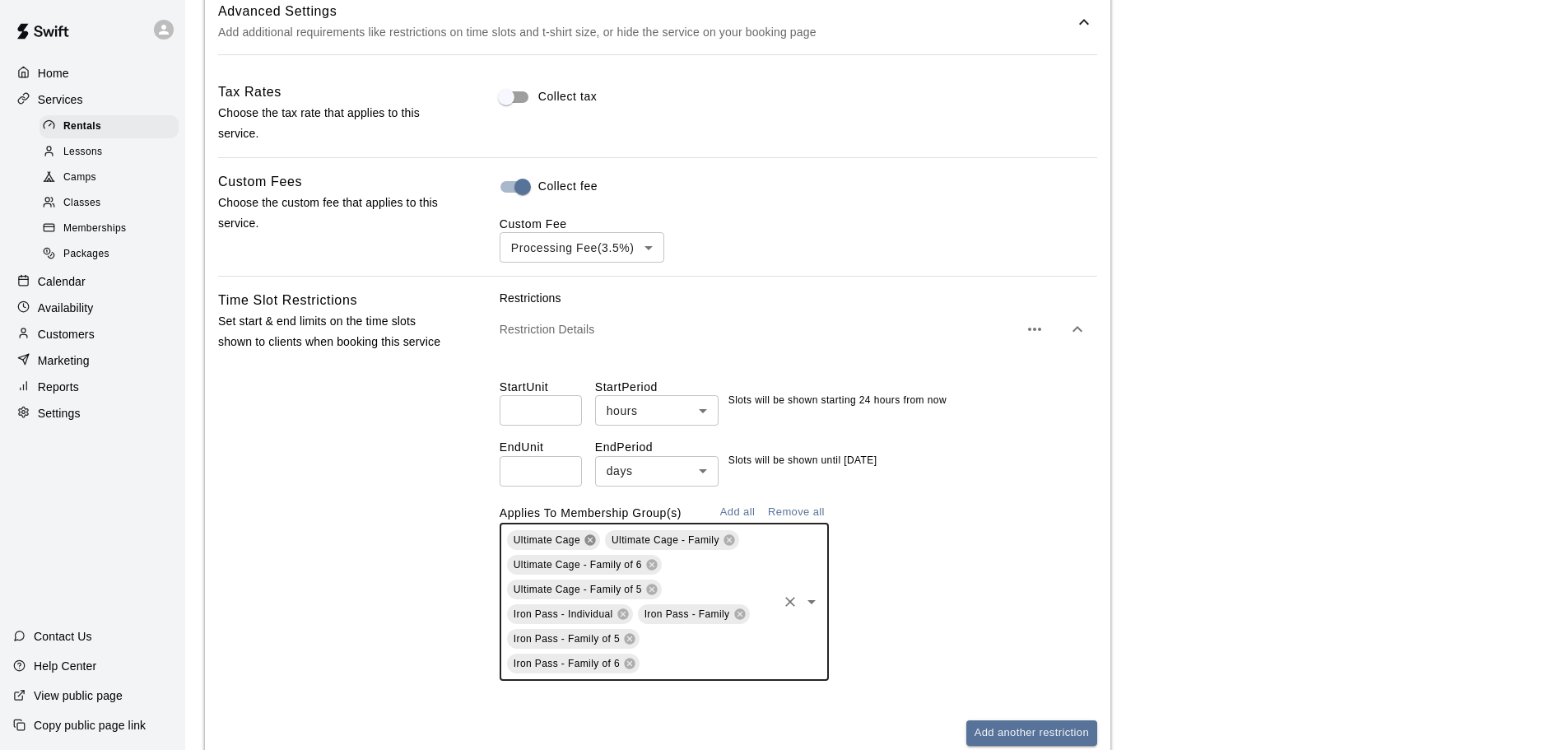
click at [585, 544] on icon at bounding box center [590, 540] width 11 height 11
click at [629, 541] on icon at bounding box center [630, 540] width 11 height 11
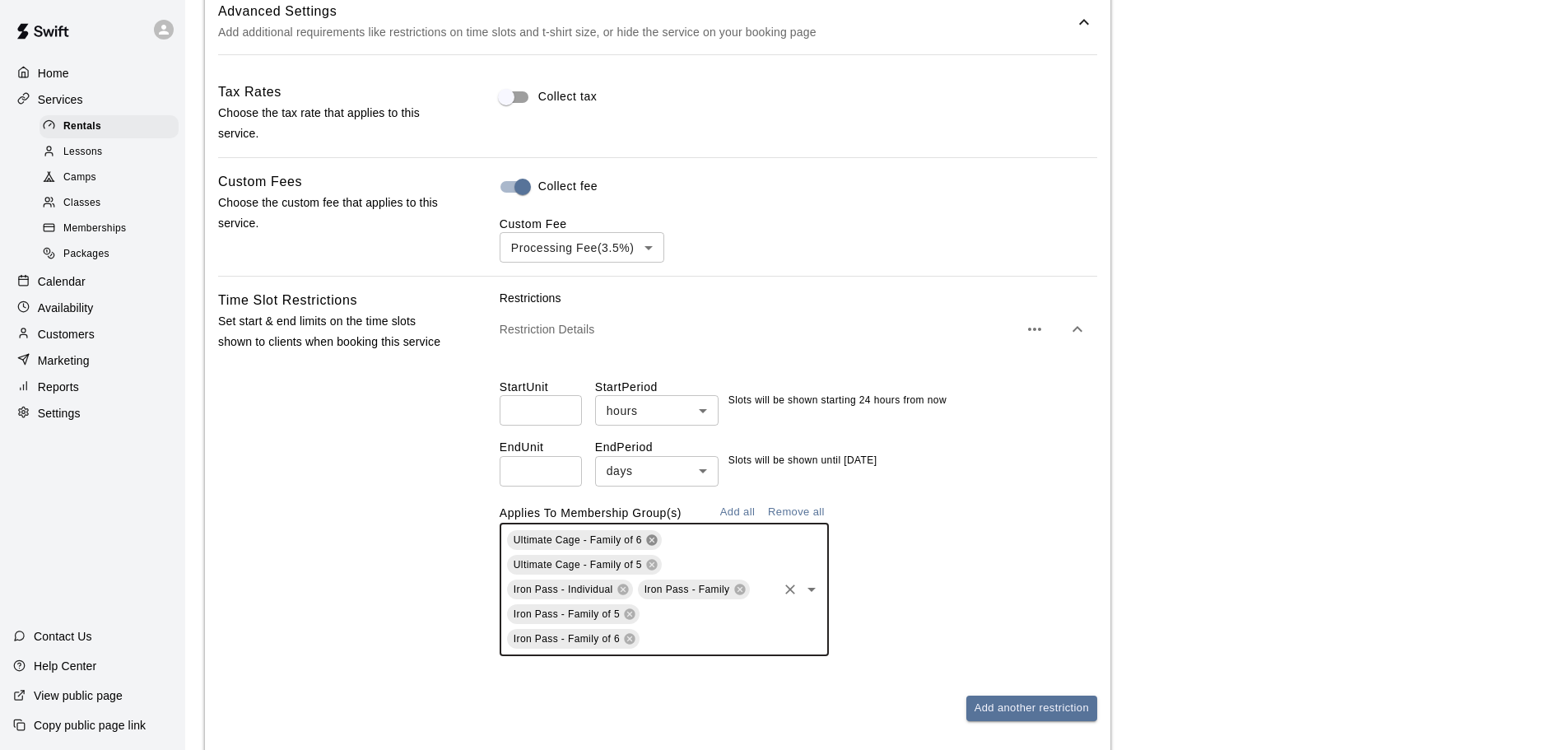
click at [651, 541] on icon at bounding box center [650, 540] width 11 height 11
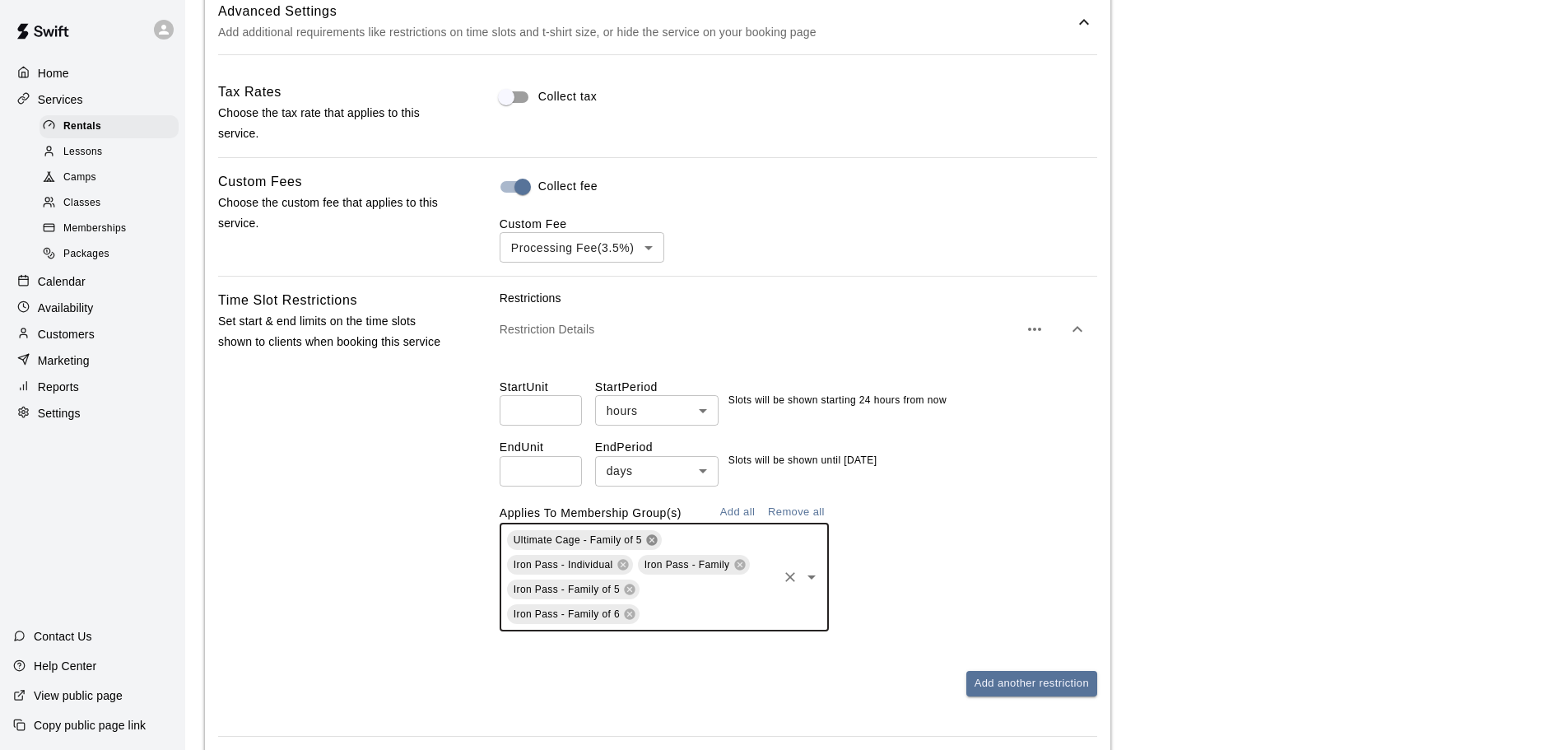
click at [651, 541] on icon at bounding box center [650, 540] width 11 height 11
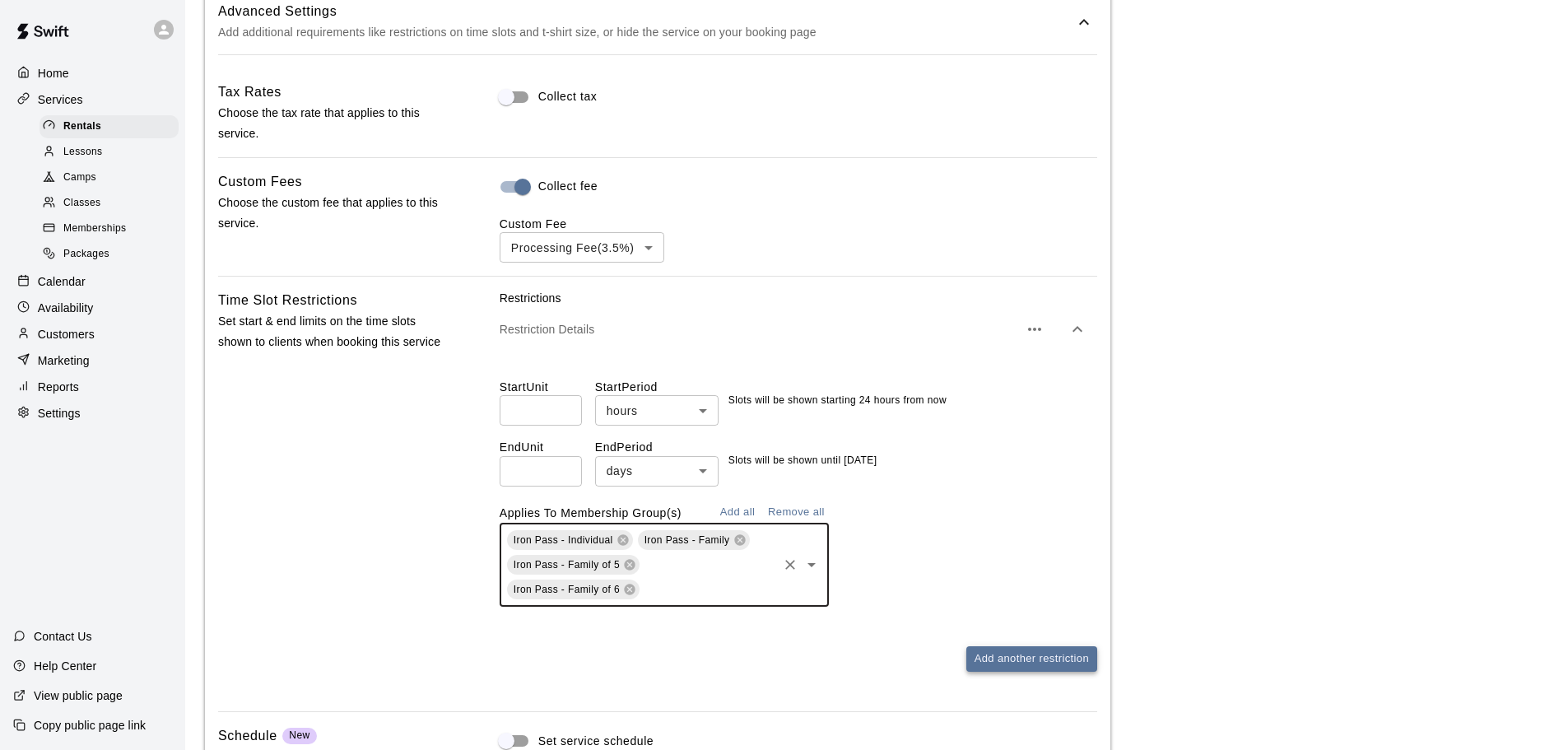
click at [1021, 658] on button "Add another restriction" at bounding box center [1032, 658] width 131 height 25
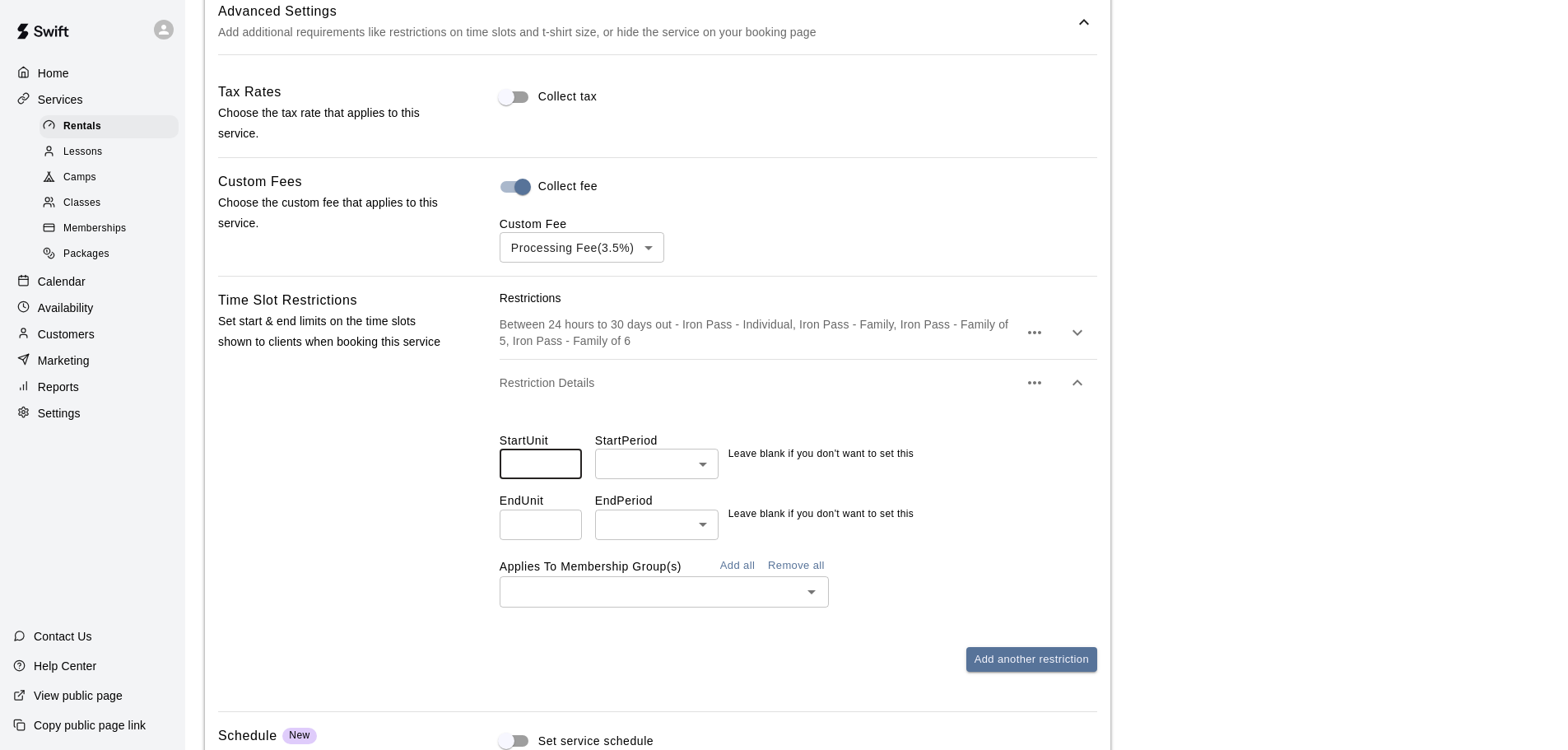
click at [543, 472] on input "number" at bounding box center [540, 464] width 82 height 31
type input "**"
click at [632, 461] on body "**********" at bounding box center [789, 44] width 1580 height 2231
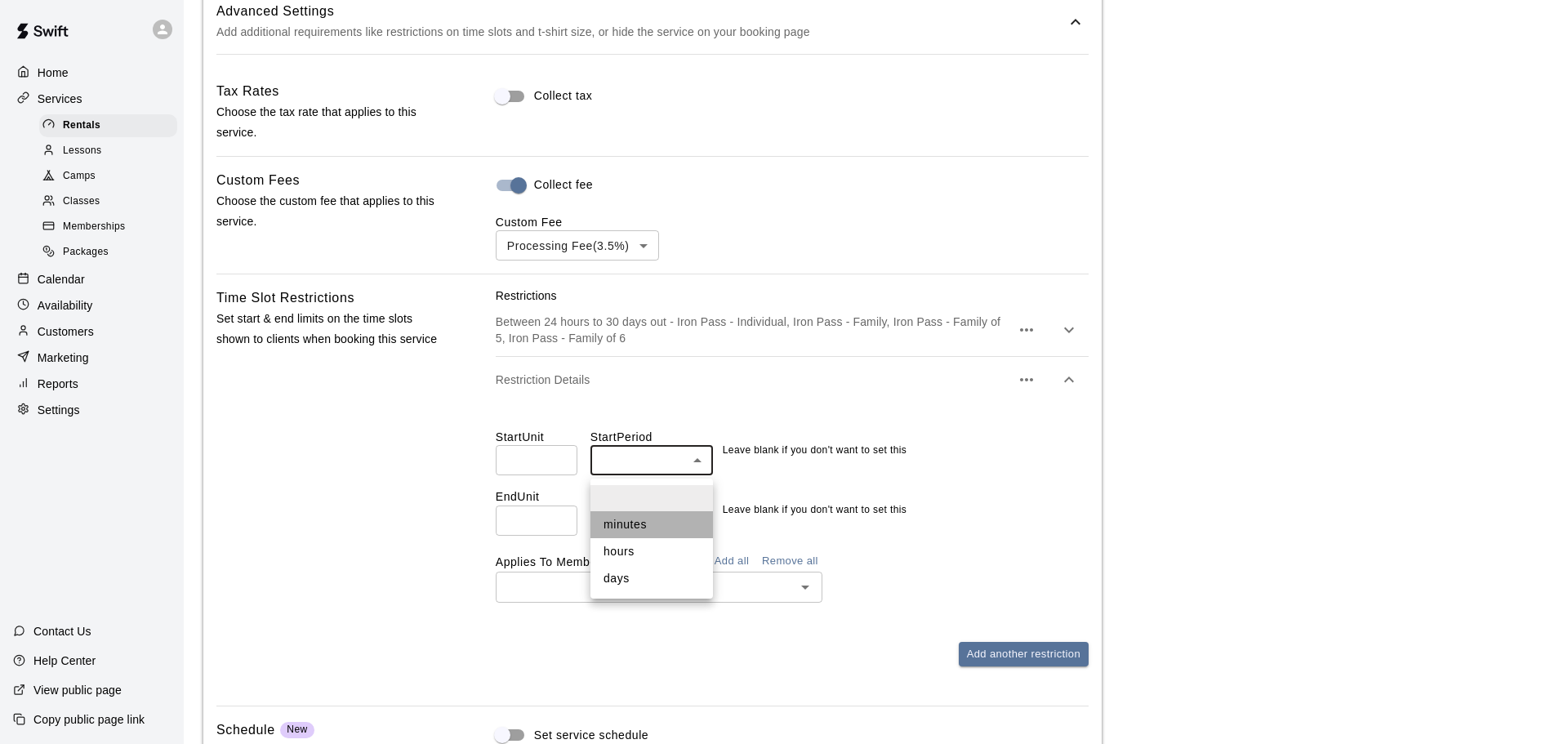
click at [631, 526] on li "minutes" at bounding box center [652, 525] width 123 height 27
type input "*******"
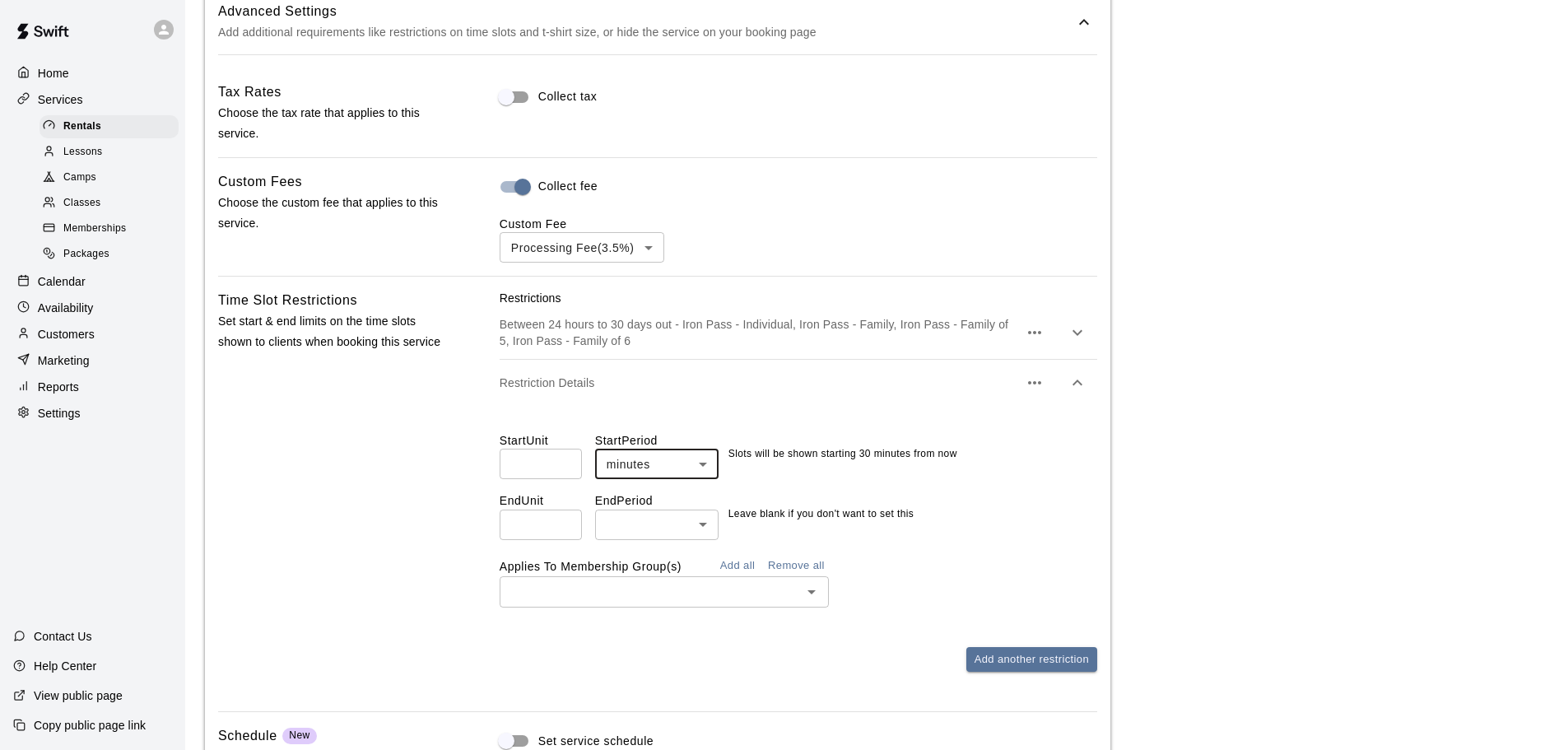
click at [637, 607] on div "​" at bounding box center [664, 592] width 329 height 31
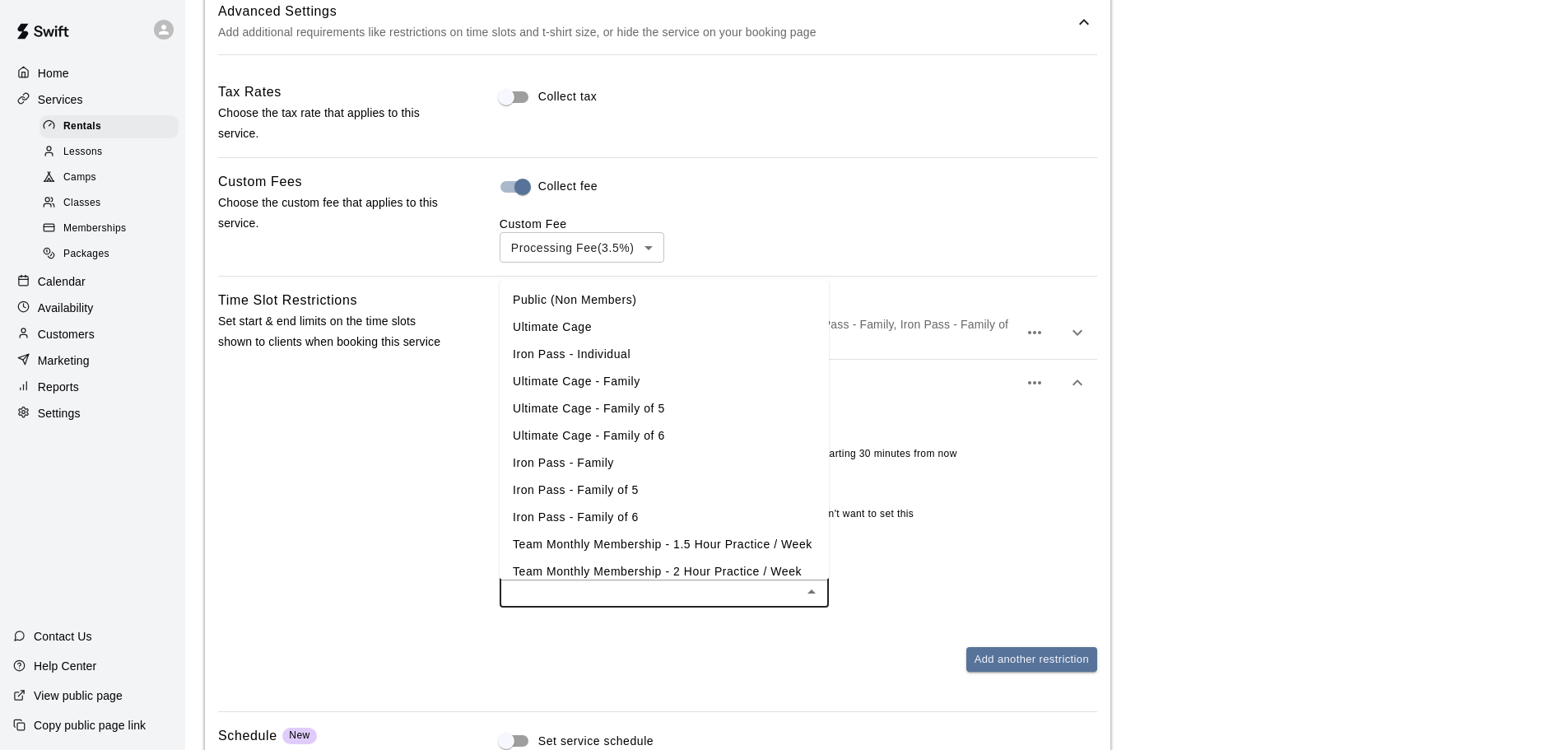
click at [559, 300] on li "Public (Non Members)" at bounding box center [664, 300] width 329 height 27
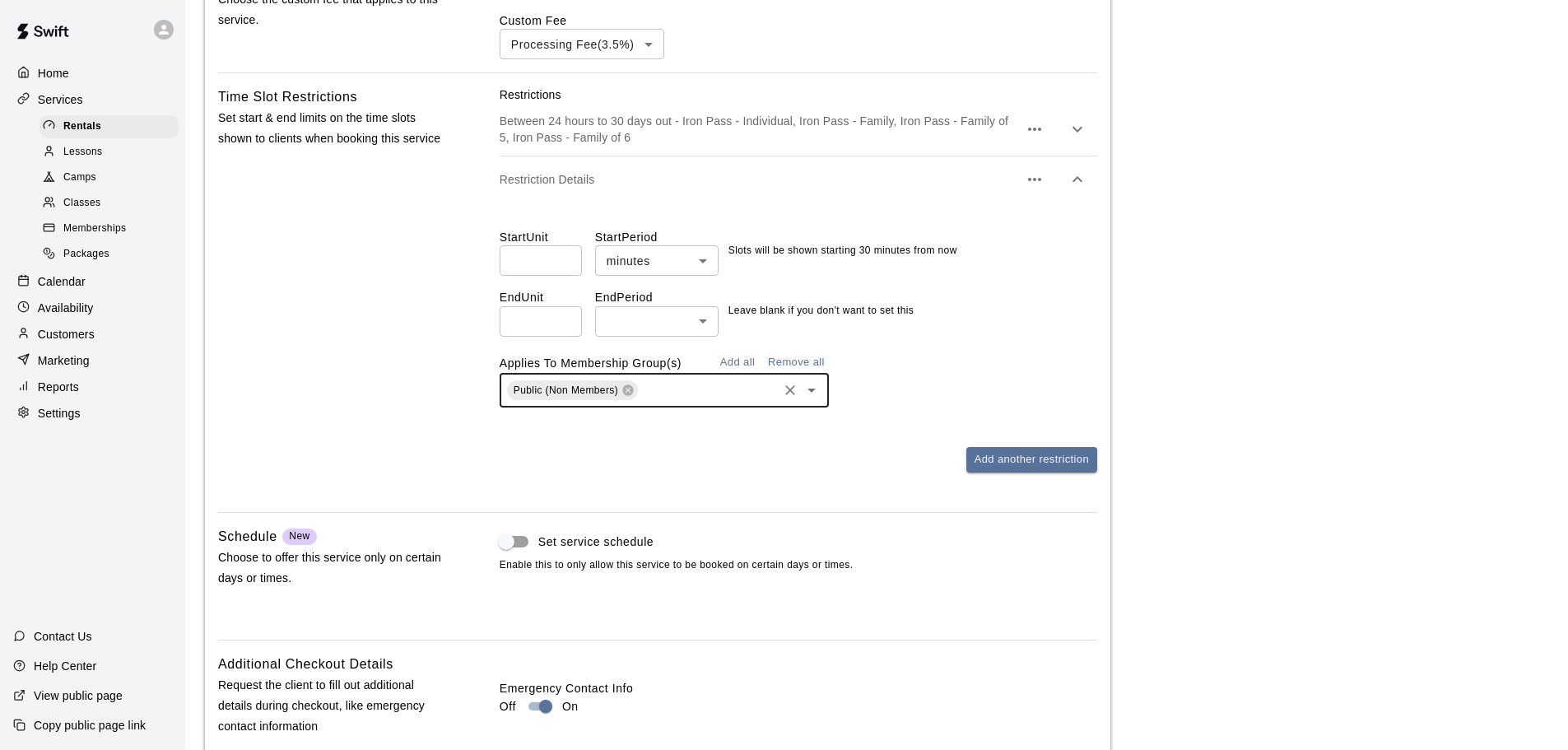
scroll to position [1488, 0]
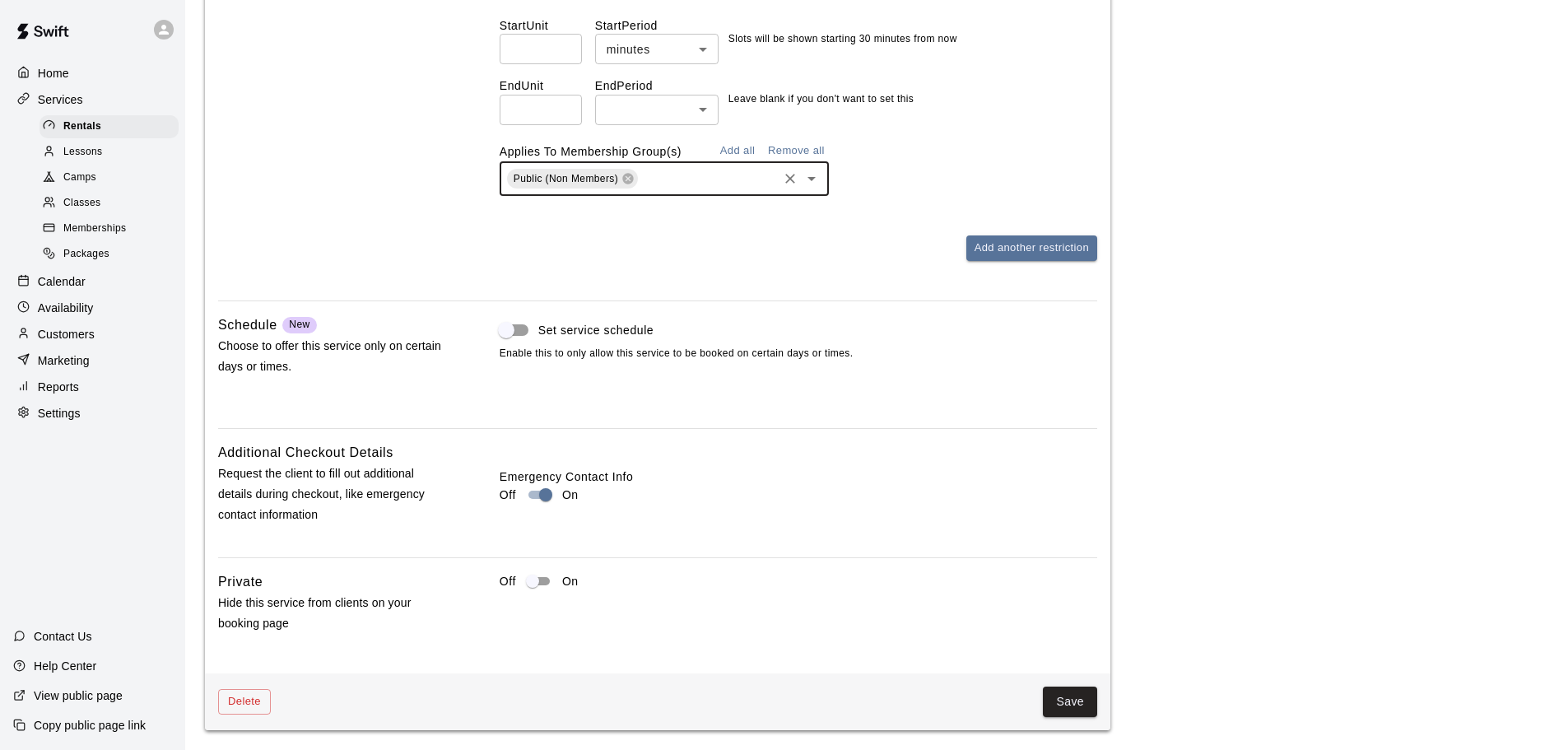
click at [1071, 709] on button "Save" at bounding box center [1070, 702] width 54 height 31
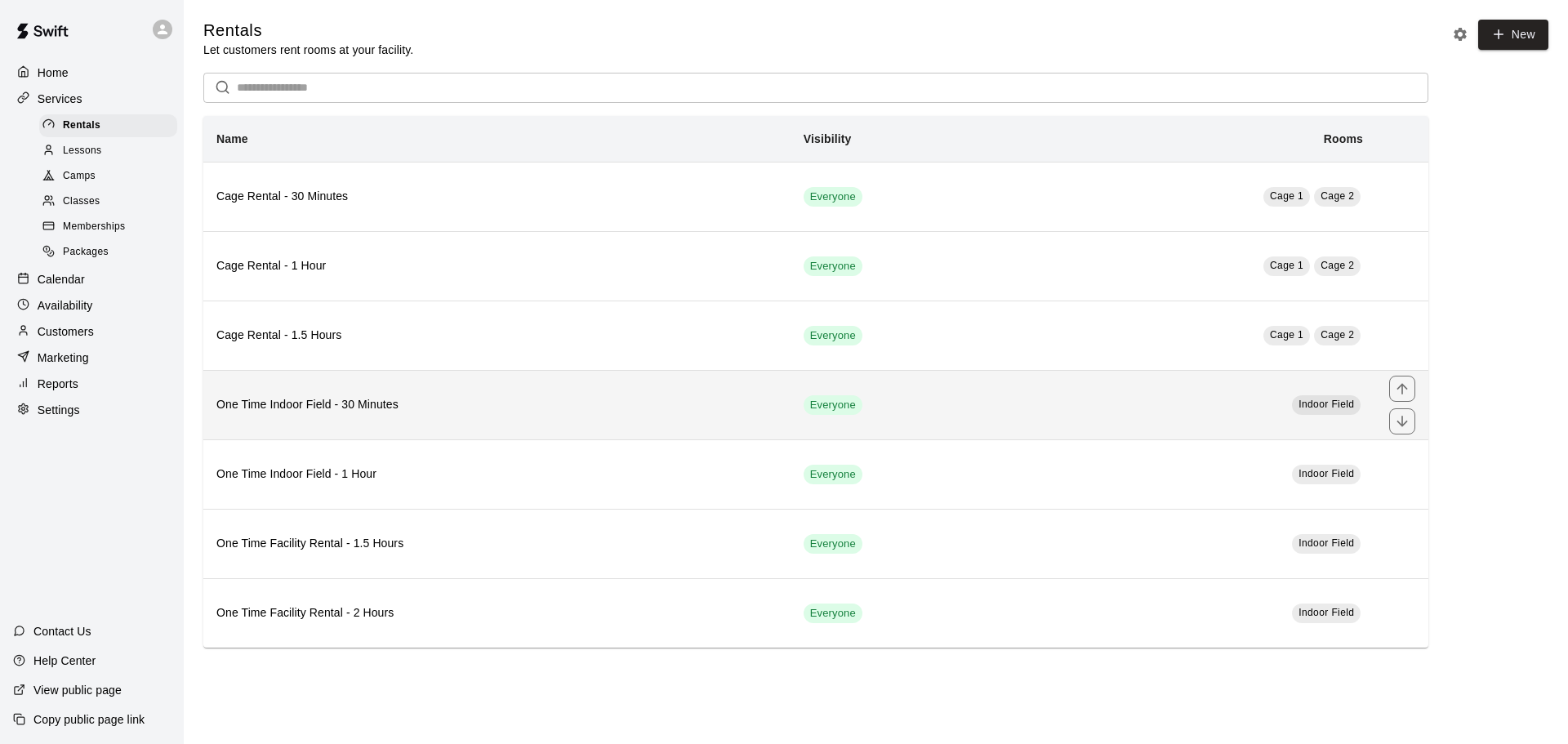
click at [418, 412] on h6 "One Time Indoor Field - 30 Minutes" at bounding box center [497, 405] width 561 height 18
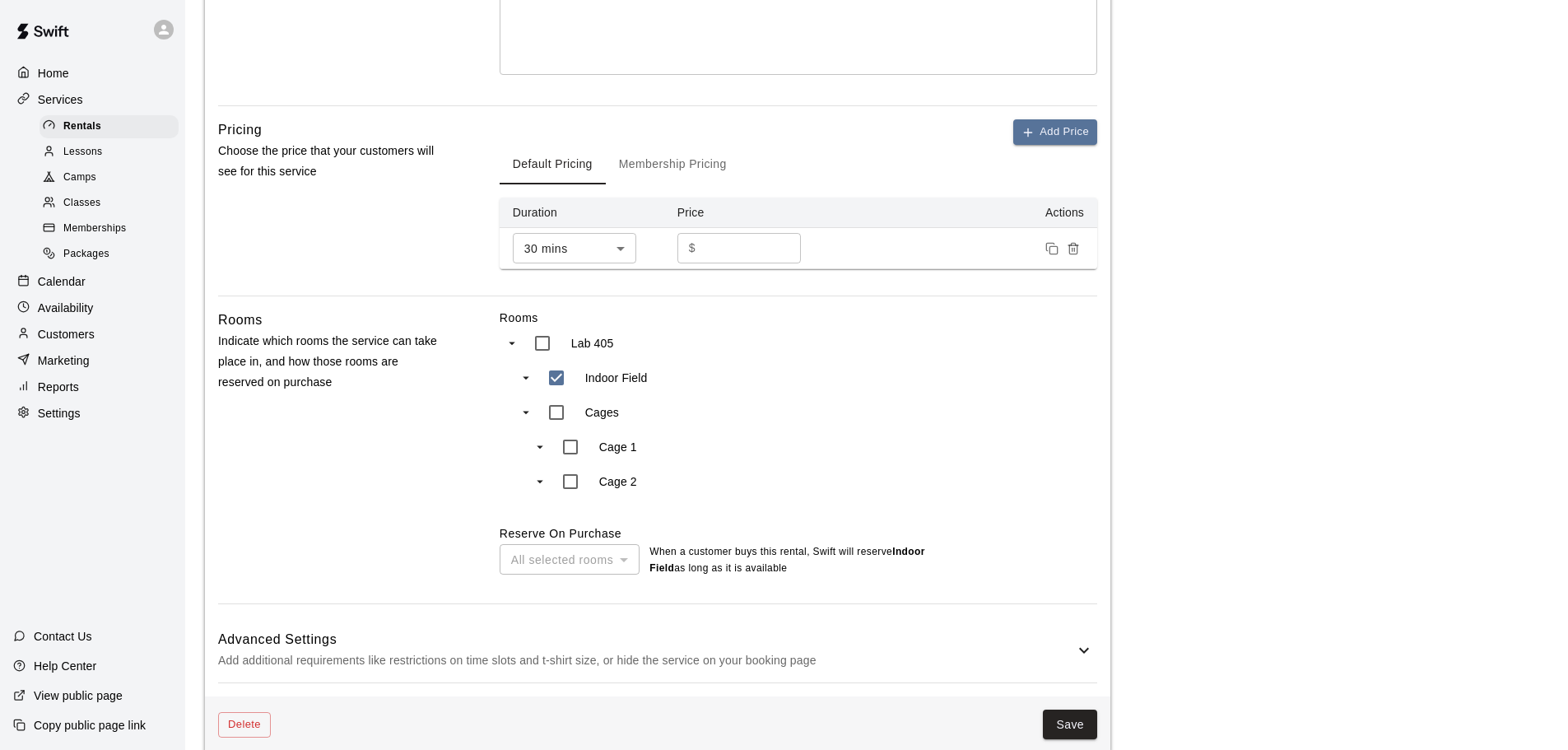
scroll to position [466, 0]
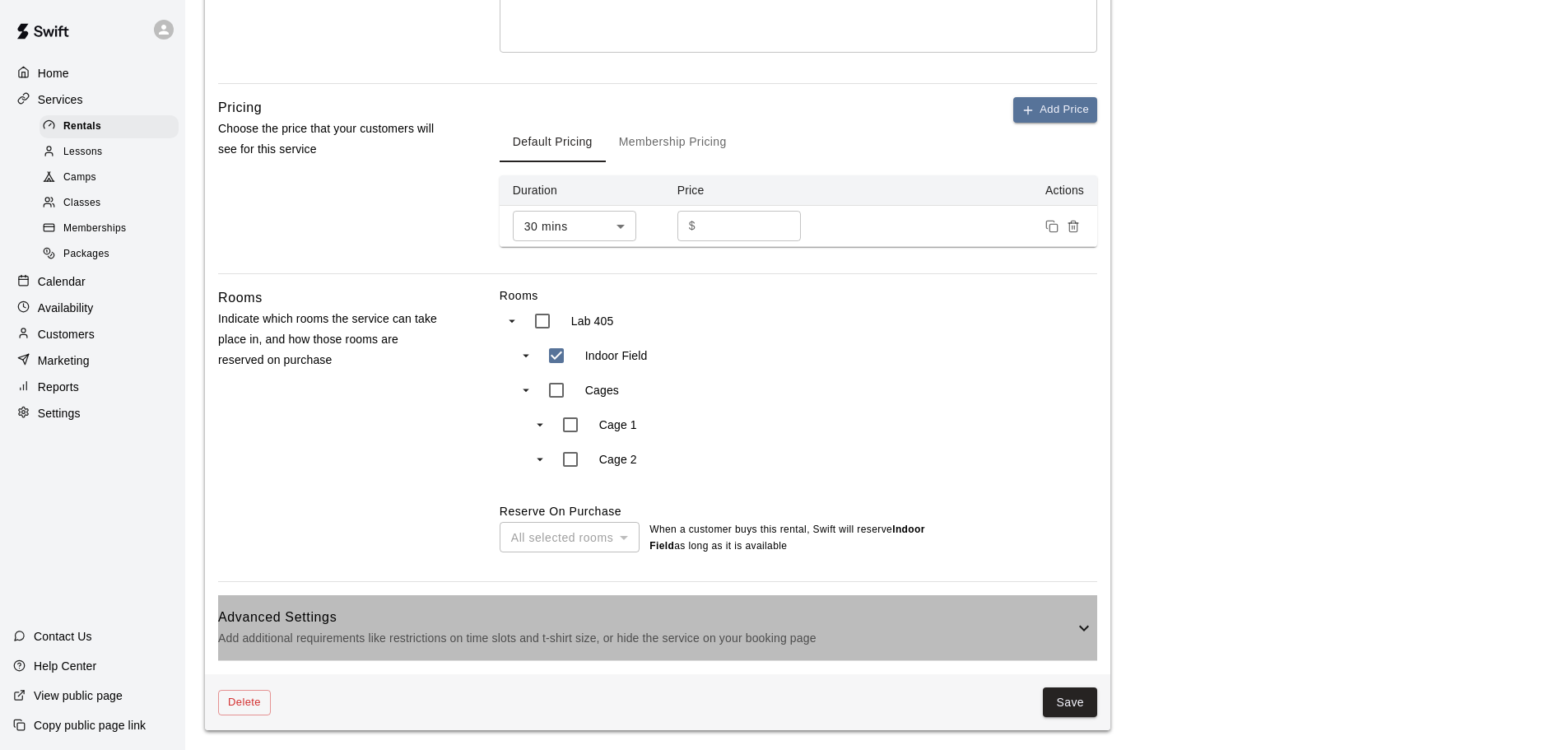
click at [476, 626] on h6 "Advanced Settings" at bounding box center [646, 618] width 856 height 21
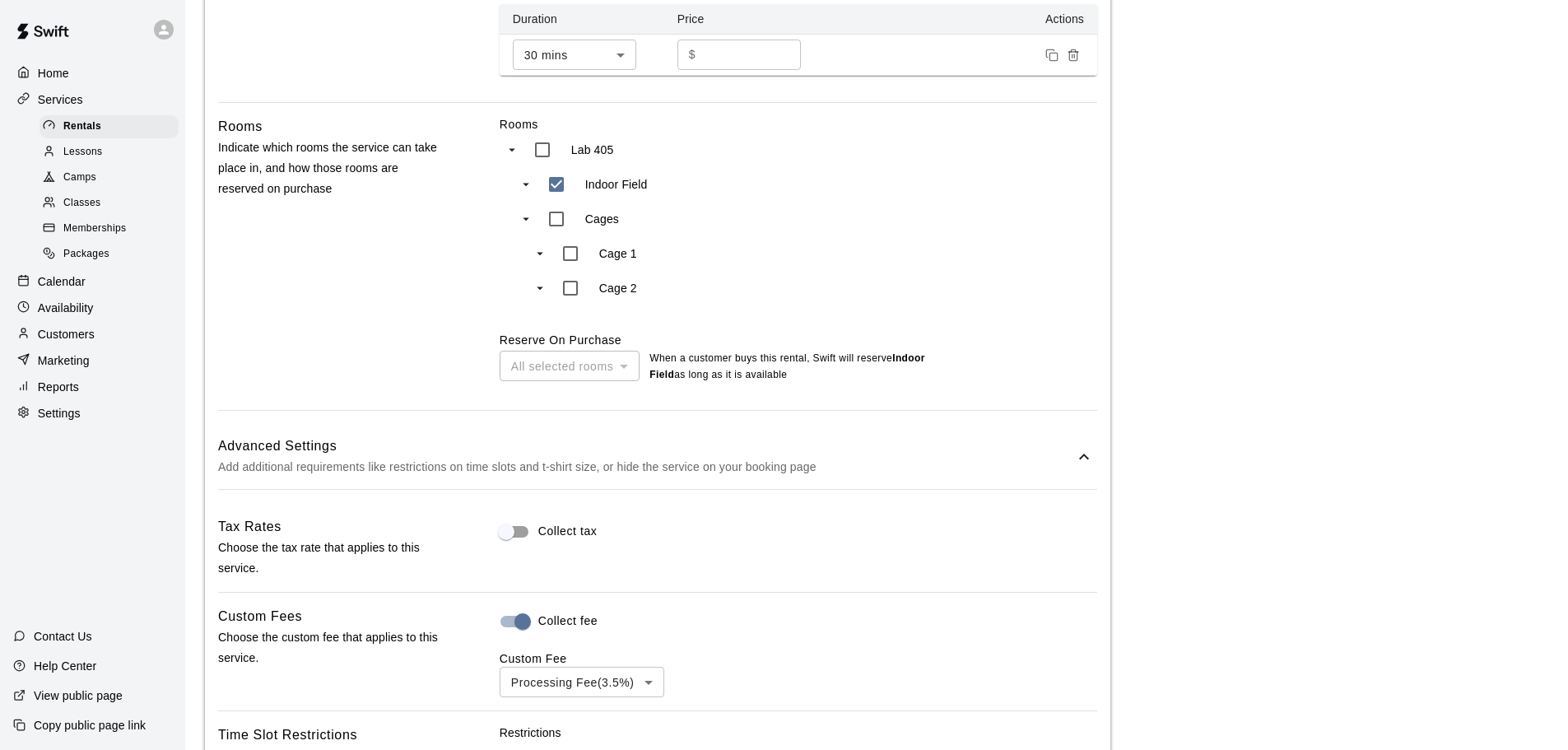
scroll to position [877, 0]
